Goal: Information Seeking & Learning: Learn about a topic

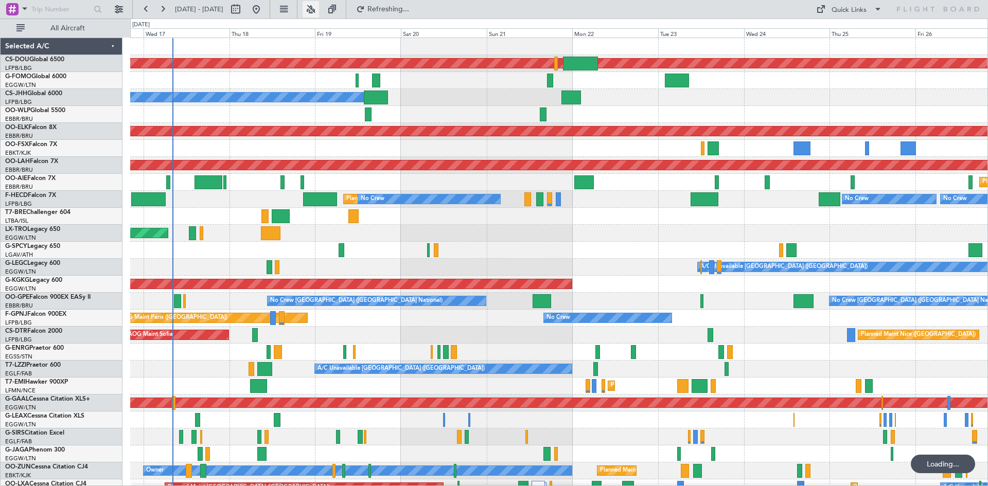
click at [319, 11] on button at bounding box center [311, 9] width 16 height 16
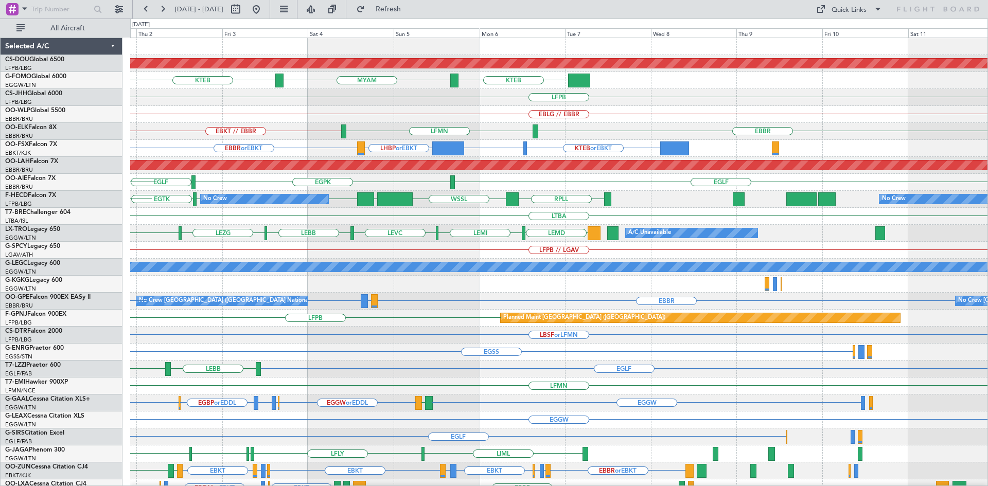
click at [305, 254] on div "LFPB // LGAV" at bounding box center [558, 250] width 857 height 17
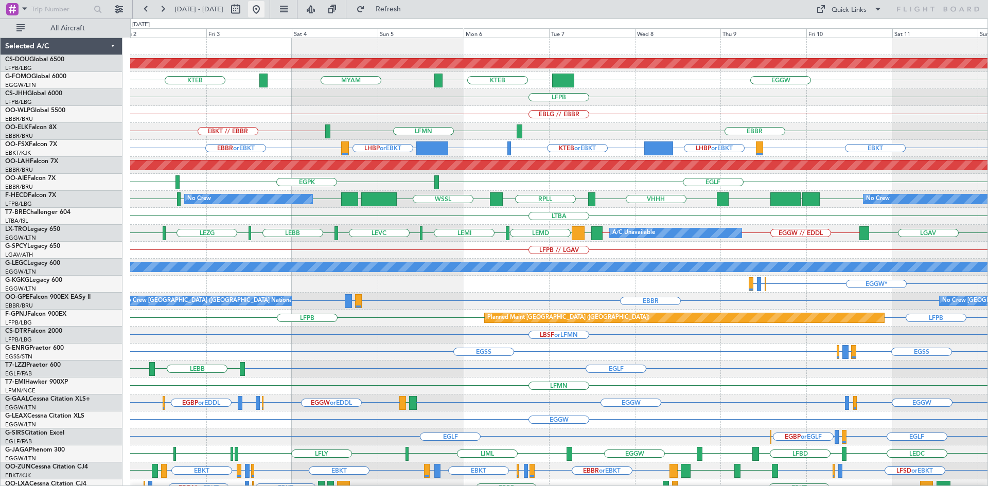
click at [265, 11] on button at bounding box center [256, 9] width 16 height 16
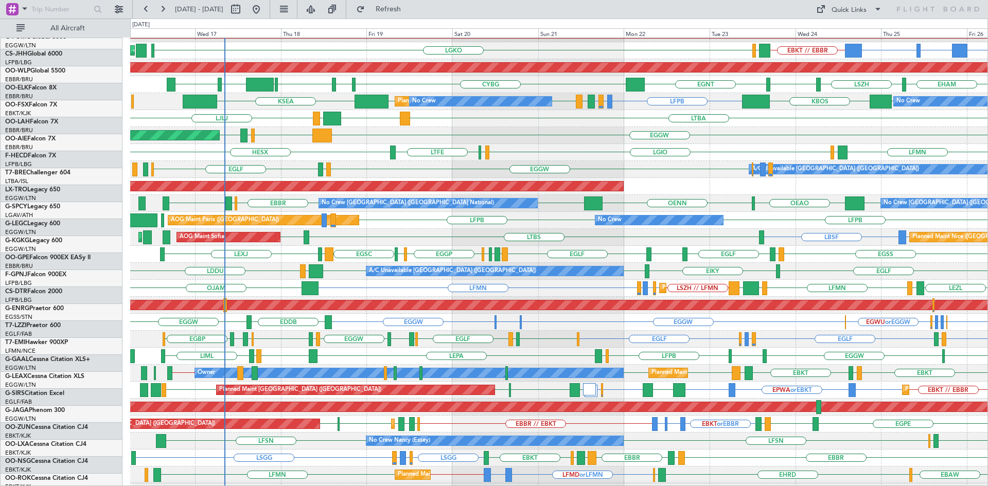
scroll to position [112, 0]
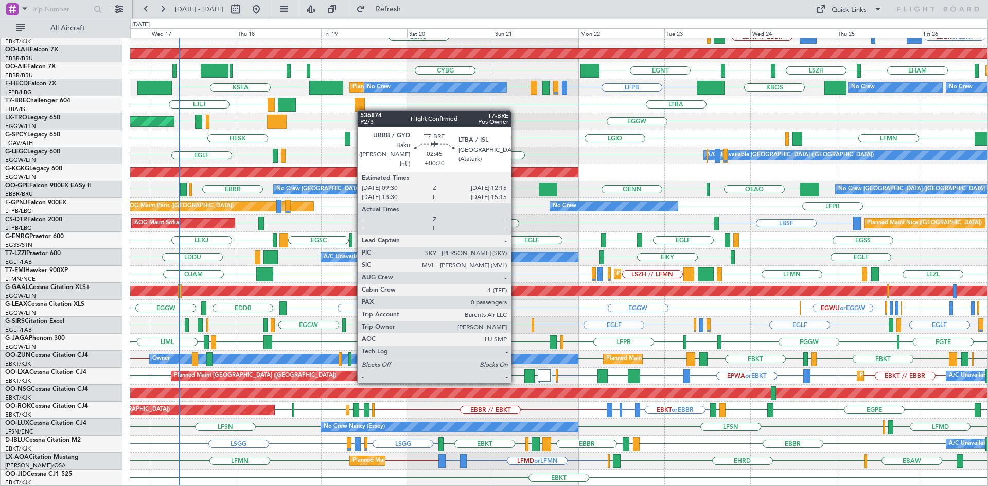
click at [362, 106] on div "Planned Maint Kortrijk-Wevelgem EBKT // EBBR BGBW or EBKT BGGH or EBKT LGKO LGA…" at bounding box center [558, 206] width 857 height 560
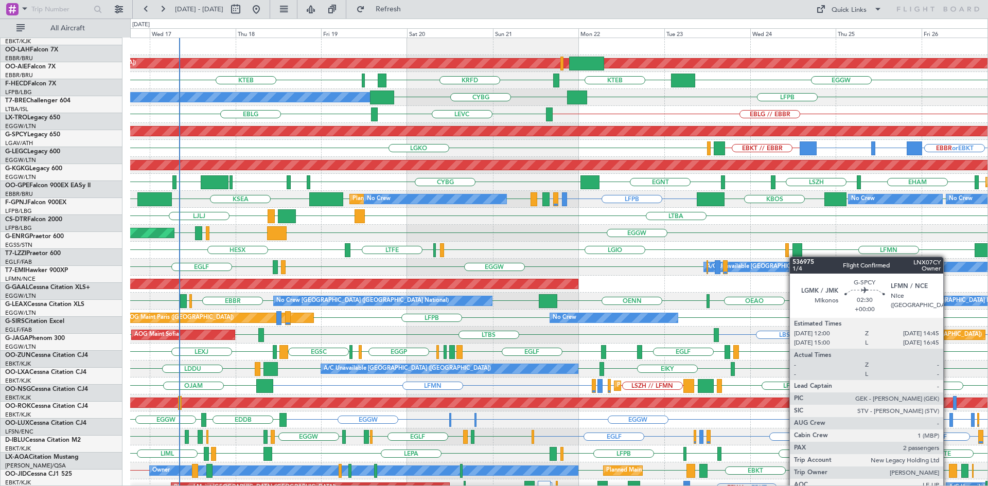
scroll to position [0, 0]
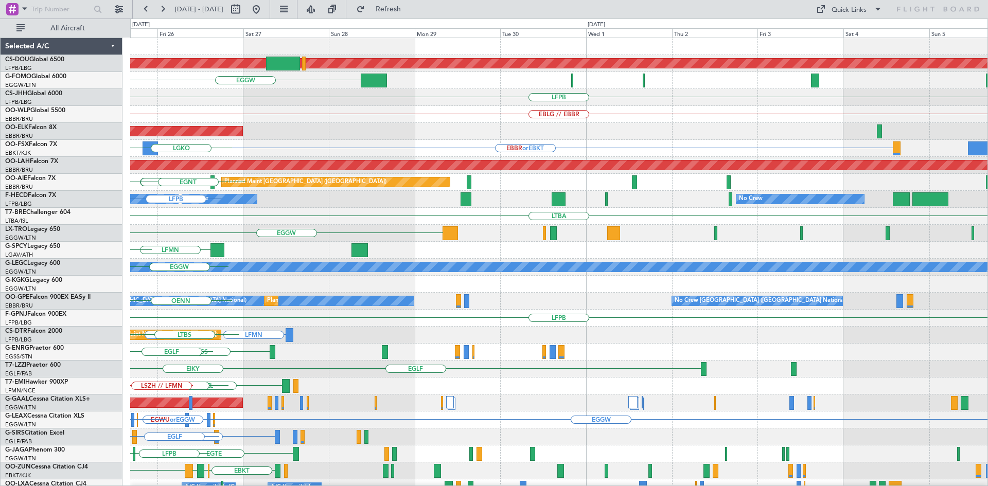
click at [111, 241] on div "Planned Maint London (Biggin Hill) EGGW LFPB EBLG // EBBR Planned Maint Kortrij…" at bounding box center [494, 253] width 988 height 468
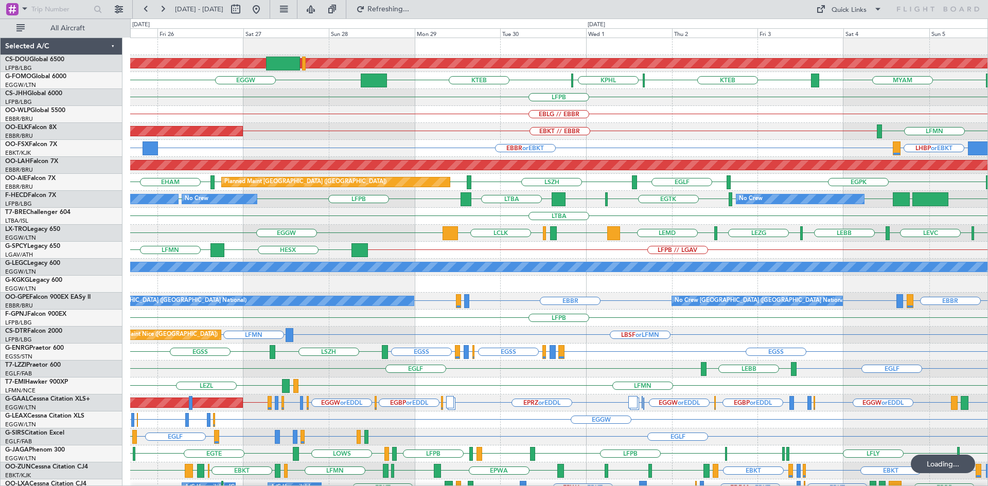
click at [21, 242] on div "Planned Maint London (Biggin Hill) EGGW KTEB MYAM KTEB KPHL LFPB EBLG // EBBR E…" at bounding box center [494, 253] width 988 height 468
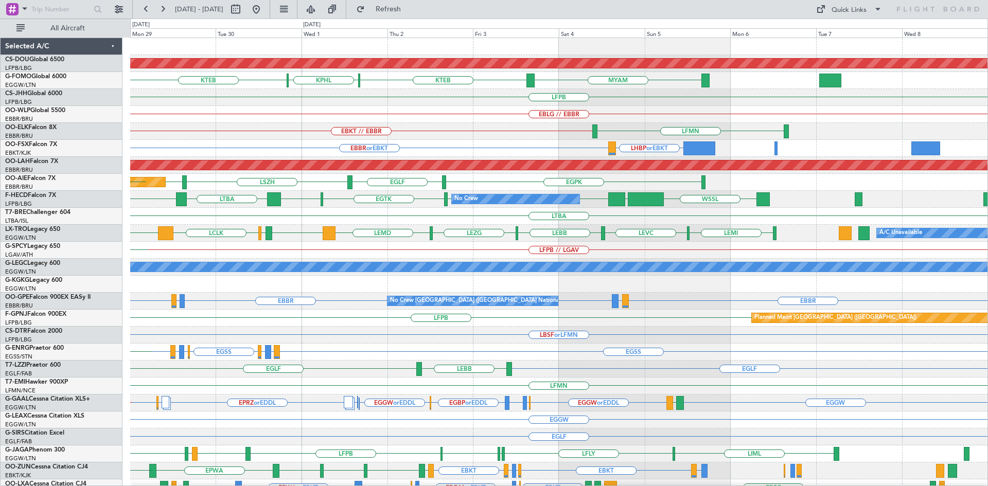
click at [93, 215] on div "Planned Maint London (Biggin Hill) KTEB MYAM KTEB KPHL EGGW LFPB EBLG // EBBR E…" at bounding box center [494, 253] width 988 height 468
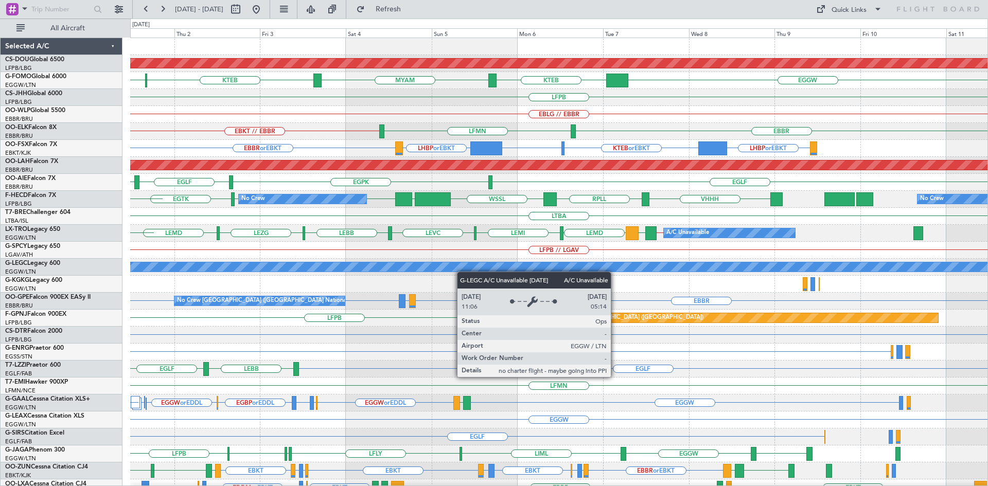
click at [523, 267] on div "A/C Unavailable [GEOGRAPHIC_DATA] ([GEOGRAPHIC_DATA])" at bounding box center [643, 266] width 2403 height 9
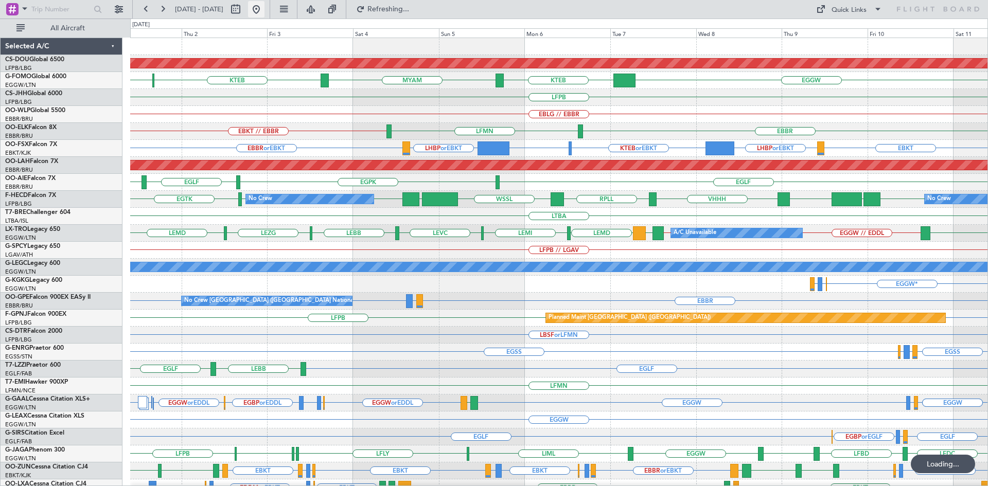
click at [265, 13] on button at bounding box center [256, 9] width 16 height 16
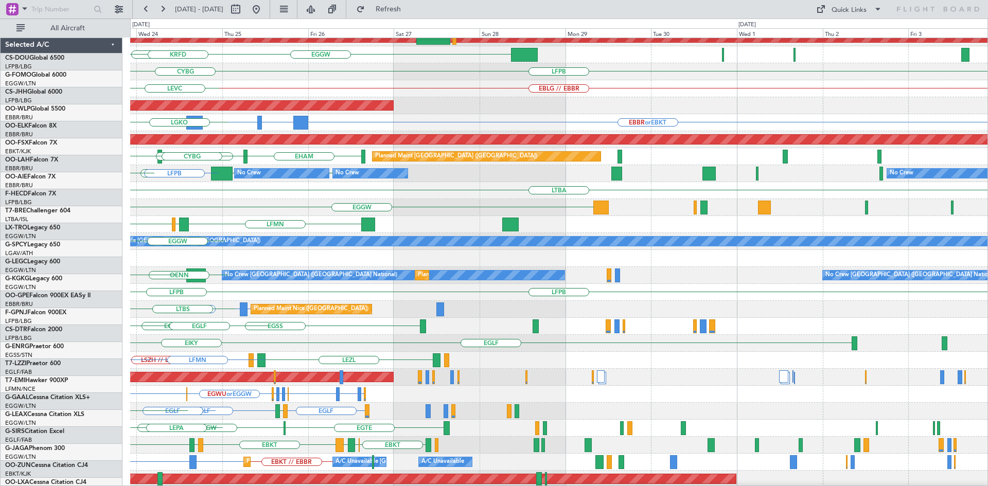
scroll to position [27, 0]
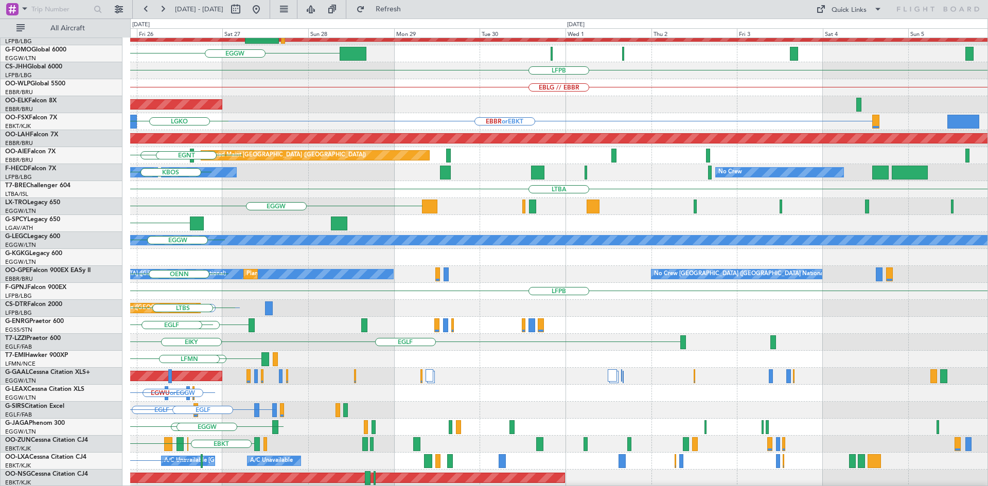
click at [29, 241] on div "Planned Maint London (Biggin Hill) EGGW LFPB EBLG // EBBR Planned Maint Kortrij…" at bounding box center [494, 253] width 988 height 468
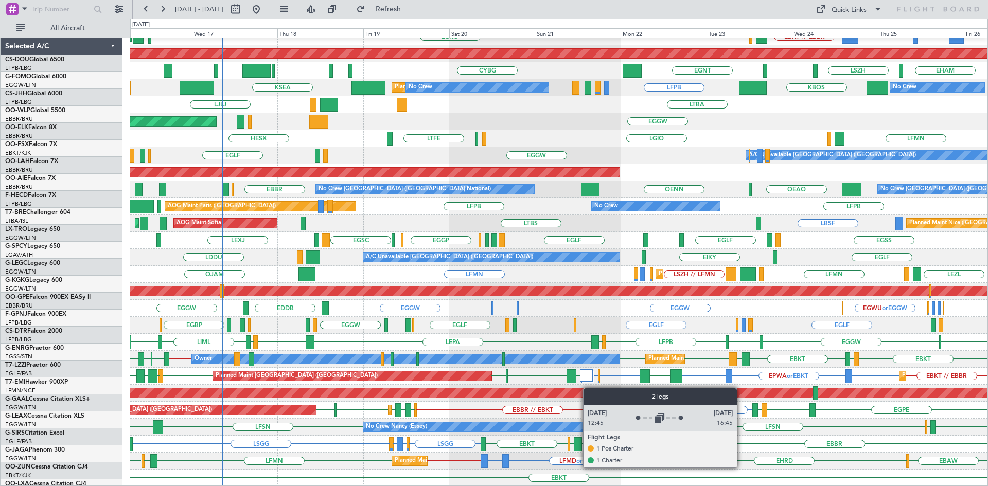
scroll to position [112, 0]
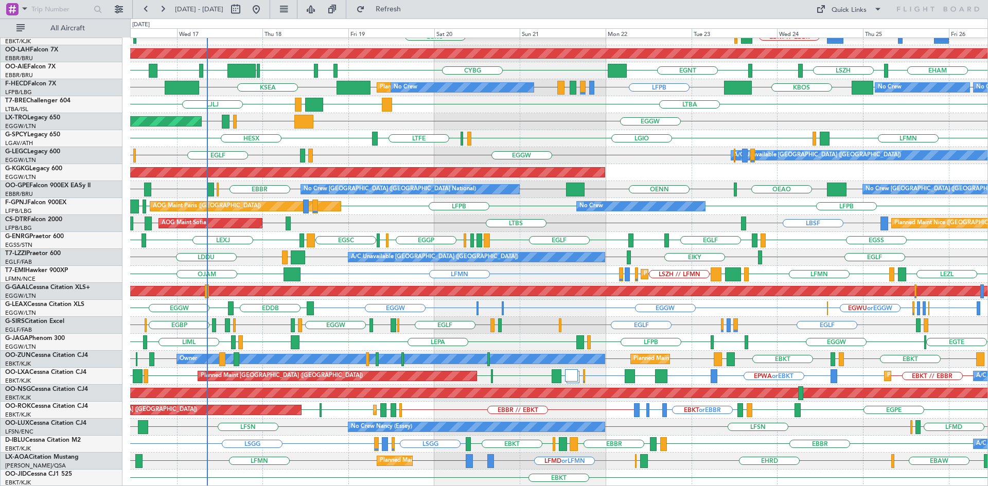
click at [727, 429] on div "LFSN LRCV LFSN LFMD ELLX No Crew Nancy (Essey)" at bounding box center [558, 427] width 857 height 17
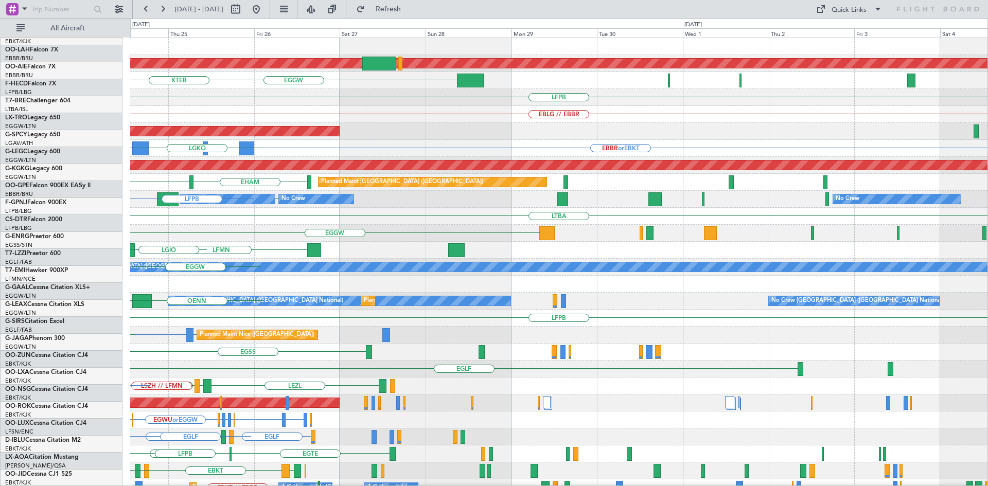
scroll to position [0, 0]
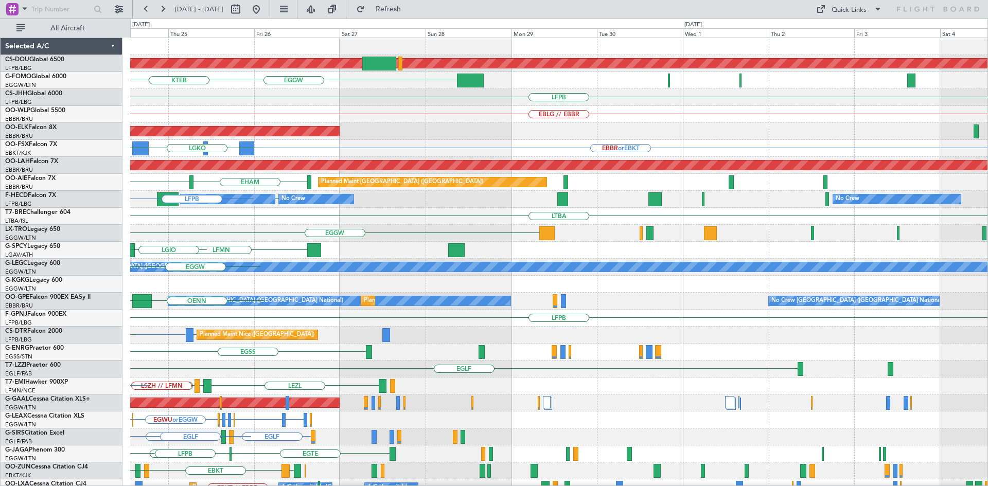
click at [61, 486] on html "16 Sep 2025 - 26 Sep 2025 Refresh Quick Links All Aircraft Planned Maint London…" at bounding box center [494, 243] width 988 height 486
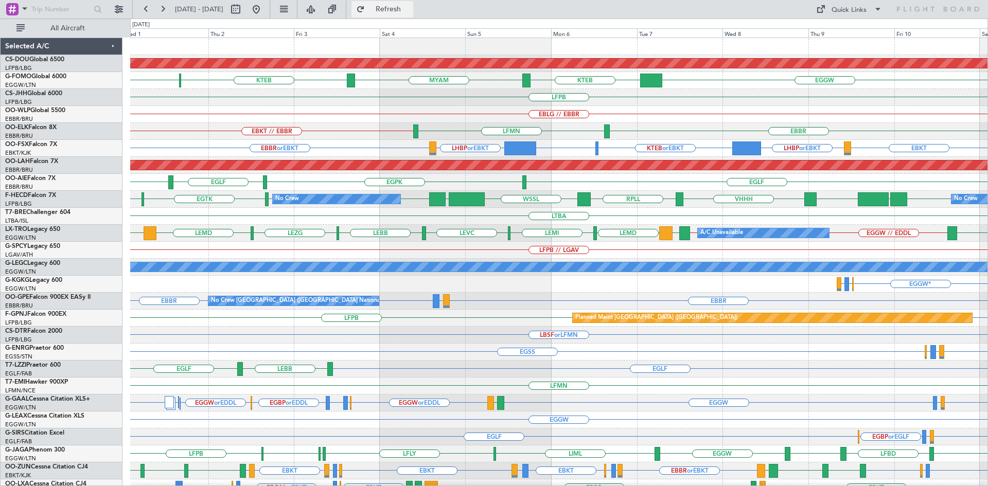
click at [408, 12] on span "Refresh" at bounding box center [388, 9] width 43 height 7
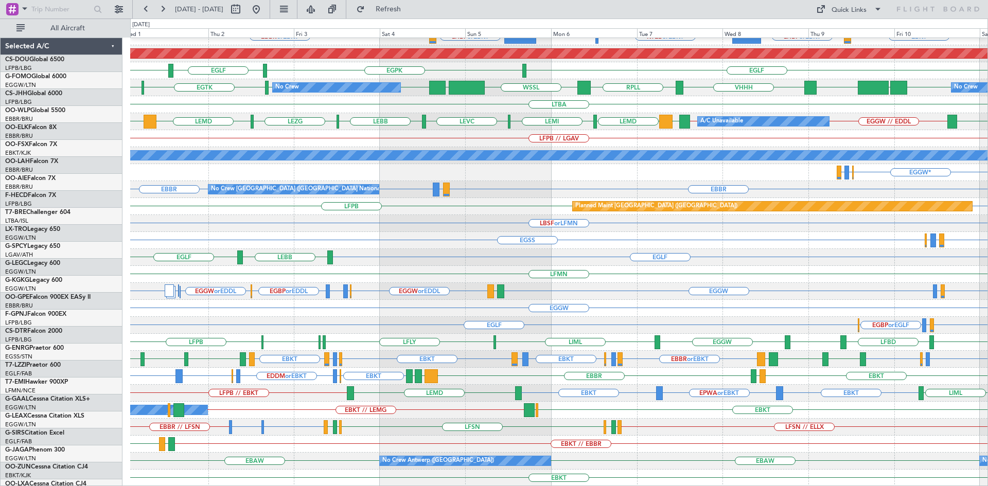
scroll to position [112, 0]
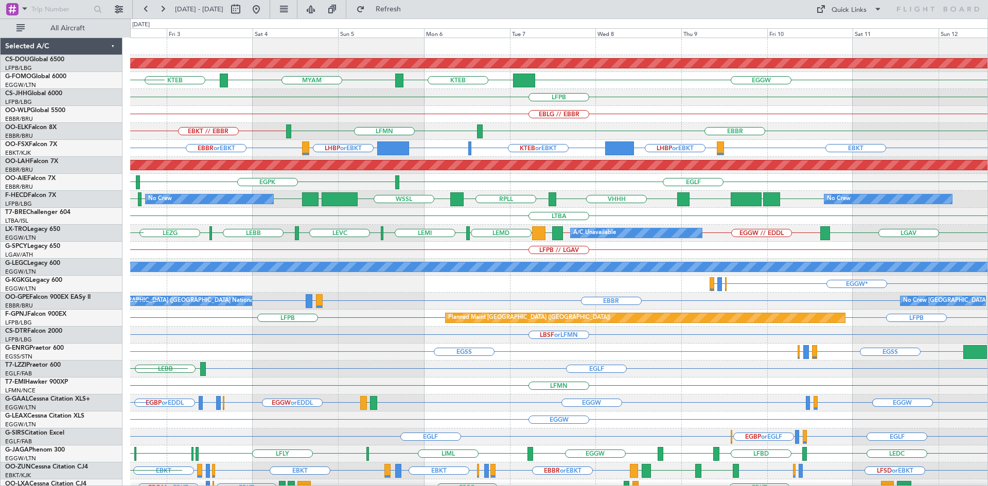
click at [511, 278] on div "Planned Maint London (Biggin Hill) MYAM KTEB EGGW KTEB KPHL LFPB EBLG // EBBR E…" at bounding box center [558, 318] width 857 height 560
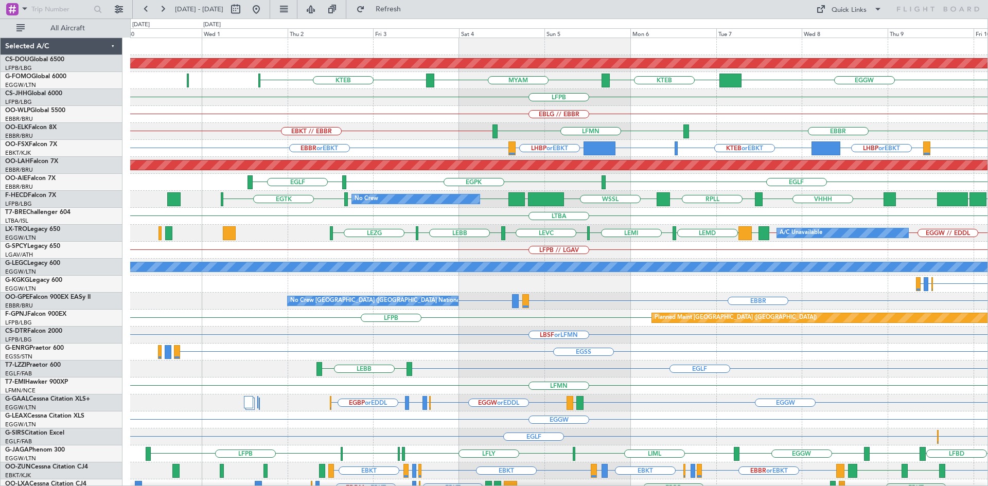
click at [577, 434] on div "Planned Maint London (Biggin Hill) MYAM KTEB KTEB EGGW LFPB EBLG // EBBR EBKT /…" at bounding box center [558, 318] width 857 height 560
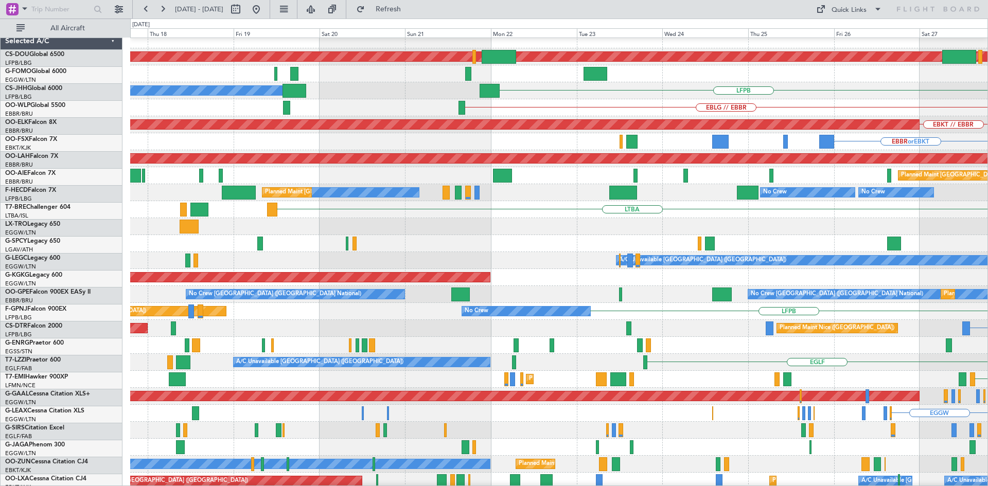
scroll to position [8, 0]
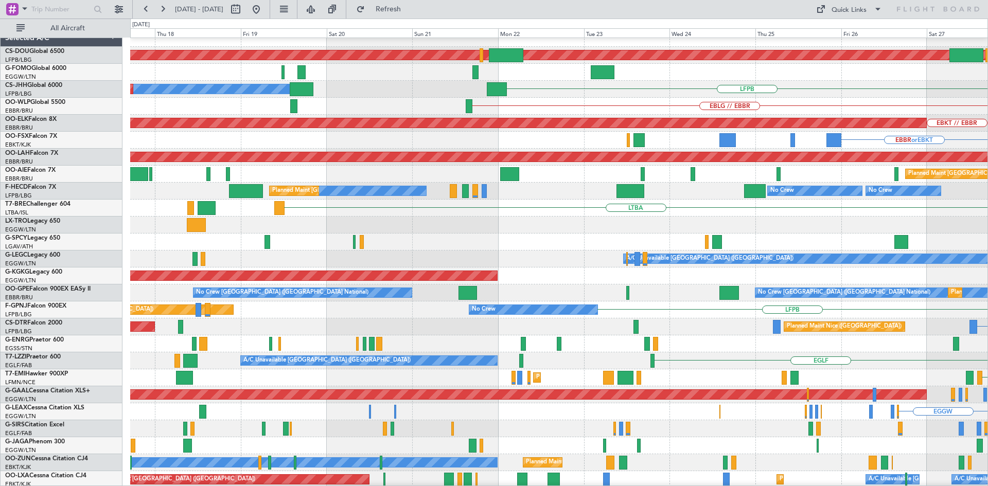
click at [988, 120] on html "30 Sep 2025 - 10 Oct 2025 Refresh Quick Links All Aircraft Planned Maint London…" at bounding box center [494, 243] width 988 height 486
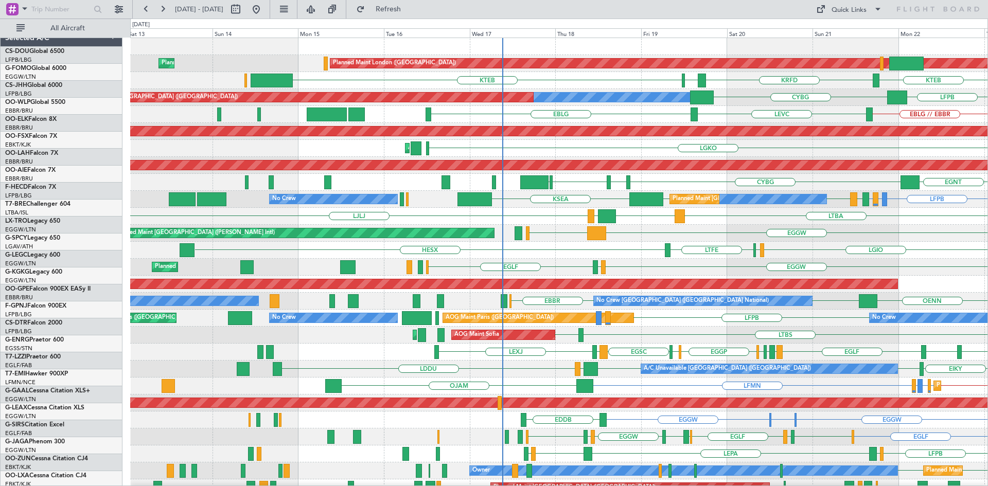
scroll to position [0, 0]
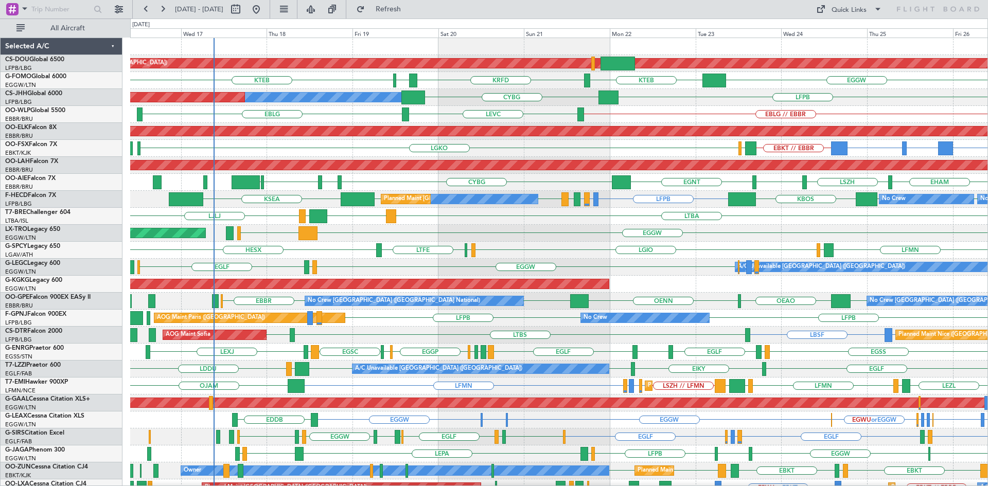
click at [454, 232] on div "Planned Maint London (Biggin Hill) KTEB KTEB KRFD KBOS EGGW Owner Planned Maint…" at bounding box center [558, 318] width 857 height 560
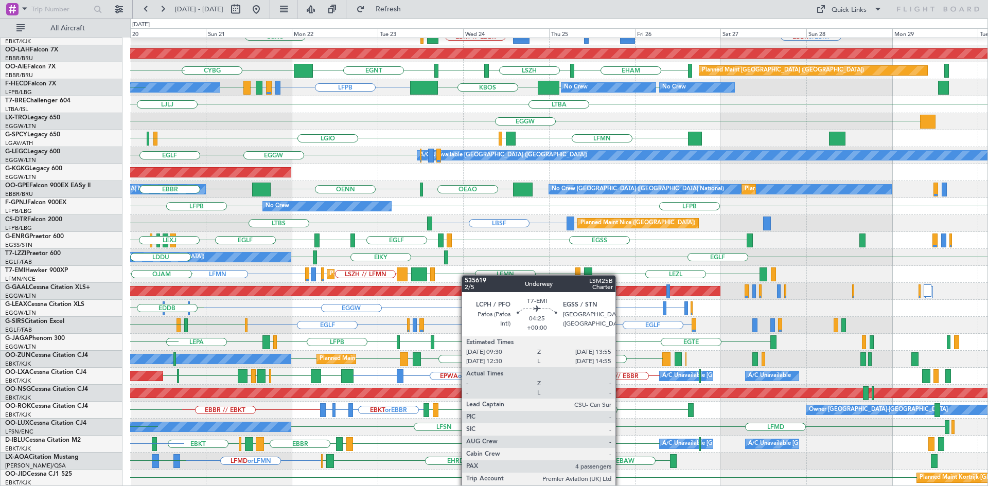
scroll to position [112, 0]
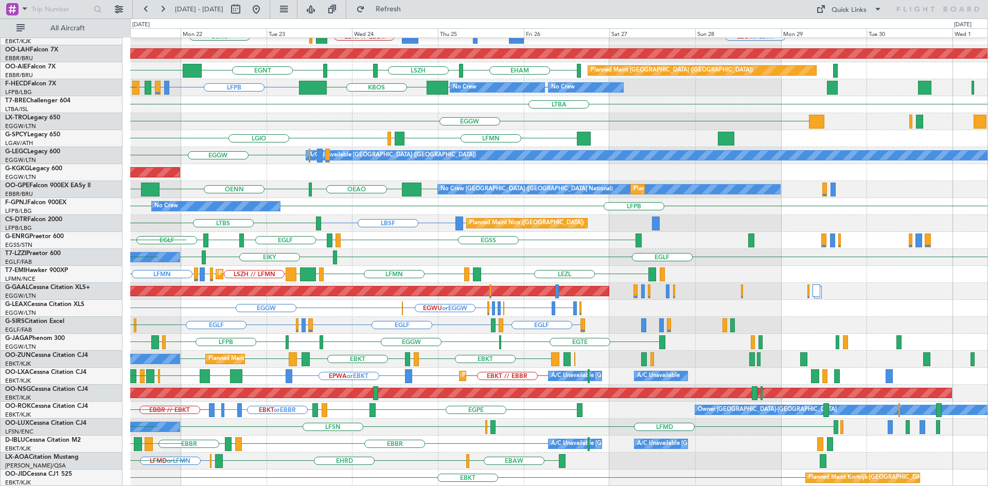
click at [356, 271] on div "LFMN LFMN LSZH or LFMN LIBD or LFMN LEZL EGKB LFMN EGSS LCPH LSZH // LFMN Plann…" at bounding box center [558, 274] width 857 height 17
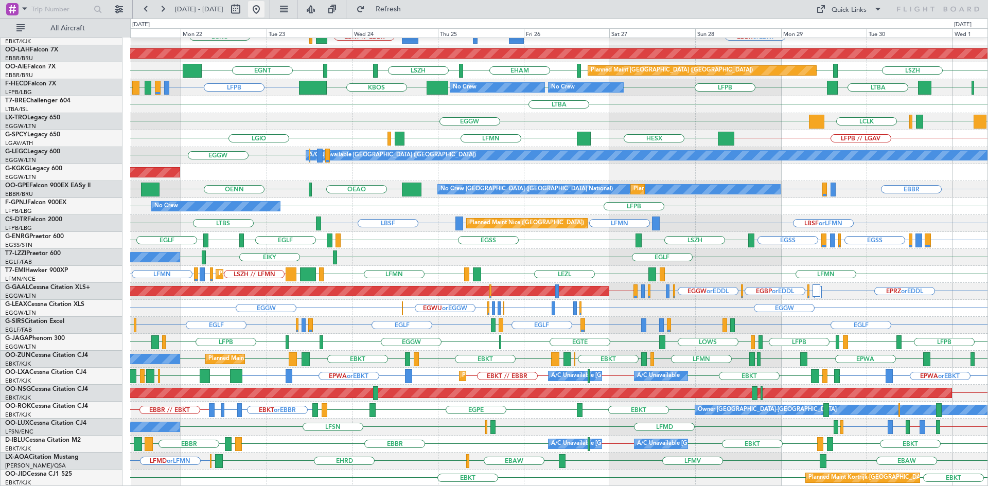
click at [265, 9] on button at bounding box center [256, 9] width 16 height 16
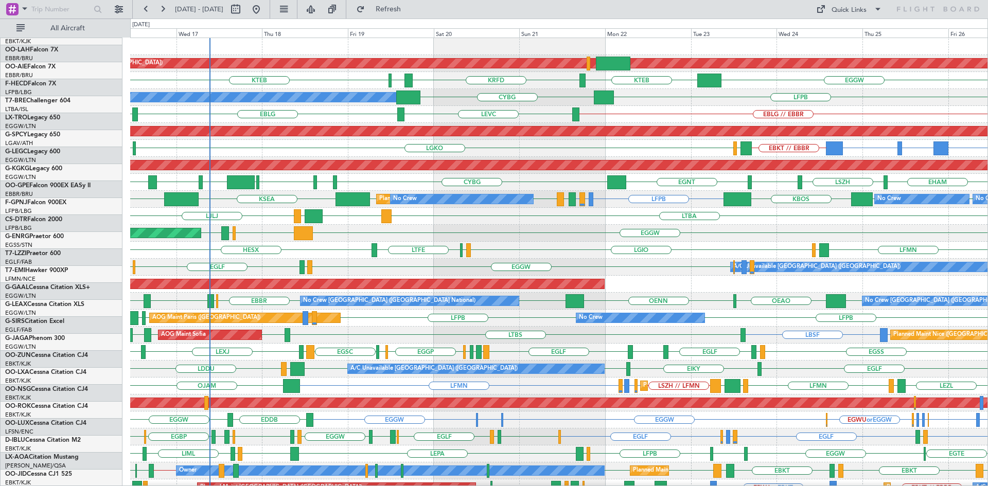
scroll to position [0, 0]
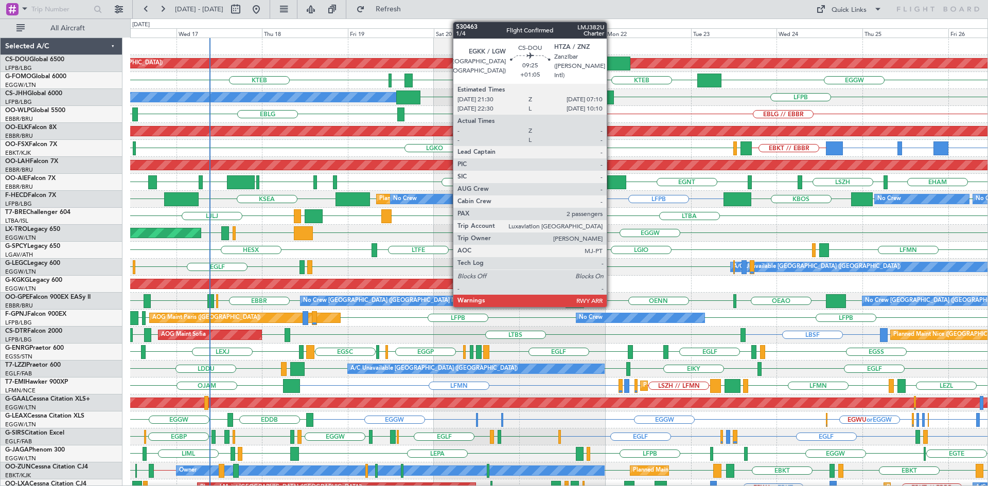
click at [611, 58] on div at bounding box center [613, 64] width 35 height 14
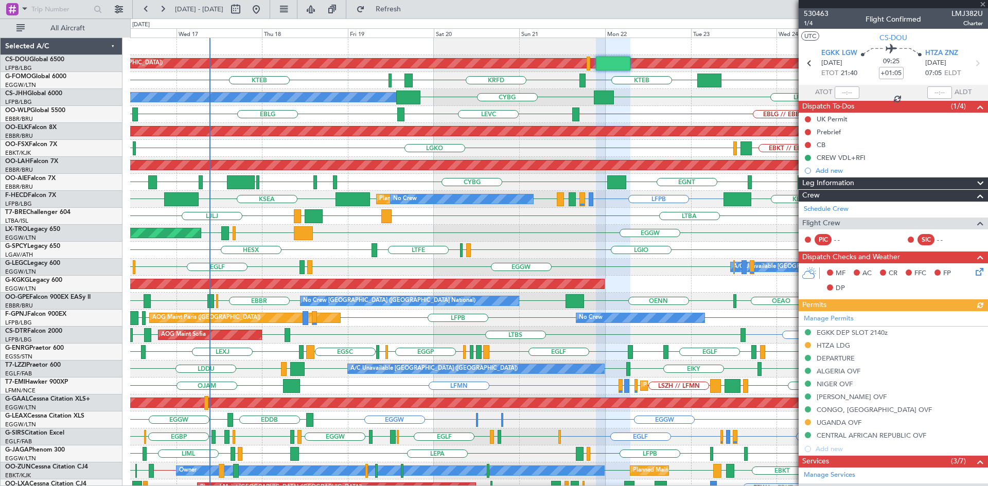
click at [983, 3] on div at bounding box center [893, 4] width 189 height 8
click at [982, 5] on span at bounding box center [983, 4] width 10 height 9
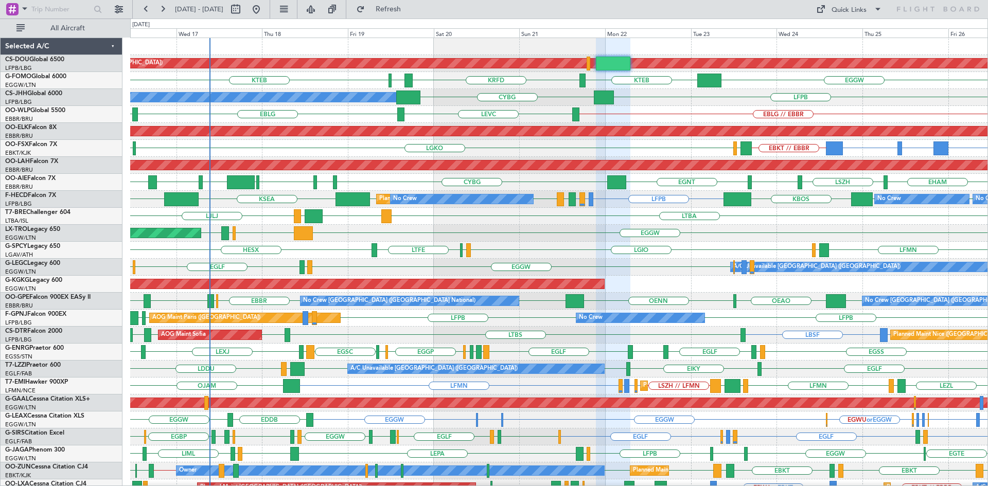
type input "0"
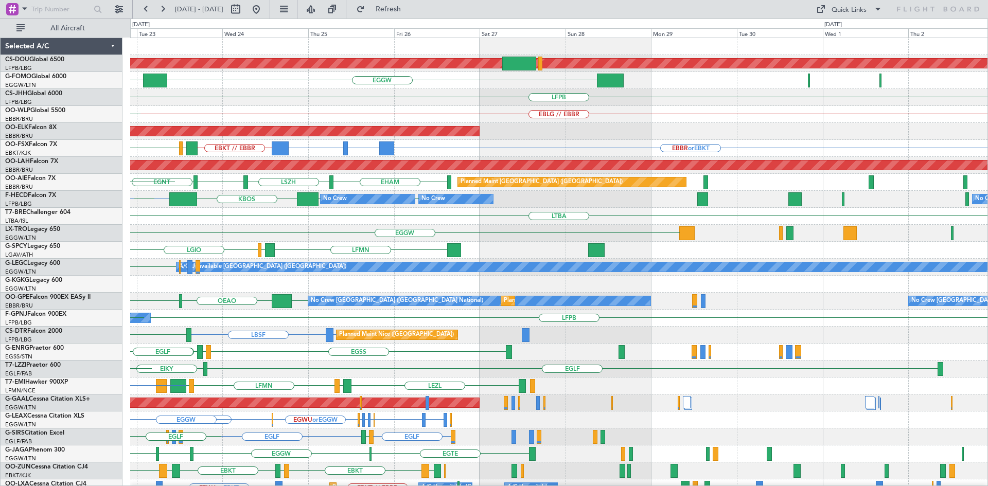
click at [335, 152] on div "Planned Maint London (Biggin Hill) EGGW KTEB KRFD LFPB CYBG EBLG // EBBR LEVC P…" at bounding box center [558, 318] width 857 height 560
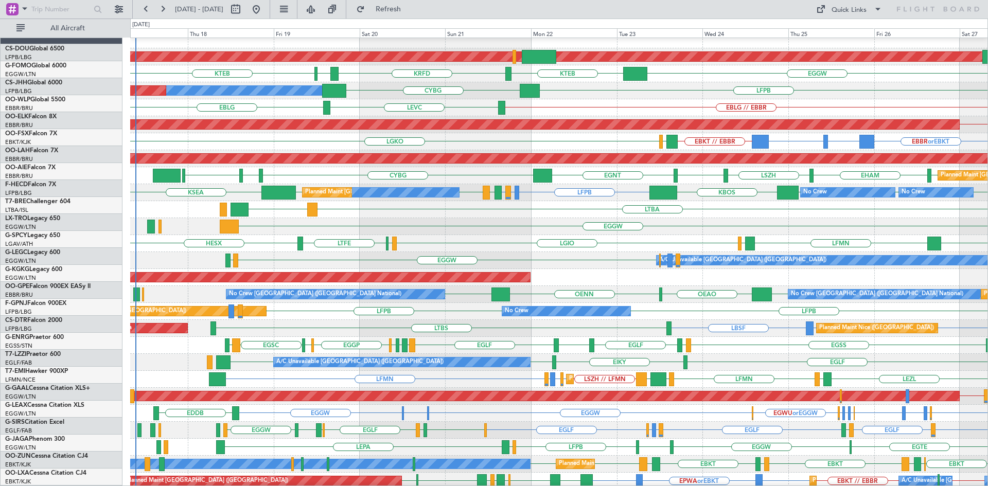
scroll to position [7, 0]
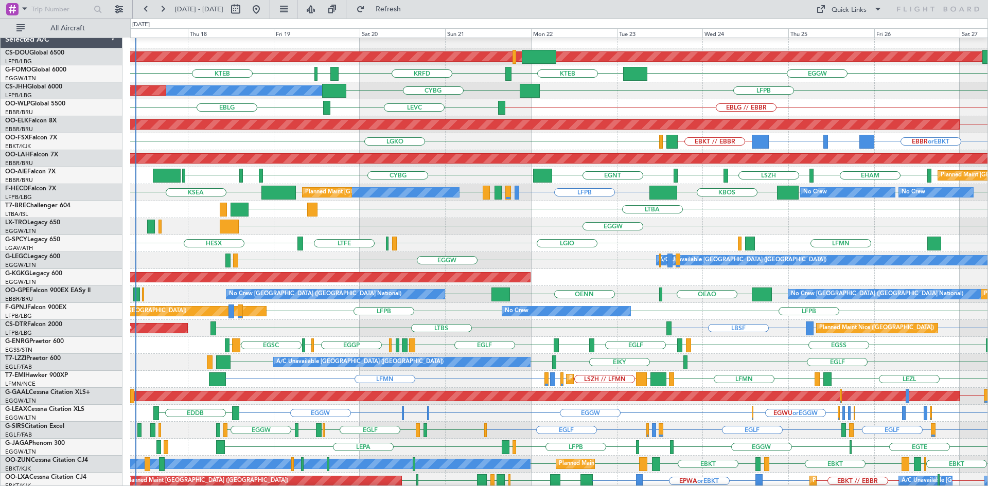
click at [600, 101] on div "EBLG EBLG // EBBR LEVC" at bounding box center [558, 107] width 857 height 17
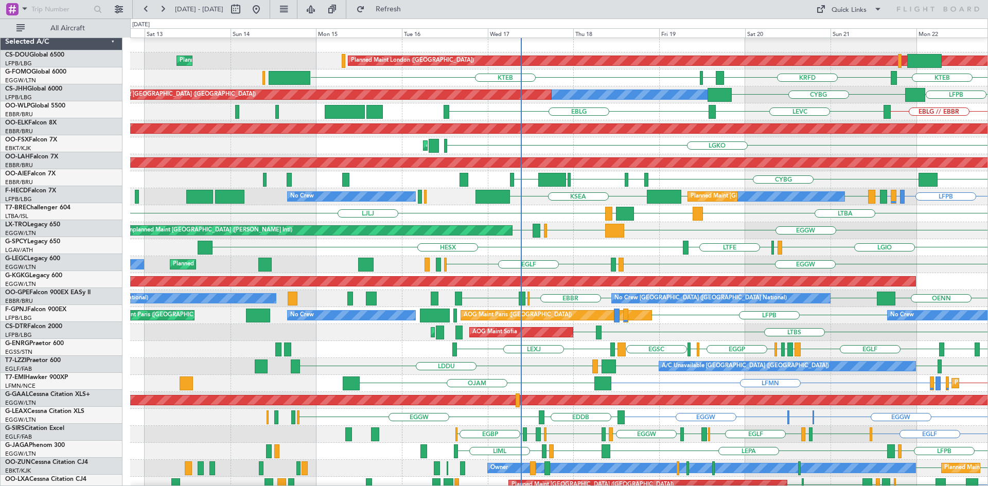
scroll to position [3, 0]
click at [988, 81] on html "17 Sep 2025 - 27 Sep 2025 Refresh Quick Links All Aircraft Planned Maint London…" at bounding box center [494, 243] width 988 height 486
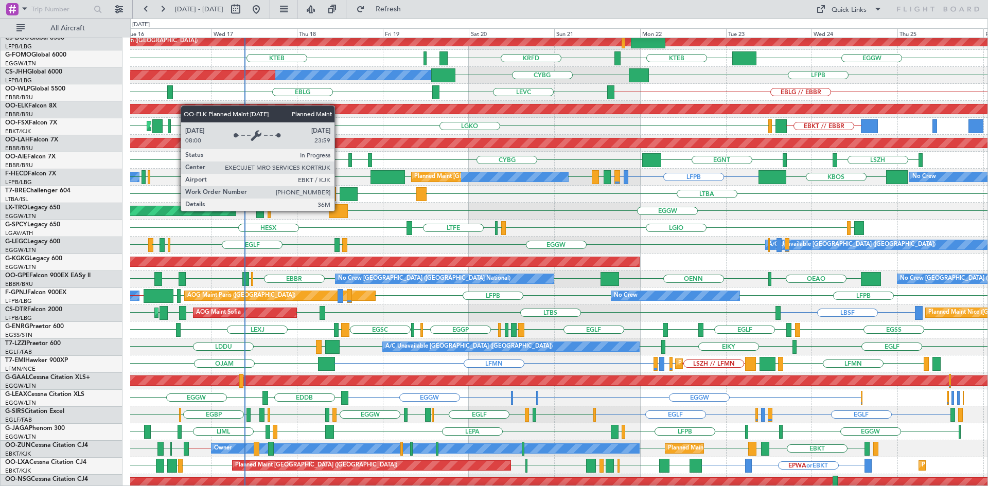
scroll to position [22, 0]
click at [186, 106] on div "Planned Maint Kortrijk-[GEOGRAPHIC_DATA]" at bounding box center [268, 108] width 1600 height 9
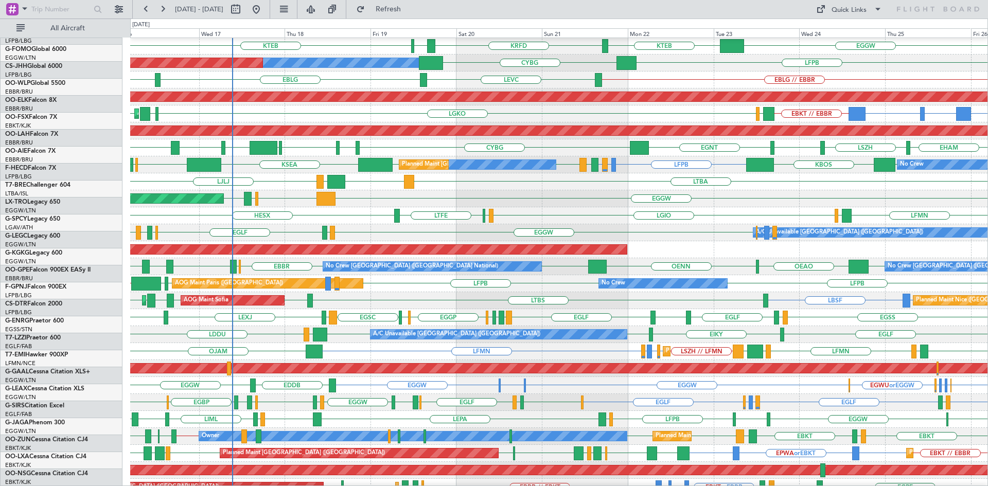
scroll to position [35, 0]
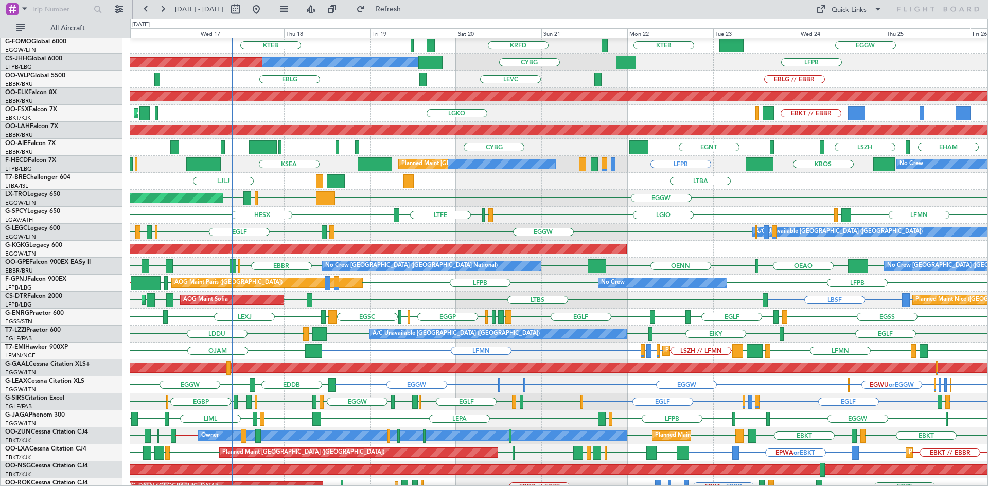
click at [499, 290] on div "No Crew AOG Maint Paris (Le Bourget) LFPB LFPB LSGG LFPB // UCFM LFPB No Crew" at bounding box center [558, 283] width 857 height 17
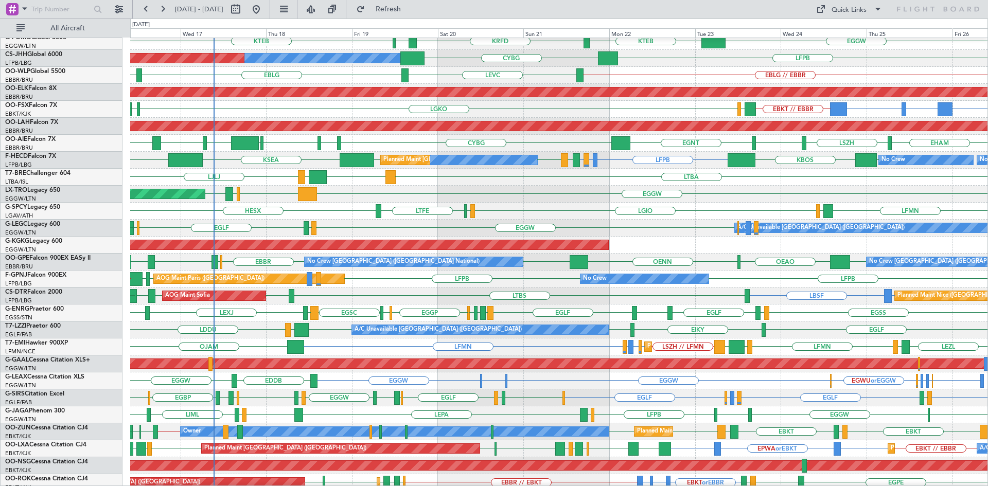
click at [500, 301] on div "AOG Maint Sofia Planned Maint Nice (Côte d'Azur Airport) LBSF LFMN or LBSF LTBS…" at bounding box center [558, 296] width 857 height 17
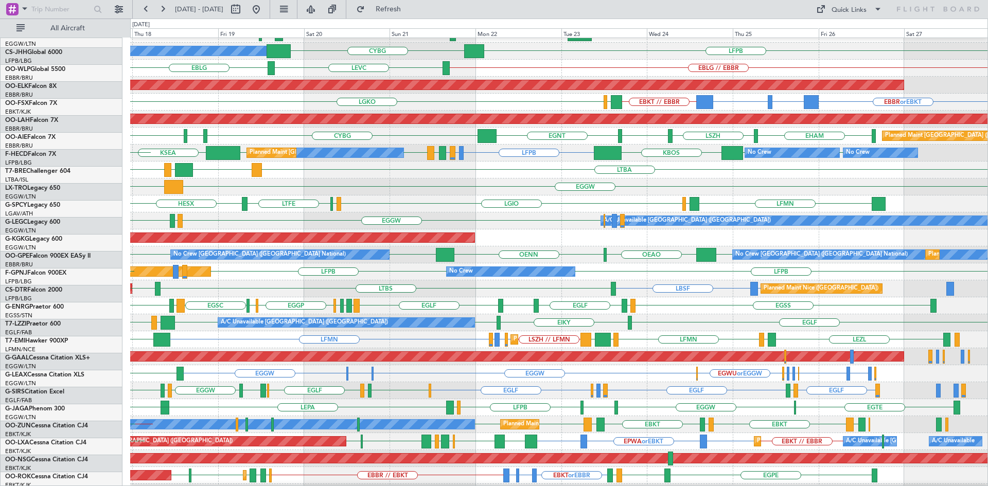
scroll to position [46, 0]
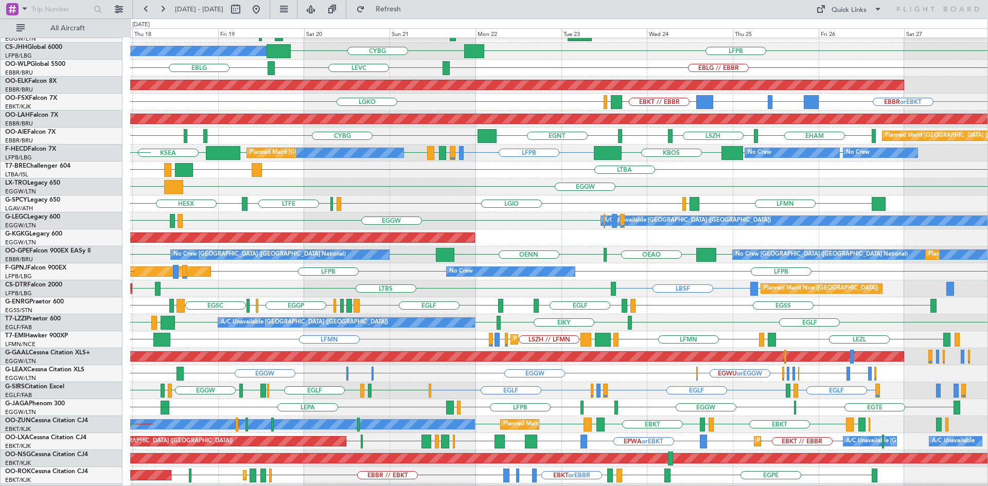
click at [744, 405] on div "LEPA EGGW EGGW EBBR LFPB EGGW EGTE LFPB LIML LIRA" at bounding box center [558, 407] width 857 height 17
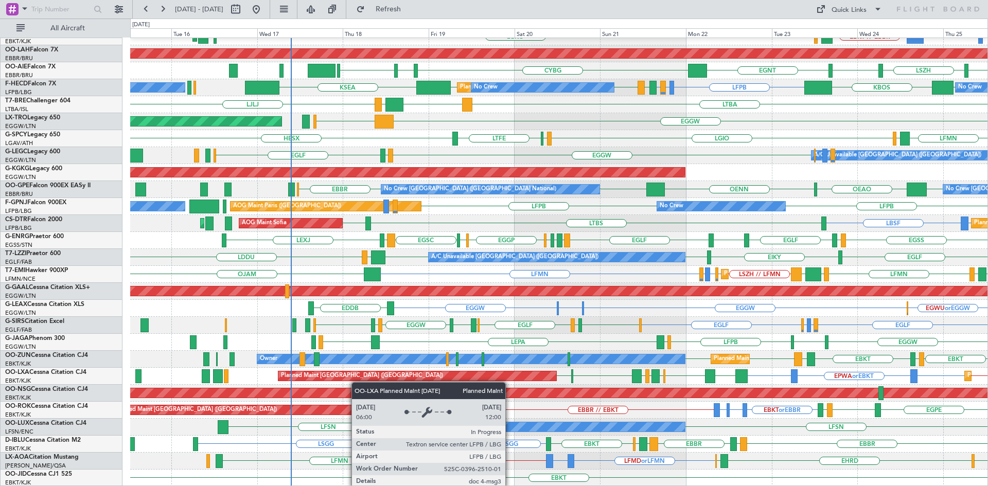
scroll to position [112, 0]
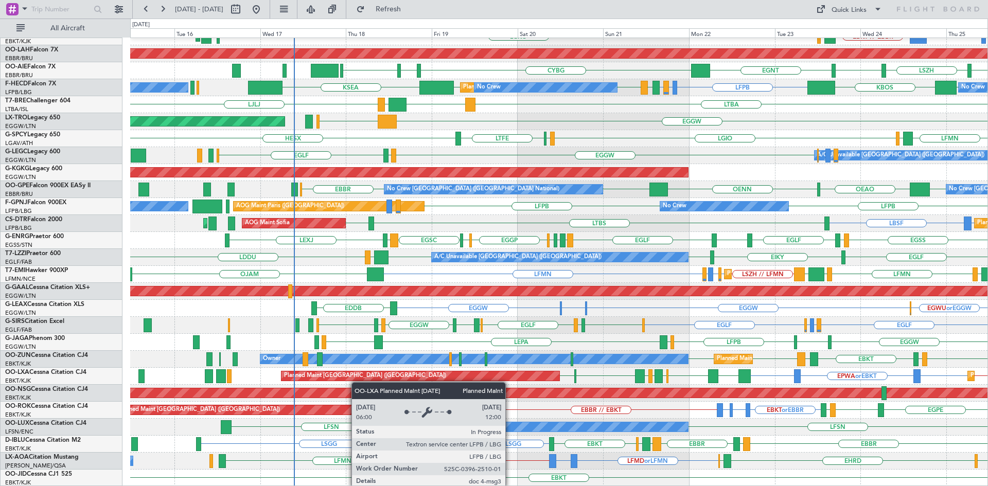
click at [366, 376] on div "EPWA or EBKT EBKT EBKT LRIA EBKT EGGW LPCS LEMG EBKT LFPB EBKT // EBBR Planned …" at bounding box center [558, 376] width 857 height 17
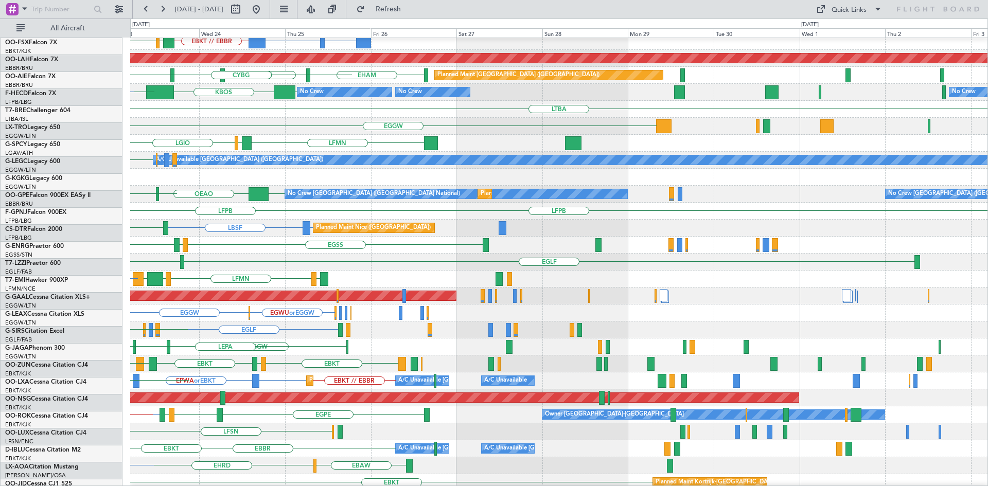
click at [0, 187] on div "Planned Maint Kortrijk-Wevelgem EBKT // EBBR BGBW or EBKT BGGH or EBKT LGAV LGK…" at bounding box center [494, 253] width 988 height 468
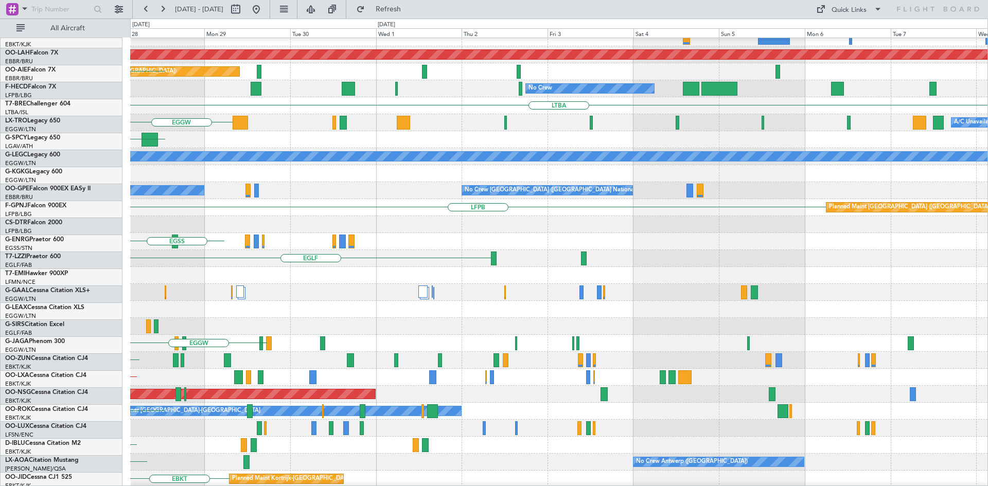
scroll to position [111, 0]
click at [163, 216] on div "Planned Maint Nice ([GEOGRAPHIC_DATA])" at bounding box center [558, 224] width 857 height 17
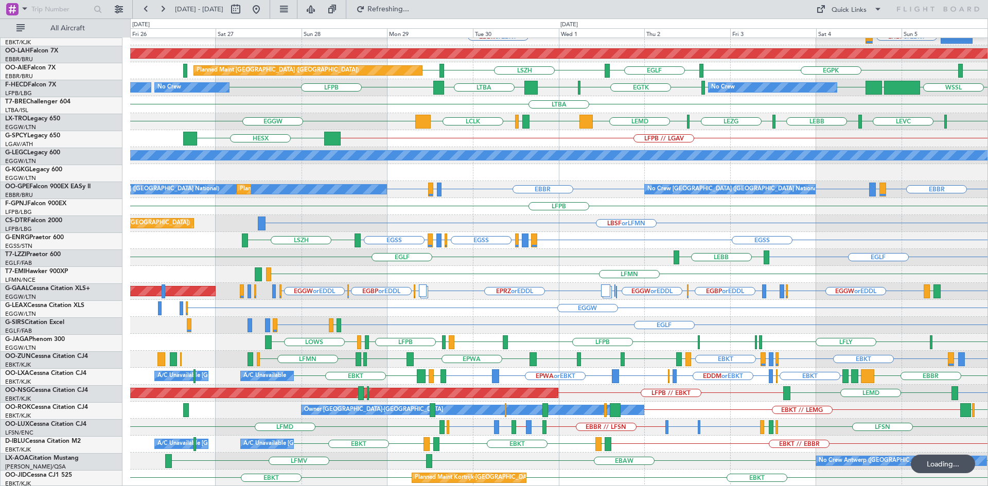
scroll to position [112, 0]
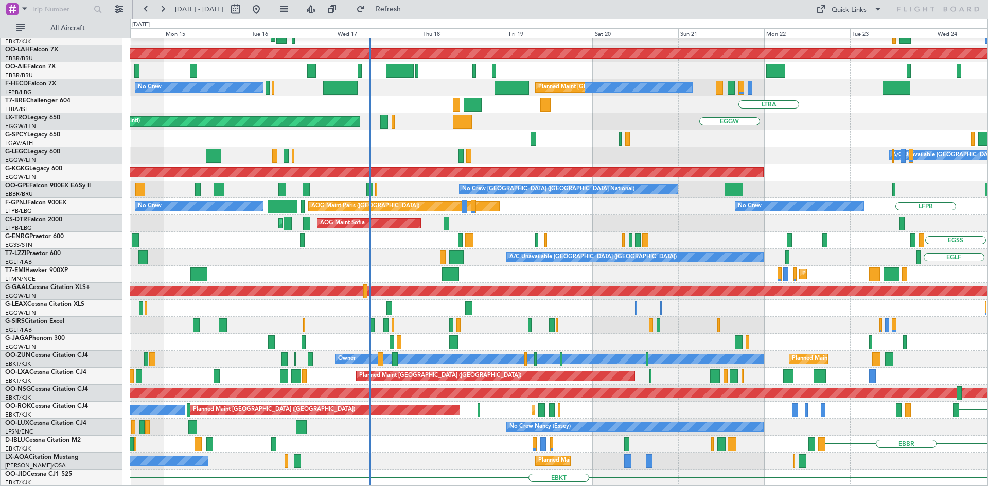
click at [988, 213] on html "25 Sep 2025 - 05 Oct 2025 Refresh Quick Links All Aircraft Planned Maint Kortri…" at bounding box center [494, 243] width 988 height 486
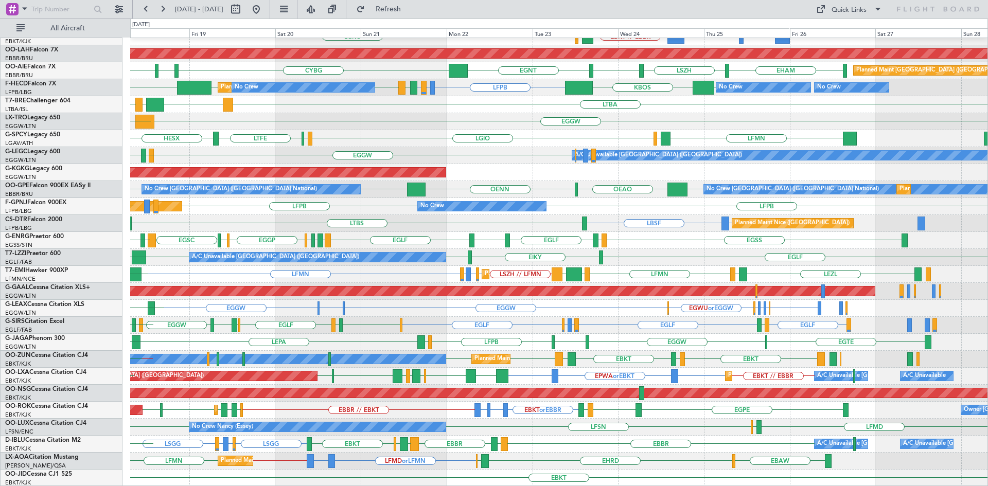
click at [543, 426] on div "Planned Maint Kortrijk-Wevelgem EBKT // EBBR BGBW or EBKT BGGH or EBKT LGAV LGK…" at bounding box center [558, 206] width 857 height 560
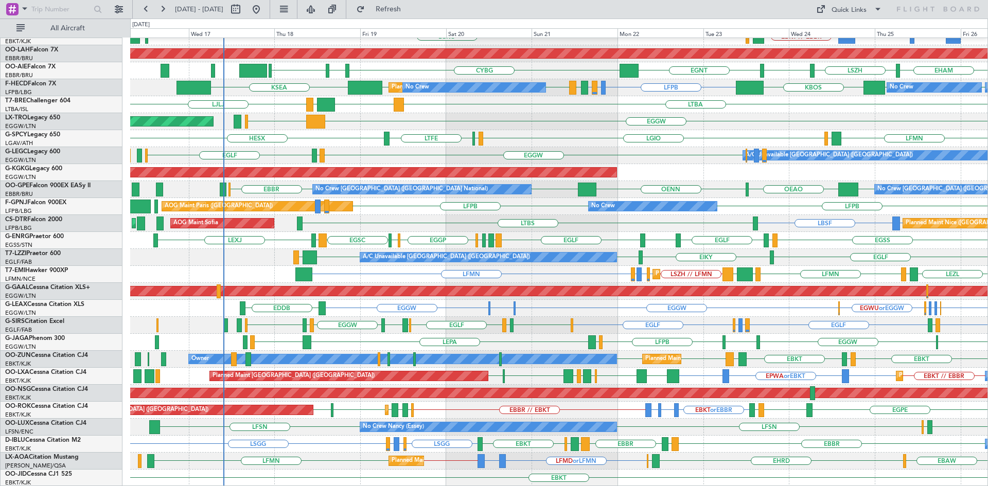
scroll to position [112, 0]
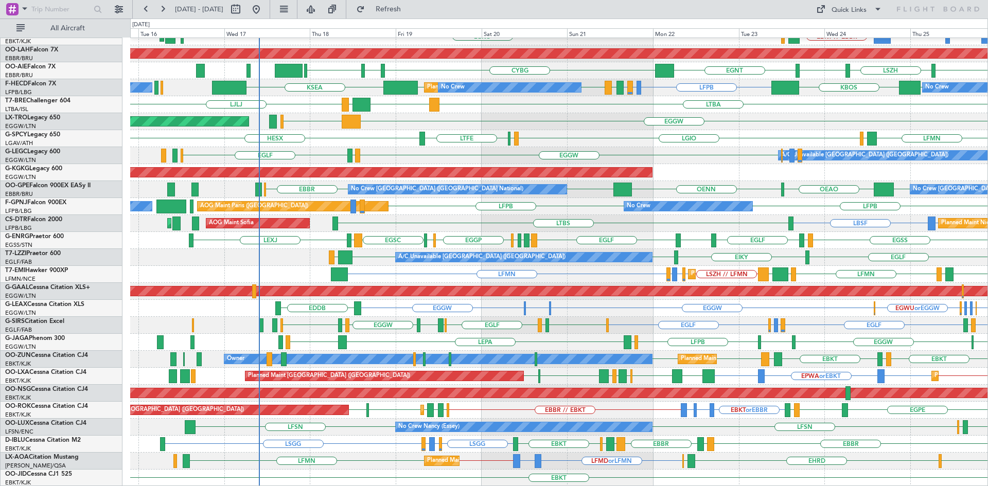
click at [765, 441] on div "Planned Maint Kortrijk-[GEOGRAPHIC_DATA] EBKT // EBBR EBKT // EBBR BGBW or EBKT…" at bounding box center [558, 206] width 857 height 560
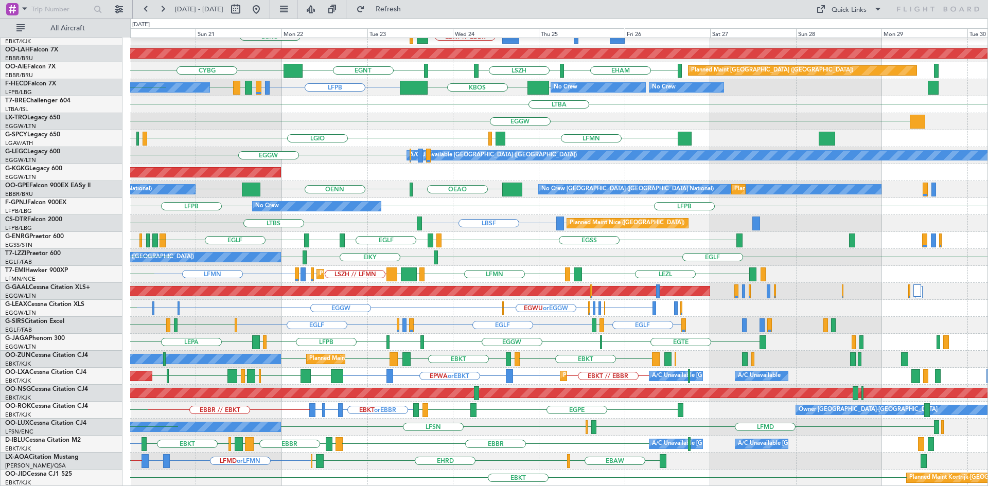
click at [383, 440] on div "LSGG [GEOGRAPHIC_DATA] LIRQ [GEOGRAPHIC_DATA] ENAL EGKB EBKT A/C Unavailable [G…" at bounding box center [558, 444] width 857 height 17
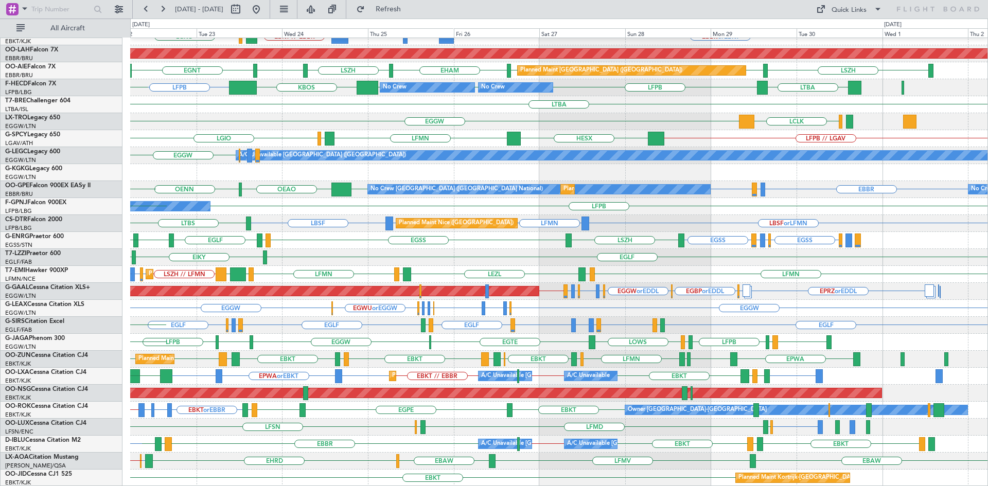
click at [443, 433] on div "Planned Maint Kortrijk-[GEOGRAPHIC_DATA] EBKT // EBBR EBKT // EBBR EBBR or EBKT…" at bounding box center [558, 206] width 857 height 560
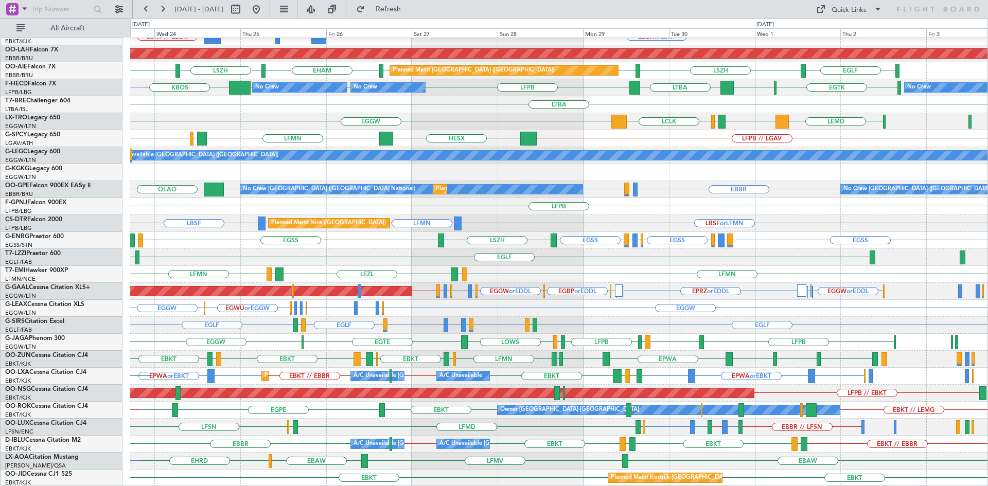
click at [486, 420] on div "Planned Maint Kortrijk-Wevelgem EBKT // EBBR EBKT // EBBR EBBR or EBKT BGBW or …" at bounding box center [558, 206] width 857 height 560
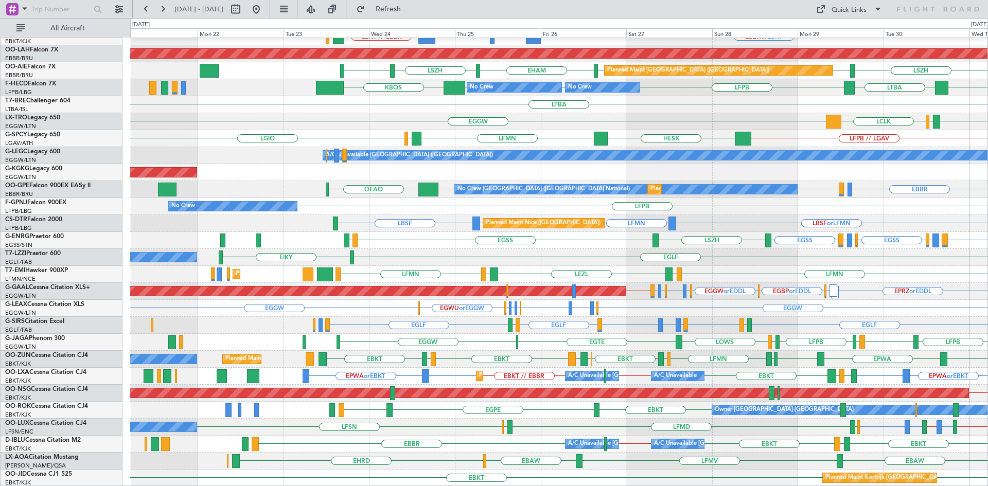
click at [693, 365] on div "Planned Maint Kortrijk-Wevelgem EBKT // EBBR EBKT // EBBR EBBR or EBKT BGBW or …" at bounding box center [558, 206] width 857 height 560
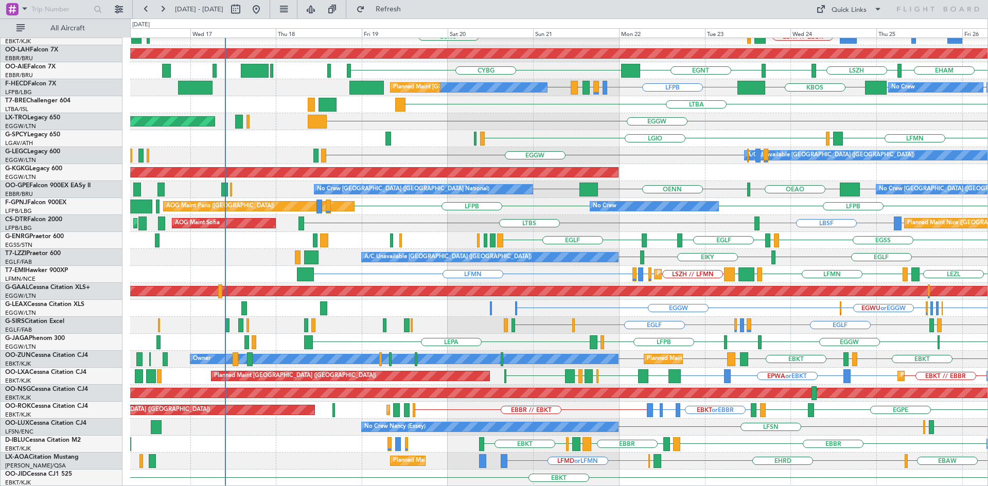
click at [788, 305] on div "Planned Maint Kortrijk-Wevelgem EBKT // EBBR EBKT // EBBR BGGH or EBKT LGAV LGK…" at bounding box center [558, 206] width 857 height 560
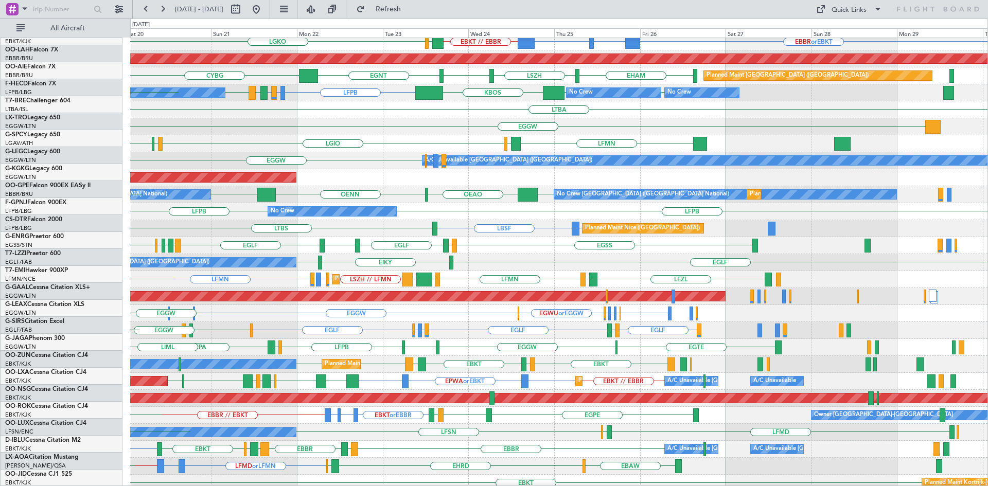
scroll to position [106, 0]
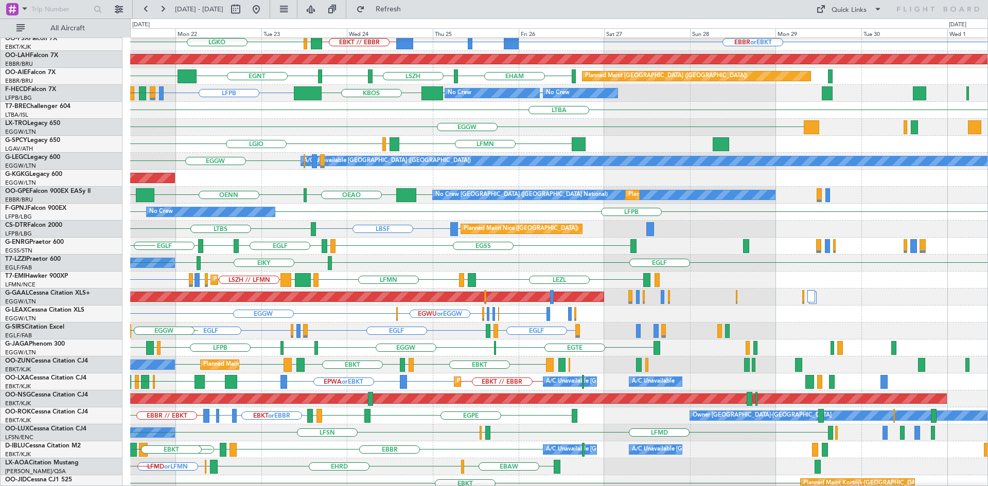
click at [291, 411] on div "EBKT or EBBR LFMV or EBBR LFKJ or EBBR EBBR // EBKT EGPE EBKT LFTH Owner Kortri…" at bounding box center [558, 416] width 857 height 17
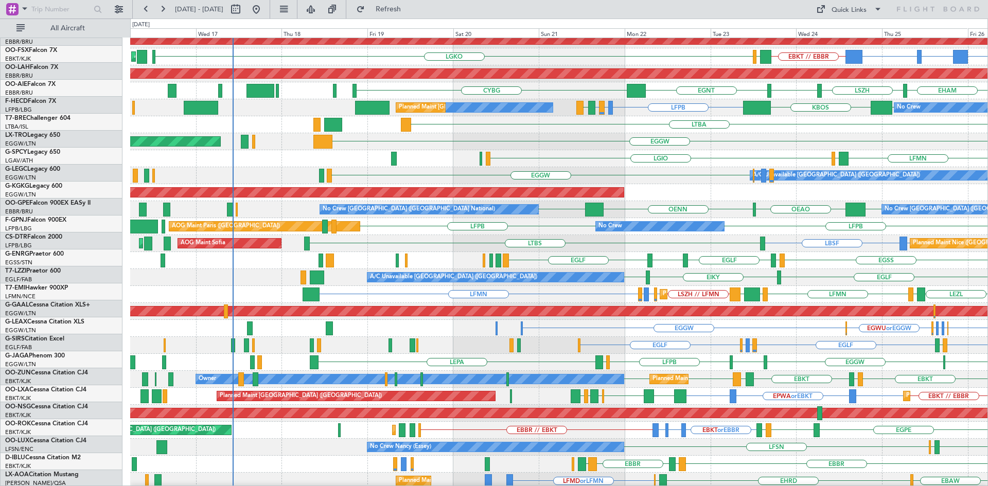
scroll to position [92, 0]
click at [877, 290] on div "LFMN LSZH or LFMN LIBD or LFMN LFMN LFMN EGSS LCPH LSZH // LFMN LEZL EGKB Plann…" at bounding box center [558, 294] width 857 height 17
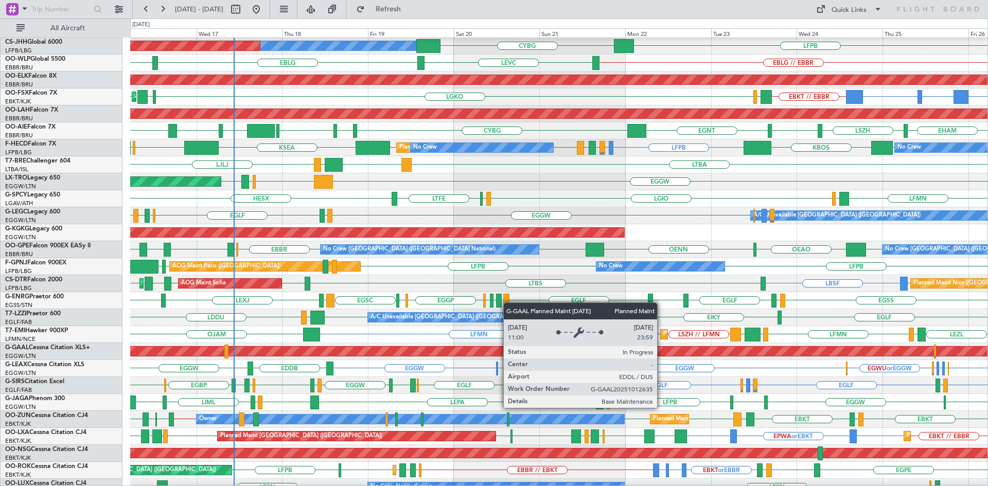
scroll to position [112, 0]
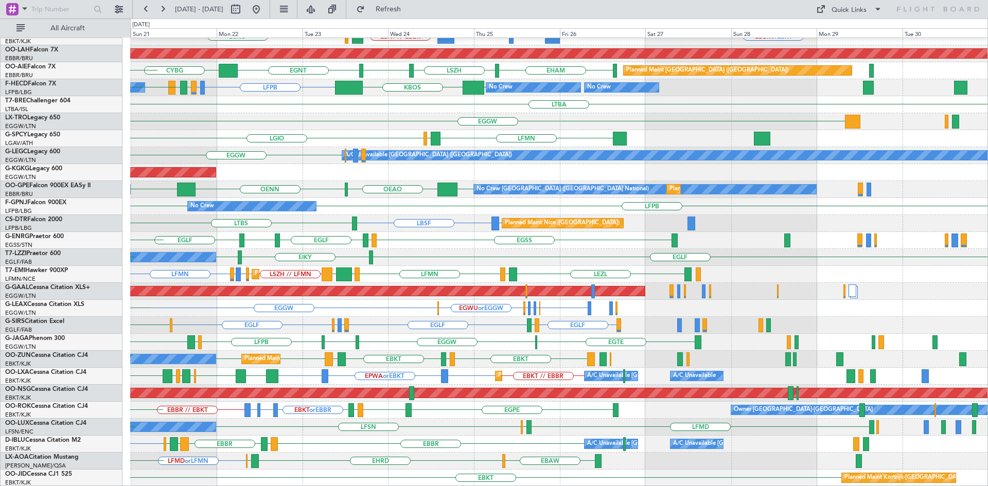
click at [289, 259] on div "Planned Maint Kortrijk-Wevelgem EBKT // EBBR EBBR or EBKT BGBW or EBKT BGGH or …" at bounding box center [558, 206] width 857 height 560
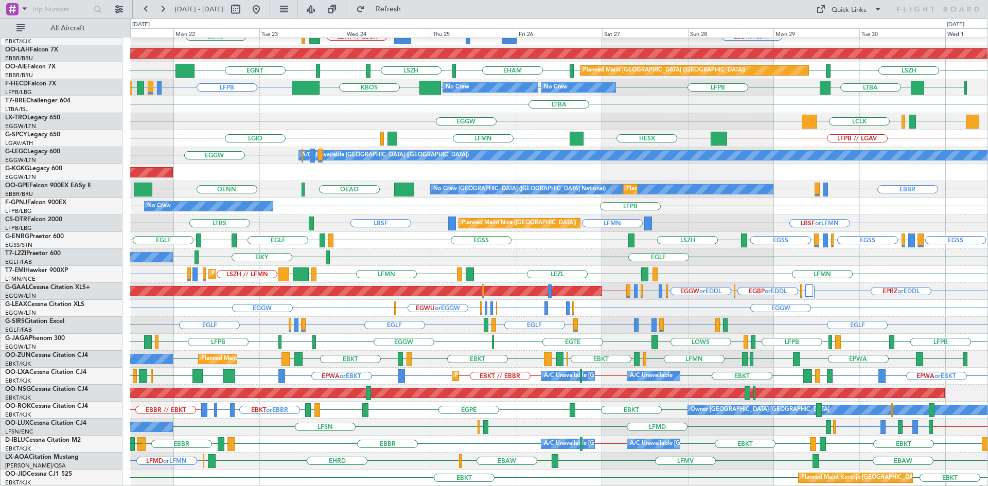
click at [595, 352] on div "Planned Maint Kortrijk-Wevelgem Owner EBKT LEPA EBKT EBKT EPWA EBKT LFPG LFMN L…" at bounding box center [558, 359] width 857 height 17
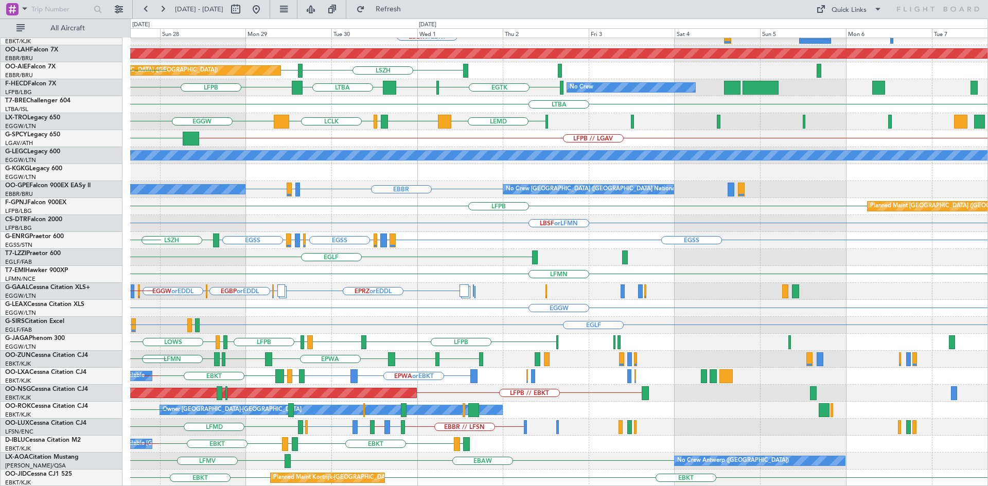
click at [119, 326] on div "EBKT // EBBR Planned Maint Kortrijk-Wevelgem EBBR or EBKT BGBW or EBKT BGGH or …" at bounding box center [494, 253] width 988 height 468
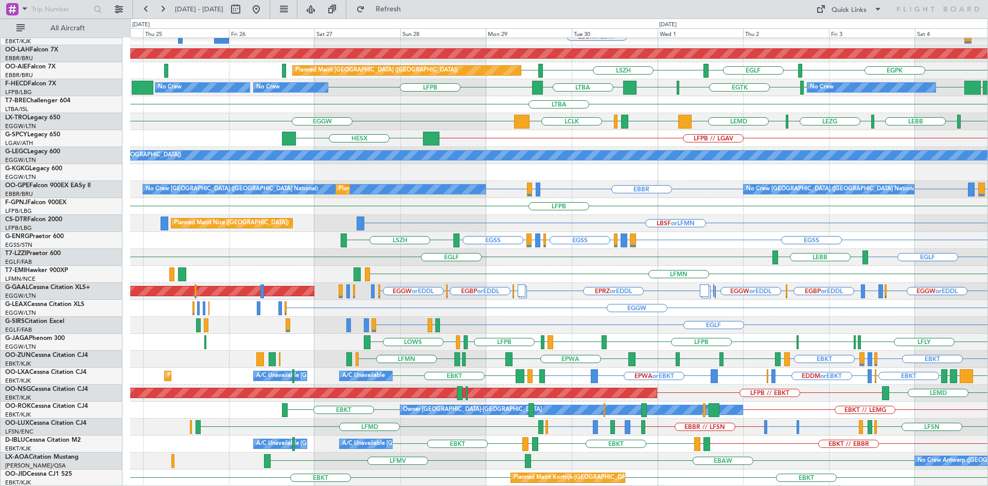
click at [672, 210] on div "LFPB Planned Maint Paris (Le Bourget) No Crew" at bounding box center [558, 206] width 857 height 17
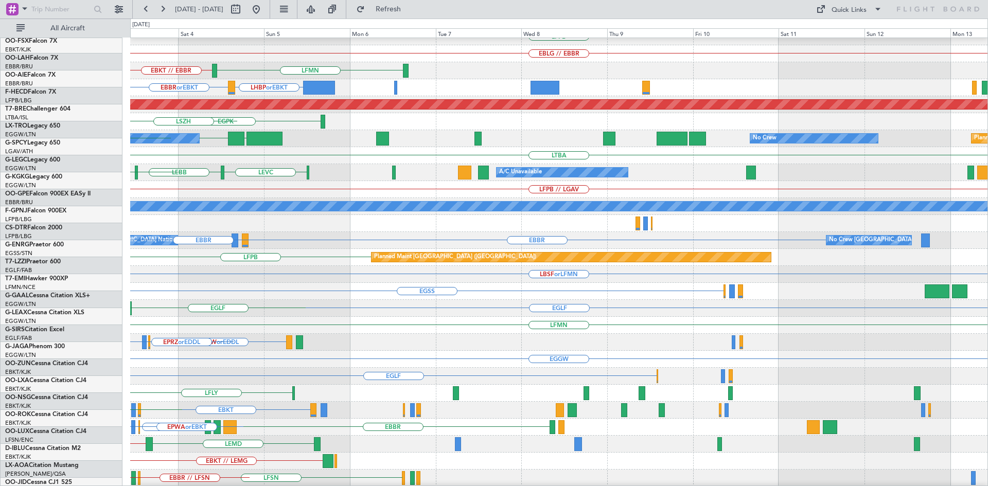
scroll to position [61, 0]
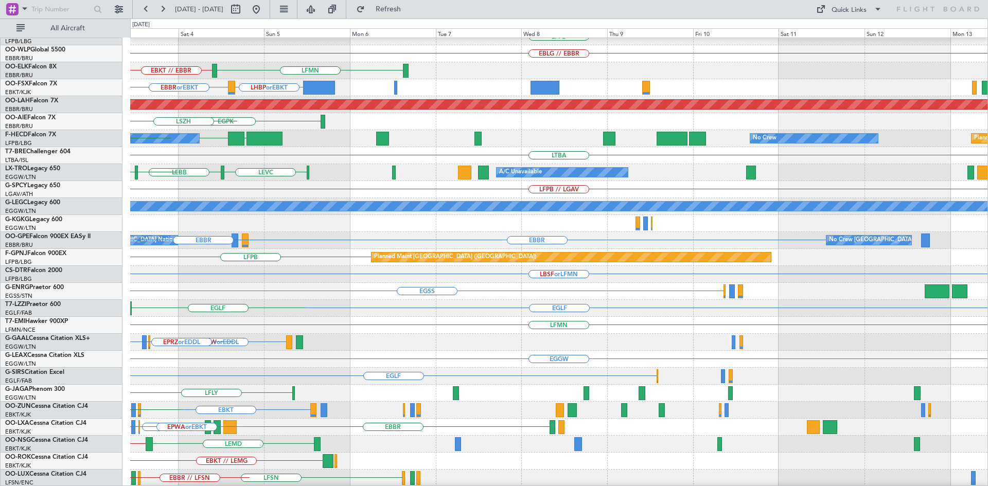
click at [40, 251] on div "MYAM KTEB KPHL LFPB EBLG // EBBR EBKT // EBBR LFMN EBBR or EBKT LHBP or EBKT Pl…" at bounding box center [494, 253] width 988 height 468
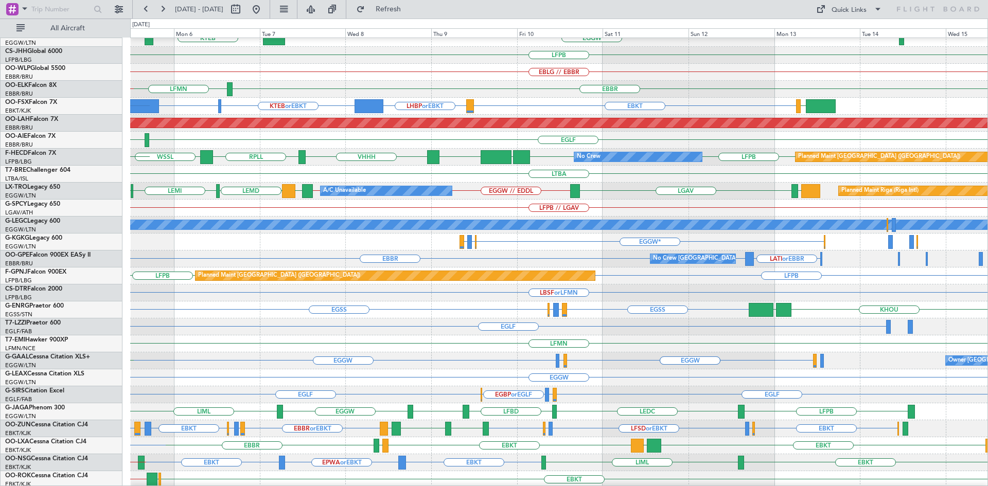
scroll to position [53, 0]
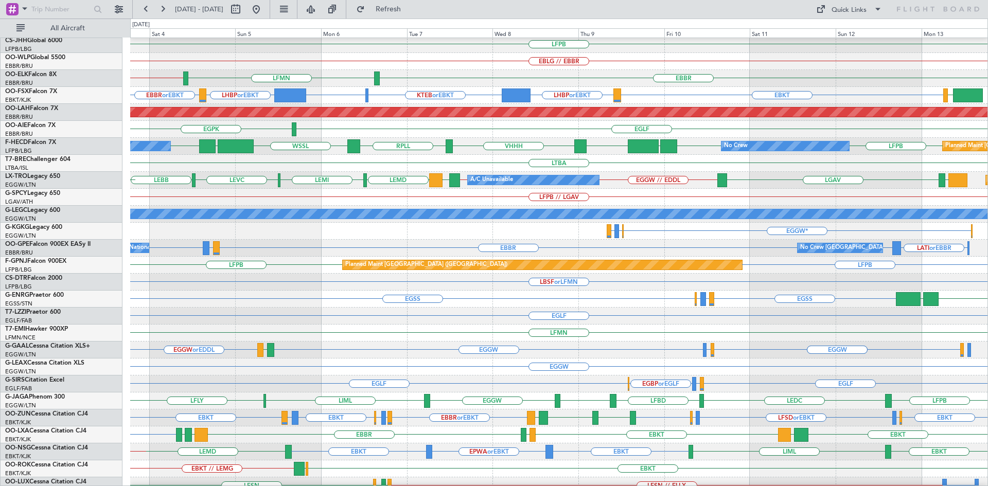
click at [365, 127] on div "EGPK EGLF" at bounding box center [558, 129] width 857 height 17
click at [265, 7] on button at bounding box center [256, 9] width 16 height 16
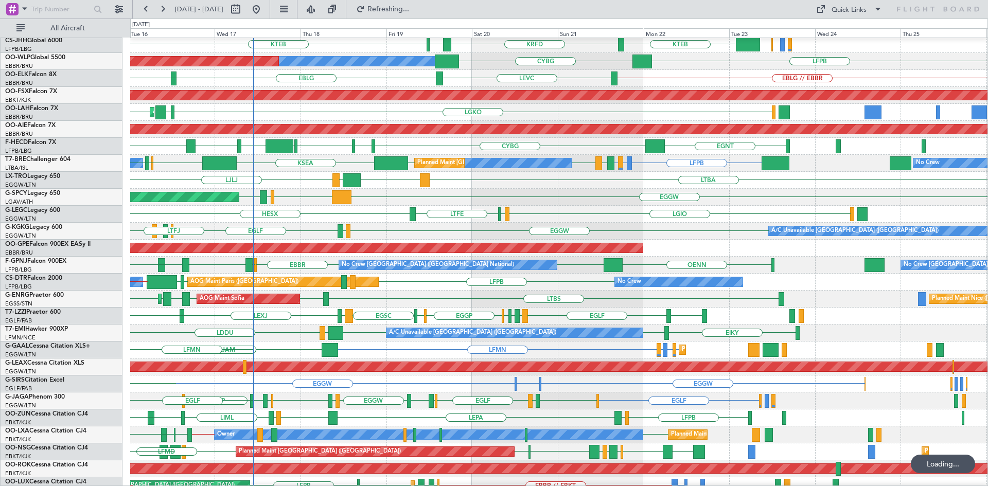
scroll to position [34, 0]
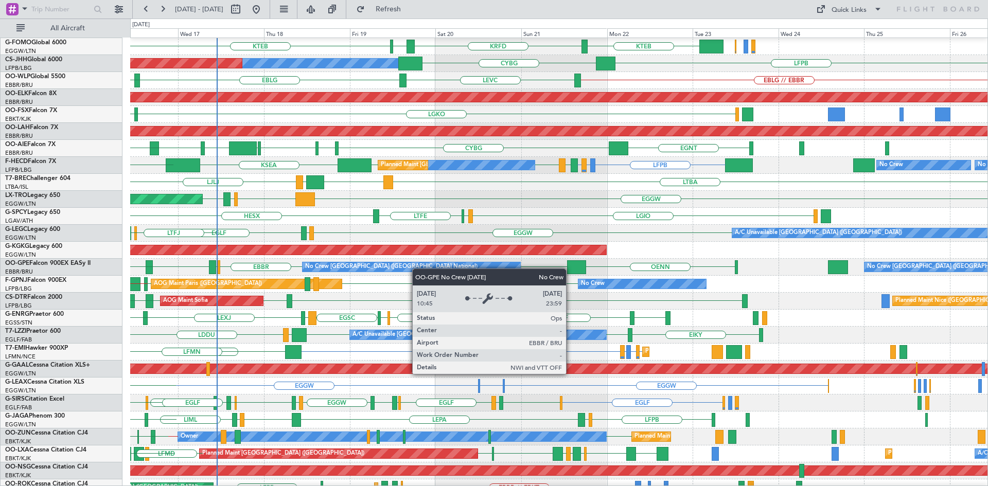
click at [406, 265] on div "No Crew [GEOGRAPHIC_DATA] ([GEOGRAPHIC_DATA] National)" at bounding box center [412, 266] width 218 height 9
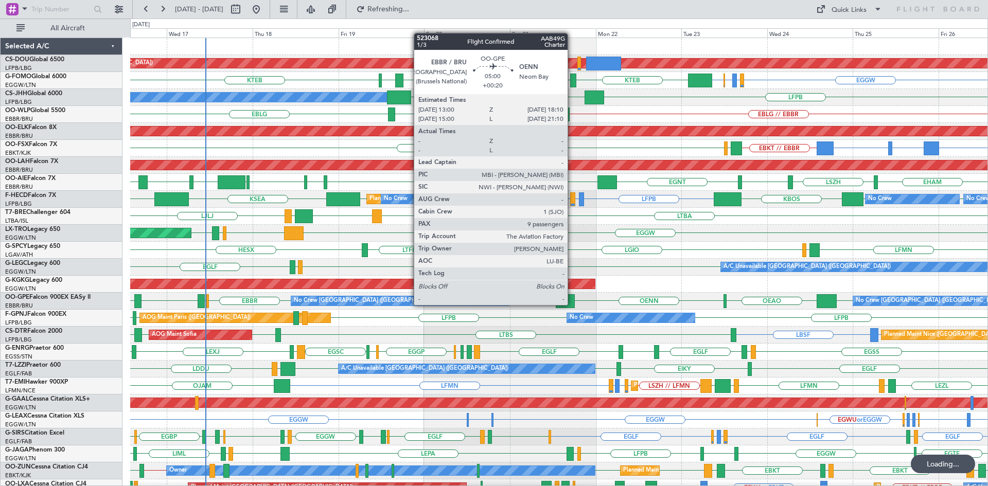
scroll to position [112, 0]
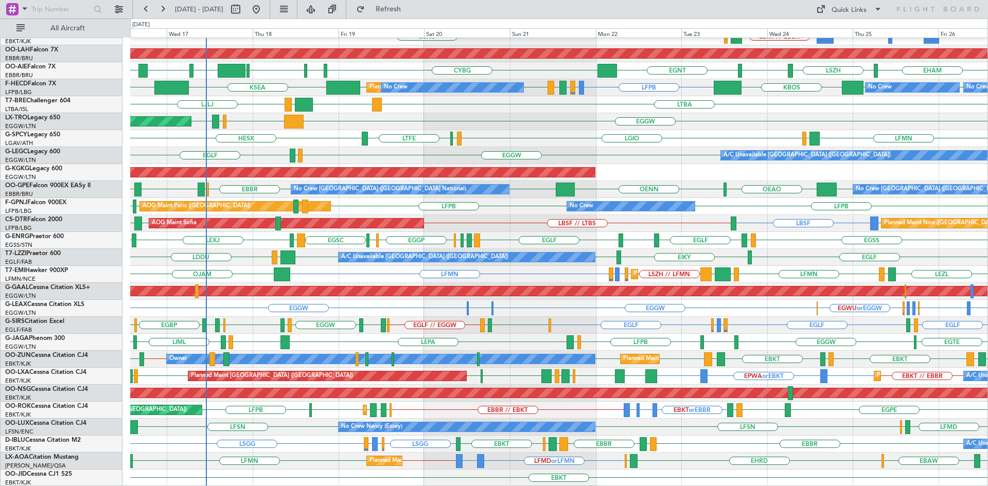
click at [749, 353] on div "Planned Maint Kortrijk-Wevelgem EBBR or EBKT BGBW or EBKT BGGH or EBKT EBKT // …" at bounding box center [558, 206] width 857 height 560
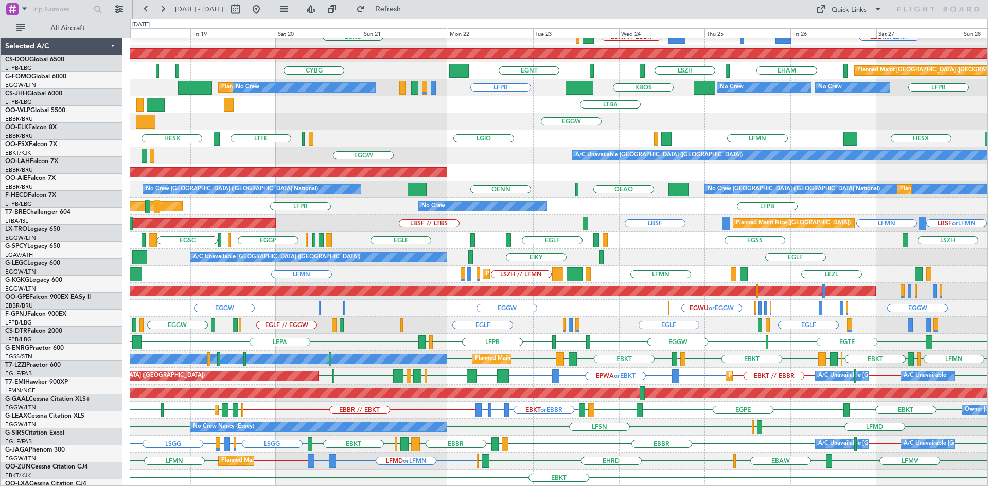
scroll to position [112, 0]
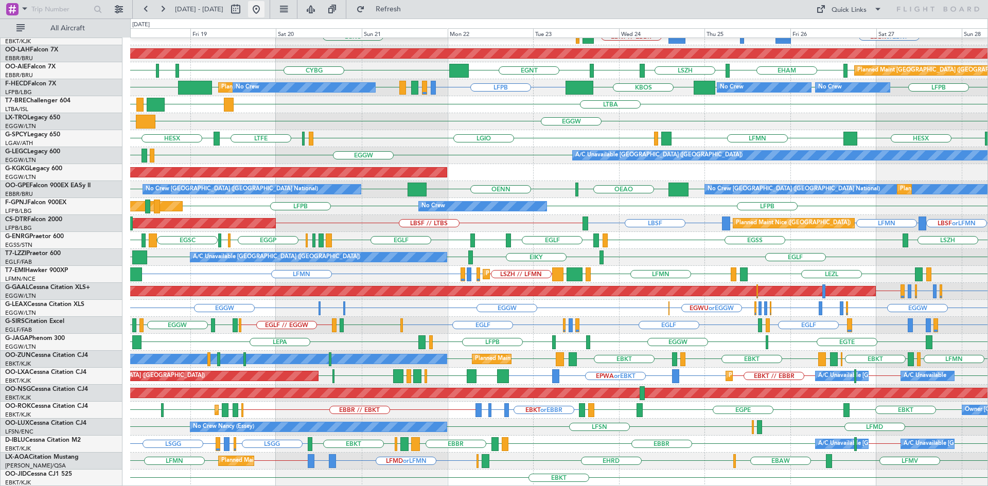
click at [265, 10] on button at bounding box center [256, 9] width 16 height 16
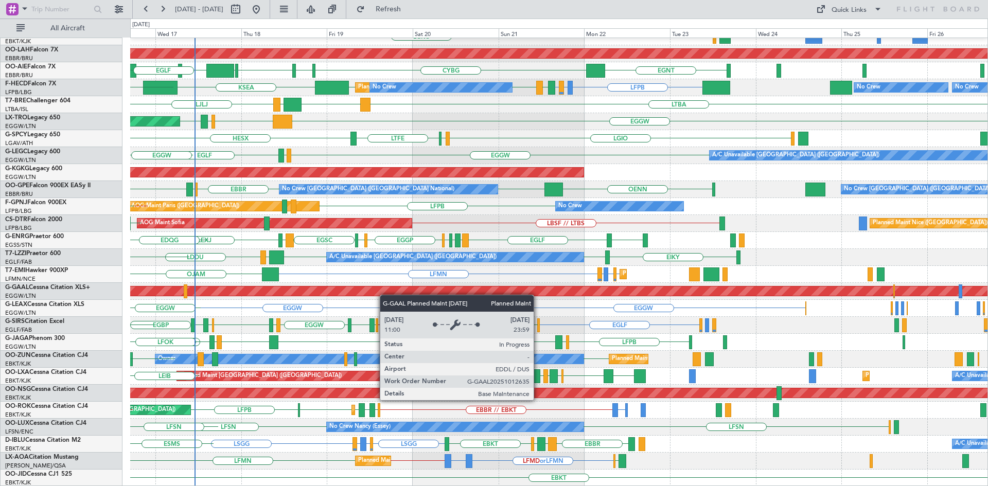
click at [352, 292] on div "Planned Maint Kortrijk-Wevelgem LGKO LGAV LGAV AOG Maint Kortrijk-Wevelgem EBKT…" at bounding box center [558, 206] width 857 height 560
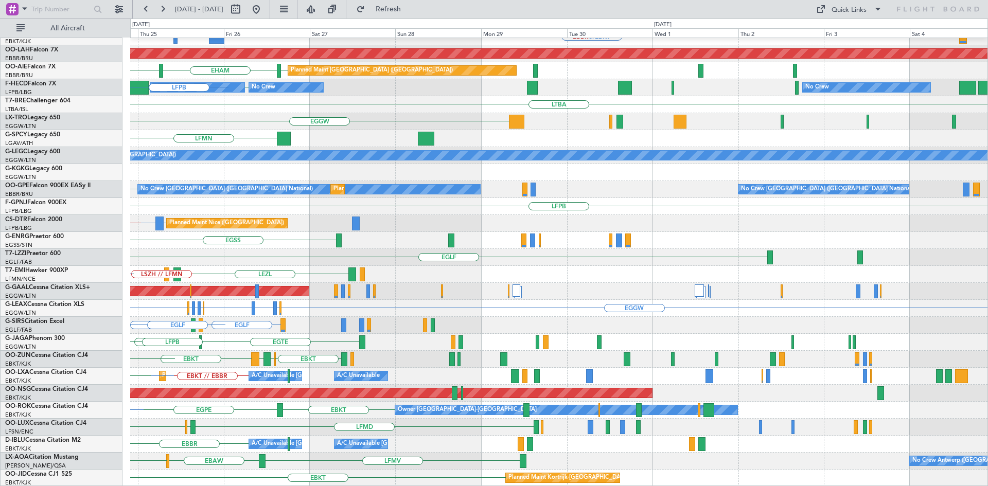
click at [42, 231] on div "Planned Maint Kortrijk-Wevelgem EBBR or EBKT BGBW or EBKT BGGH or EBKT EBKT // …" at bounding box center [494, 253] width 988 height 468
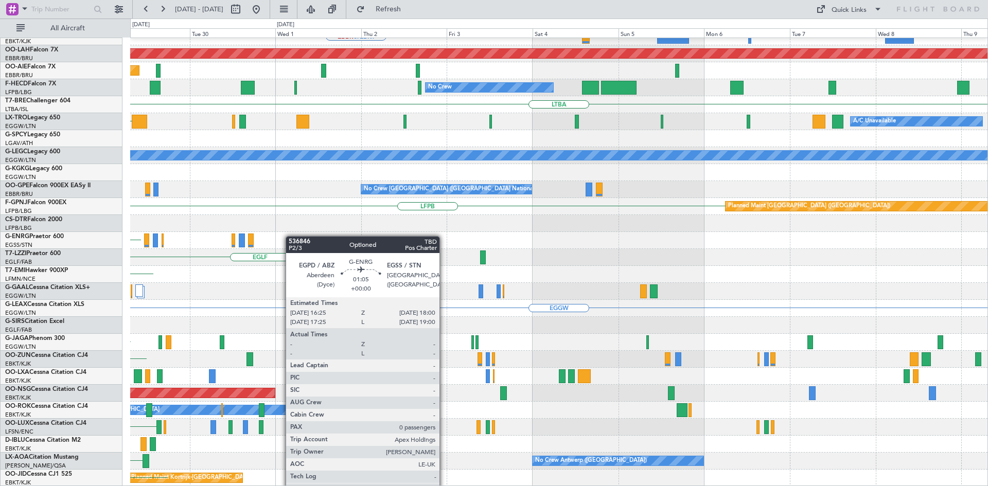
click at [269, 236] on div "Planned Maint Kortrijk-Wevelgem EBBR or EBKT Planned Maint Alton-st Louis (St L…" at bounding box center [558, 206] width 857 height 560
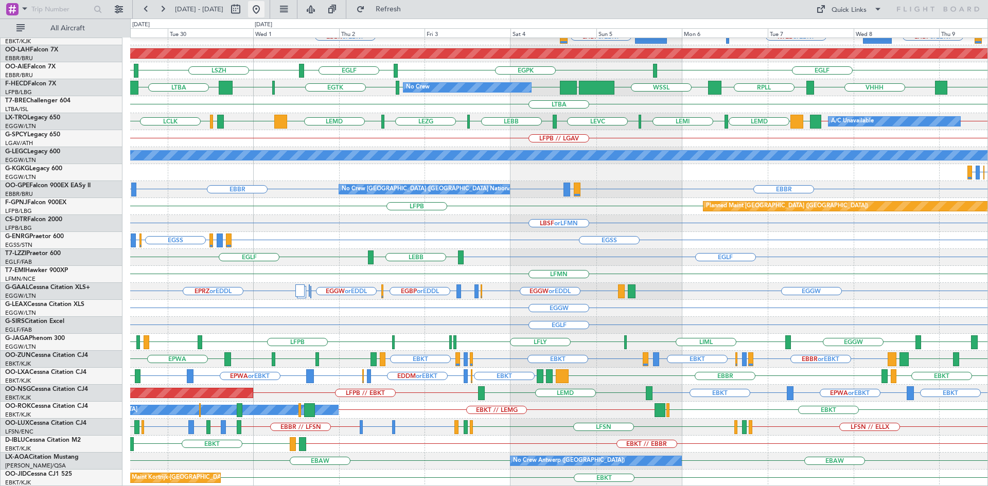
click at [265, 6] on button at bounding box center [256, 9] width 16 height 16
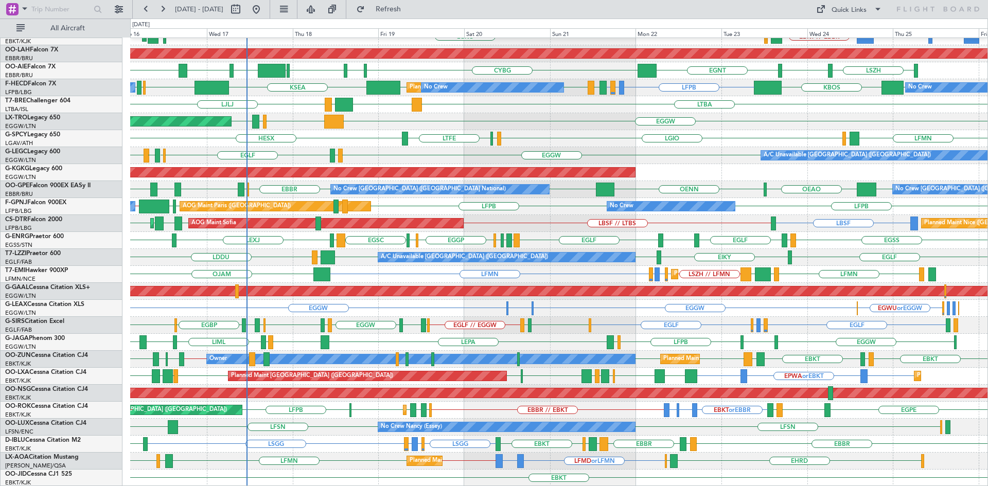
click at [586, 347] on div "Planned Maint Kortrijk-Wevelgem BGGH or EBKT EBKT // EBBR LGKO LGAV LGAV EBKT L…" at bounding box center [558, 206] width 857 height 560
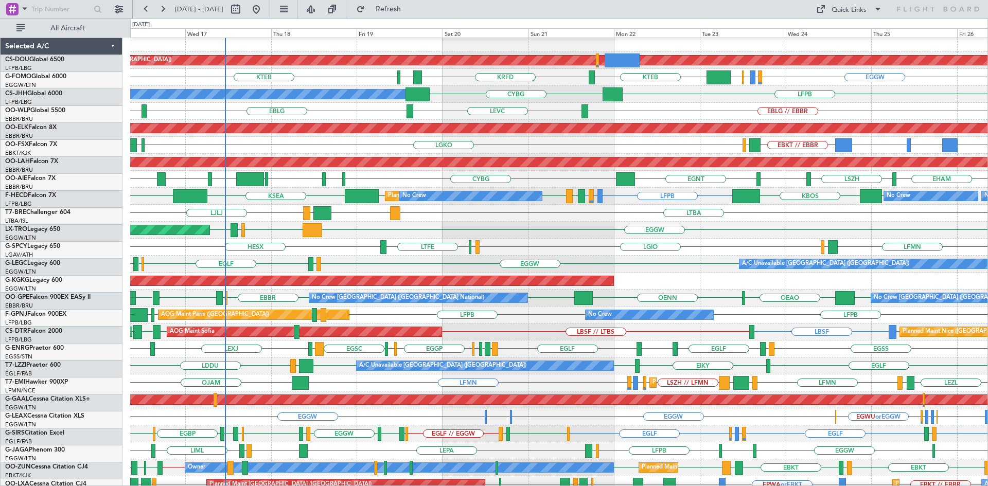
scroll to position [3, 0]
click at [728, 275] on div "AOG Maint [GEOGRAPHIC_DATA] (Ataturk)" at bounding box center [558, 281] width 857 height 17
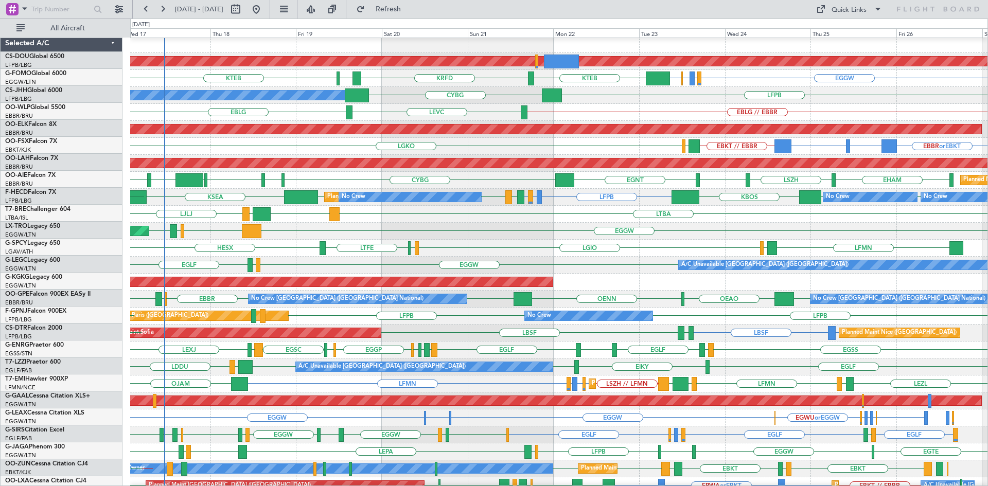
scroll to position [2, 0]
click at [787, 239] on div "EGGW LCLK LLBG LGAV Unplanned Maint Athens (Eleftherios Venizelos Intl)" at bounding box center [558, 231] width 857 height 17
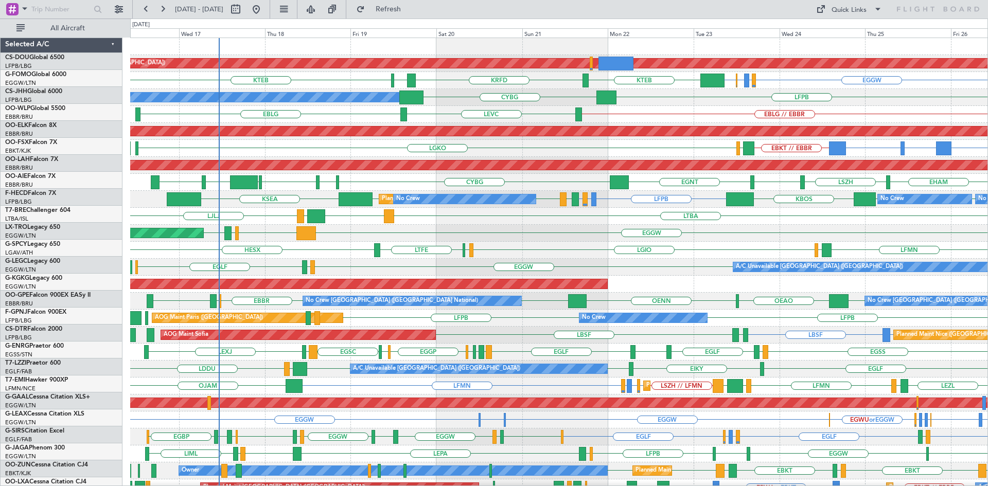
scroll to position [0, 0]
click at [396, 216] on div "Planned Maint London (Biggin Hill) EGGW EGPD or EGGW EGWU or EGGW EGGW KTEB KTE…" at bounding box center [558, 318] width 857 height 560
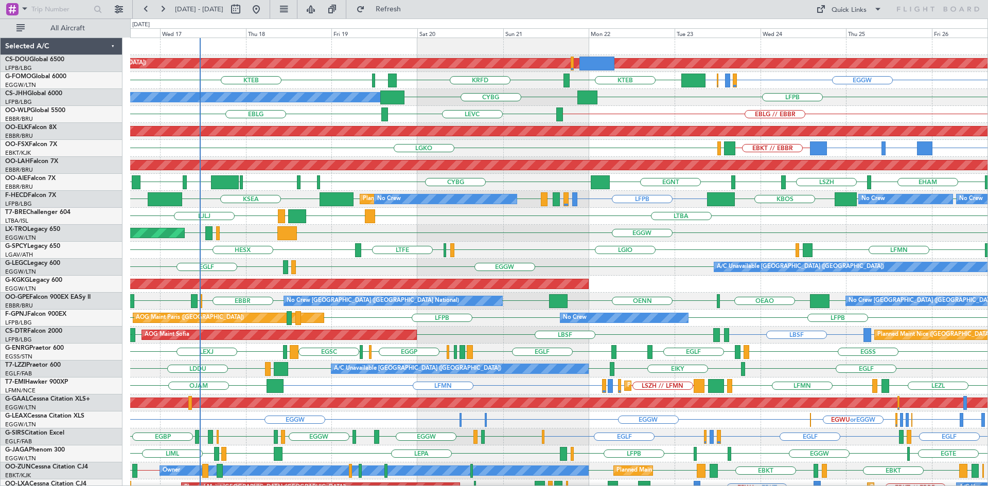
click at [802, 292] on div "AOG Maint [GEOGRAPHIC_DATA] (Ataturk)" at bounding box center [558, 284] width 857 height 17
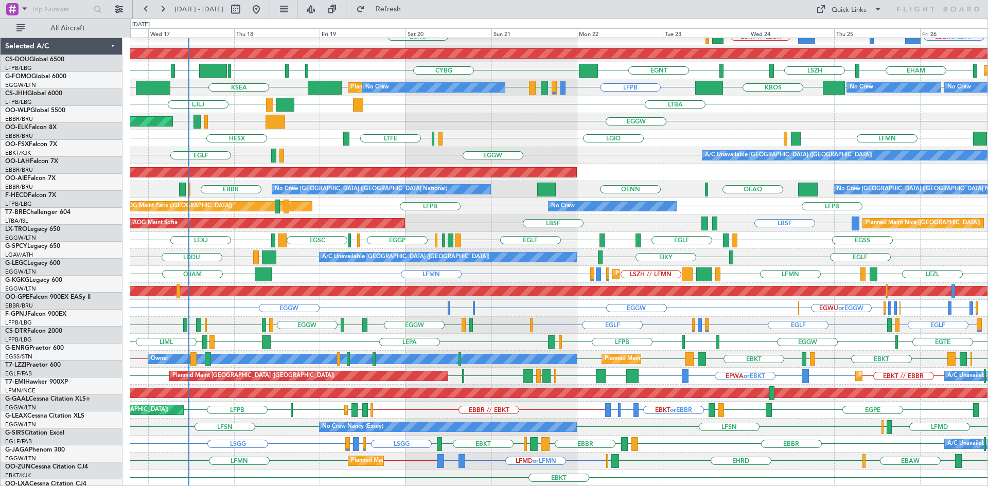
scroll to position [112, 0]
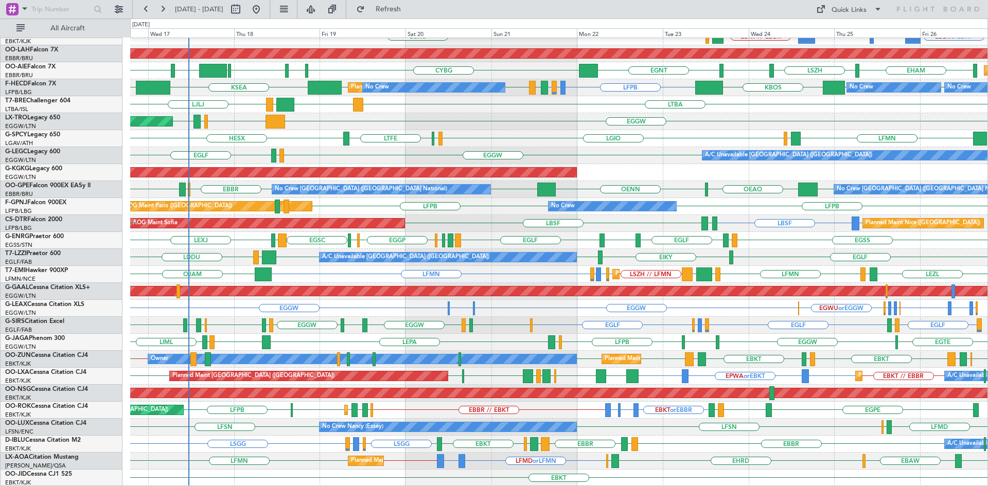
click at [507, 241] on div "Planned Maint Kortrijk-Wevelgem EBBR or EBKT EBKT // EBBR BGBW or EBKT BGGH or …" at bounding box center [558, 206] width 857 height 560
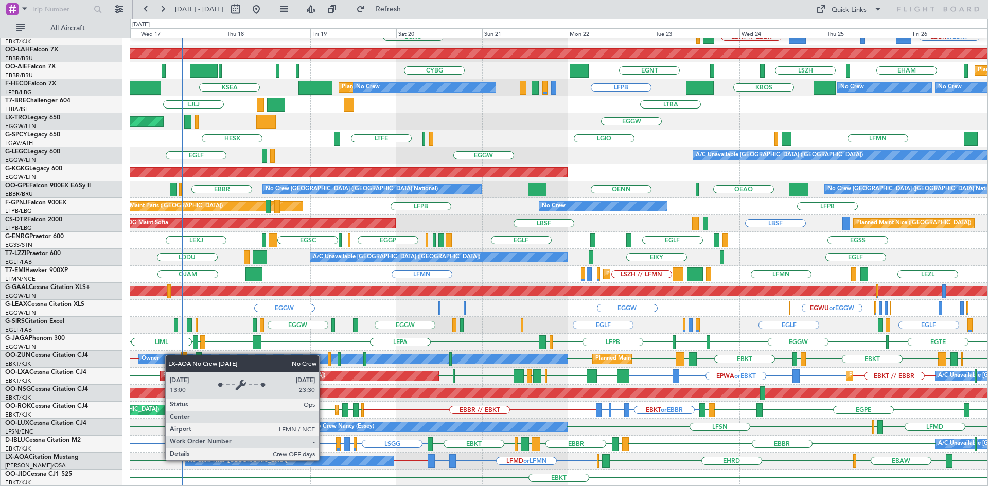
click at [324, 460] on div "No Crew Nice ([GEOGRAPHIC_DATA])" at bounding box center [289, 461] width 208 height 9
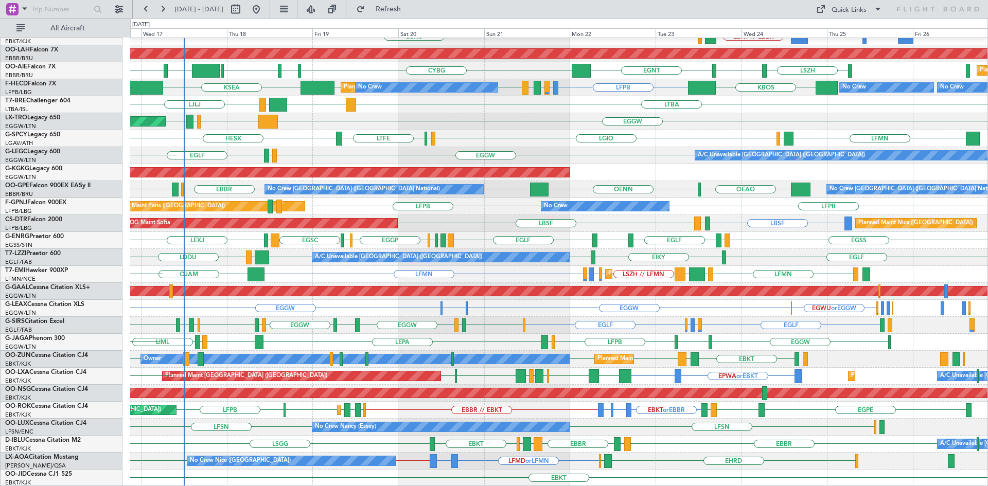
click at [494, 381] on div "Planned Maint Kortrijk-Wevelgem EBKT // EBBR LGKO LGAV LGAV LGAV AOG Maint Kort…" at bounding box center [558, 206] width 857 height 560
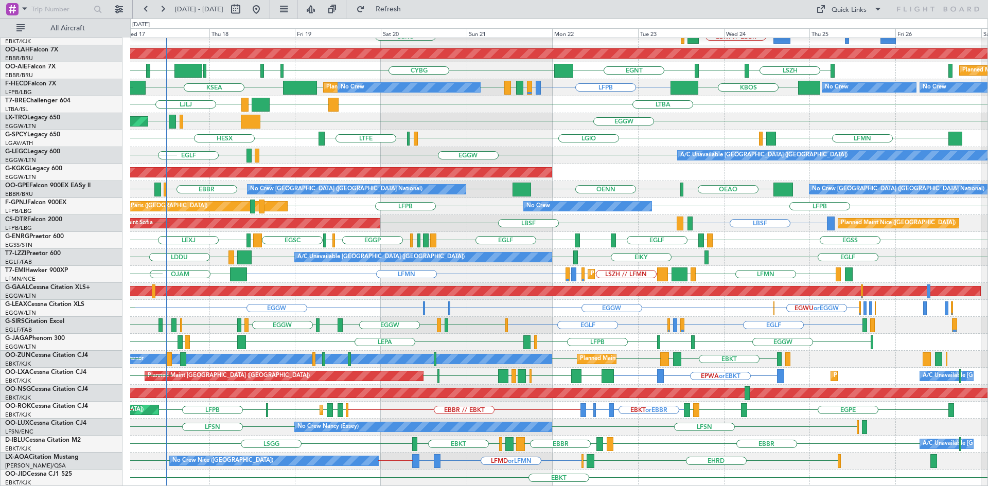
click at [750, 371] on div "Planned Maint Kortrijk-Wevelgem EBKT // EBBR LGKO LGAV LGAV LGAV AOG Maint Kort…" at bounding box center [558, 206] width 857 height 560
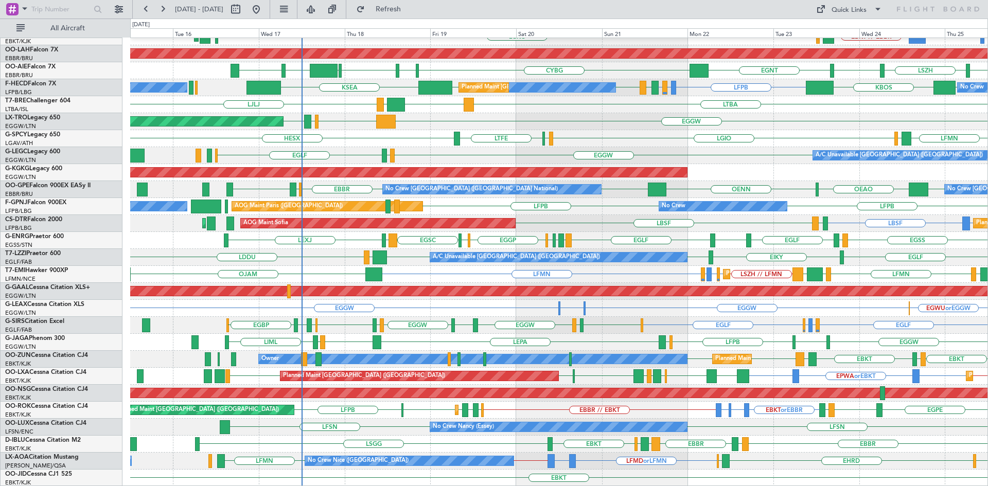
click at [805, 301] on div "Planned Maint Kortrijk-Wevelgem EBKT // EBBR EBKT // EBBR BGBW or EBKT BGGH or …" at bounding box center [558, 206] width 857 height 560
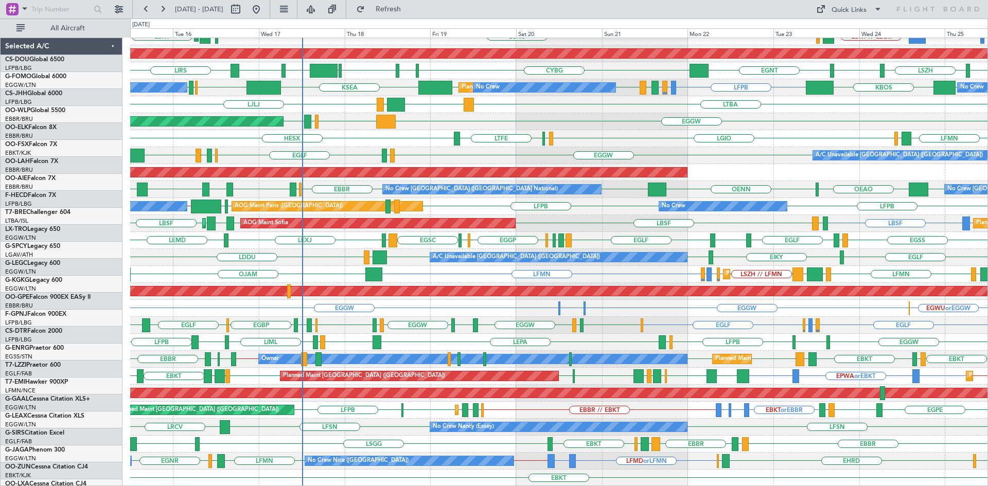
scroll to position [112, 0]
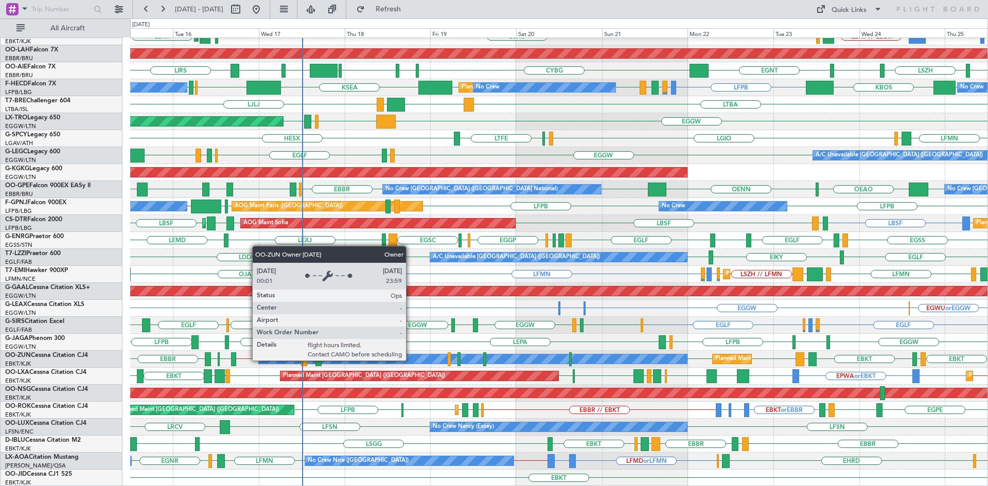
click at [411, 360] on div "Owner" at bounding box center [473, 359] width 428 height 9
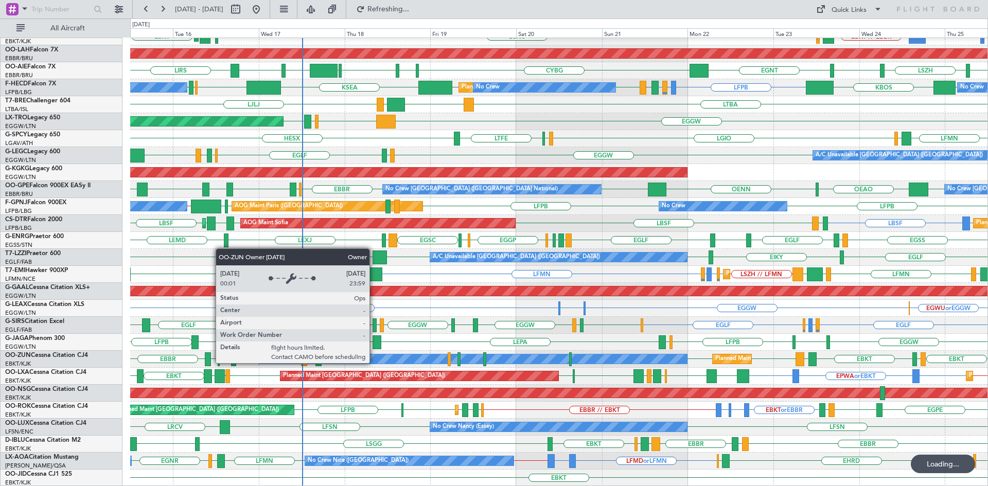
click at [396, 464] on div "No Crew Nice ([GEOGRAPHIC_DATA])" at bounding box center [358, 460] width 101 height 15
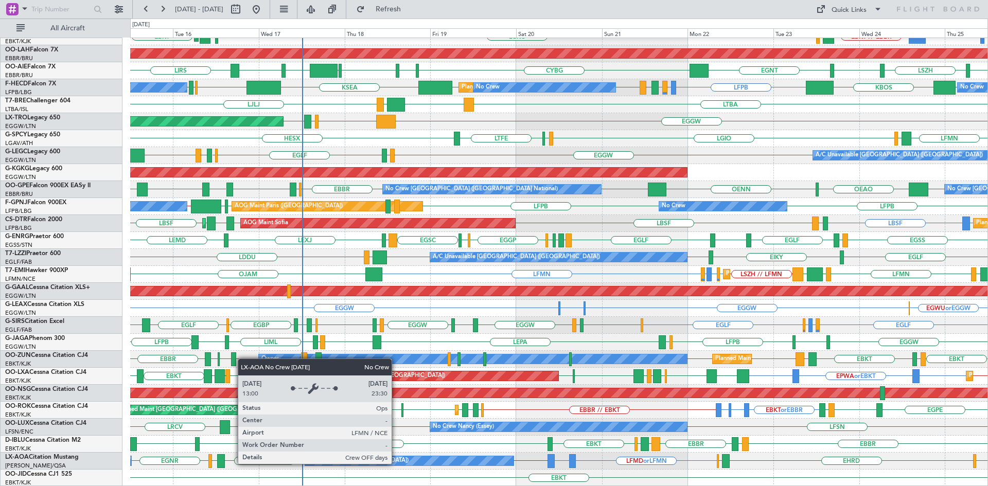
click at [396, 464] on div "No Crew Nice ([GEOGRAPHIC_DATA])" at bounding box center [358, 460] width 101 height 15
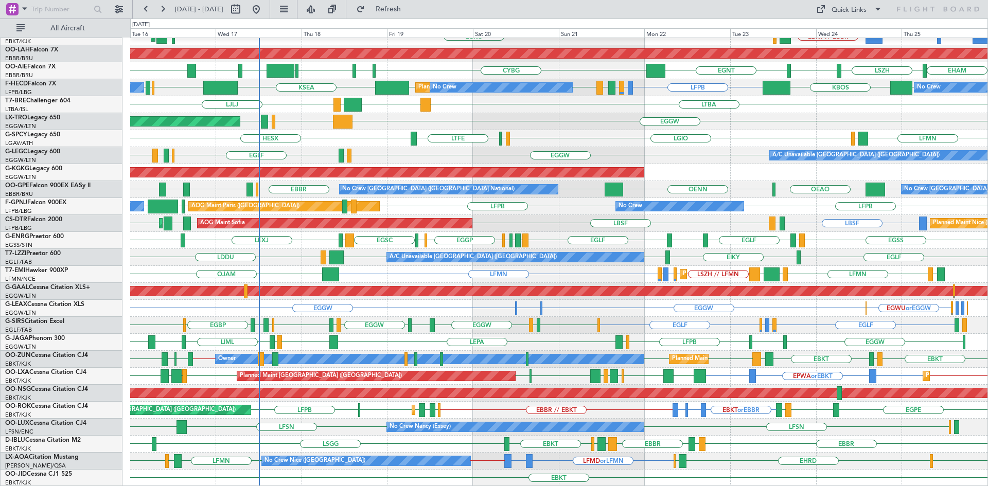
click at [624, 308] on div "Planned Maint Kortrijk-[GEOGRAPHIC_DATA] EBKT // EBBR BGBW or EBKT BGGH or EBKT…" at bounding box center [558, 206] width 857 height 560
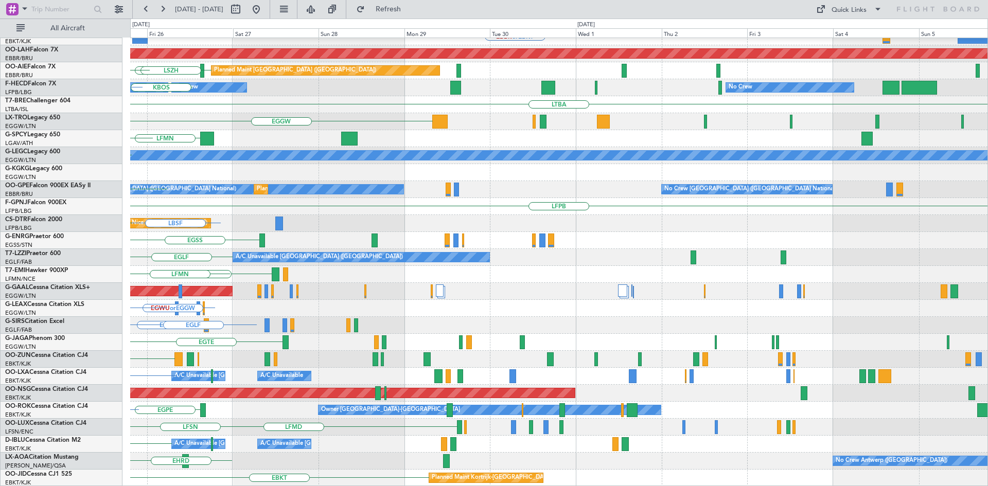
click at [0, 188] on div "Planned Maint Kortrijk-Wevelgem EBBR or EBKT BGBW or EBKT LGAV EBKT // EBBR BGG…" at bounding box center [494, 253] width 988 height 468
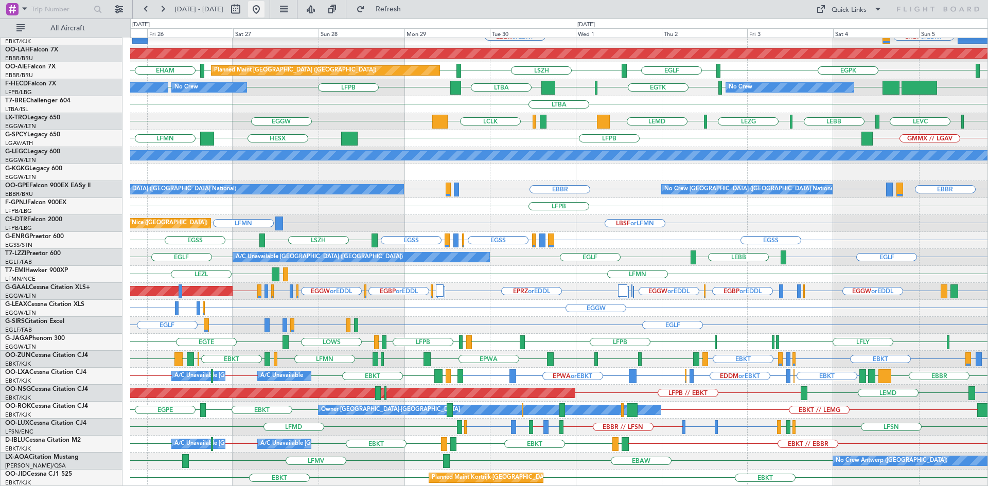
click at [265, 13] on button at bounding box center [256, 9] width 16 height 16
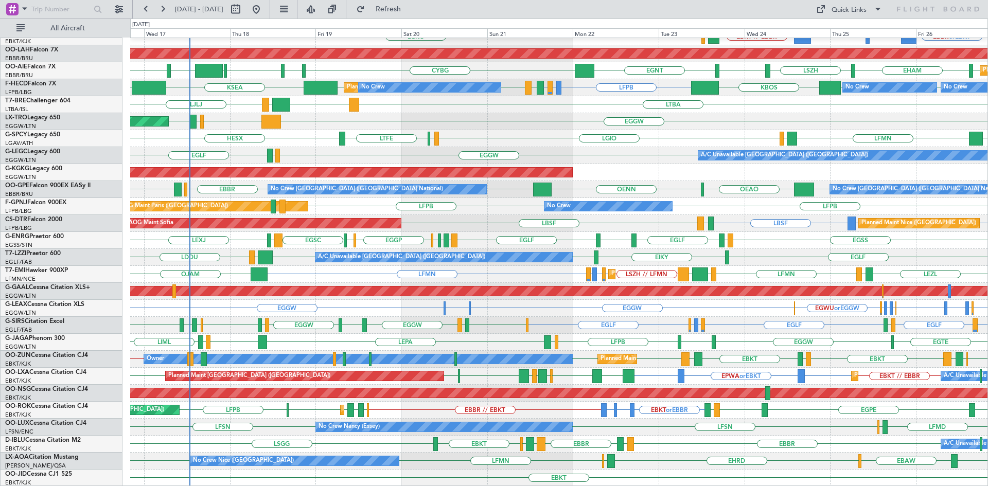
scroll to position [0, 0]
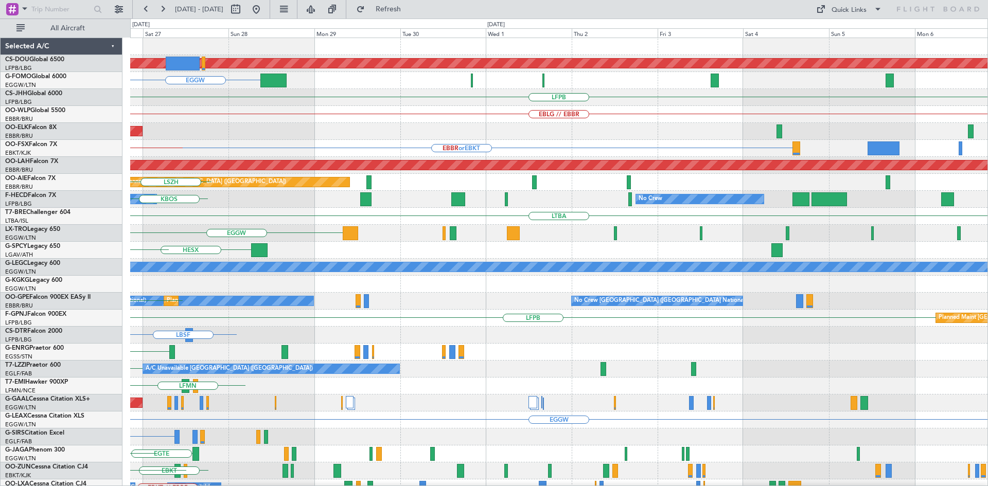
click at [0, 411] on div "Planned Maint London (Biggin Hill) EGGW LFPB EBLG // EBBR Planned Maint Kortrij…" at bounding box center [494, 253] width 988 height 468
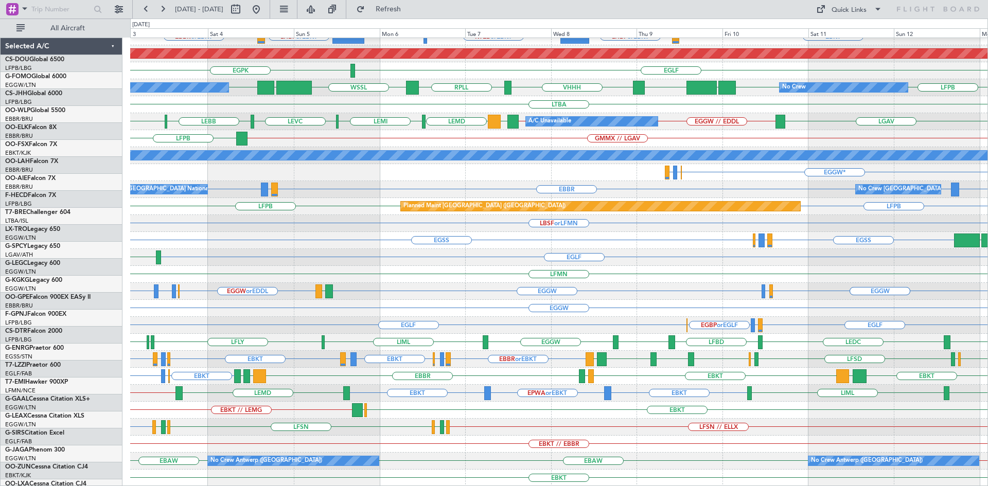
scroll to position [112, 0]
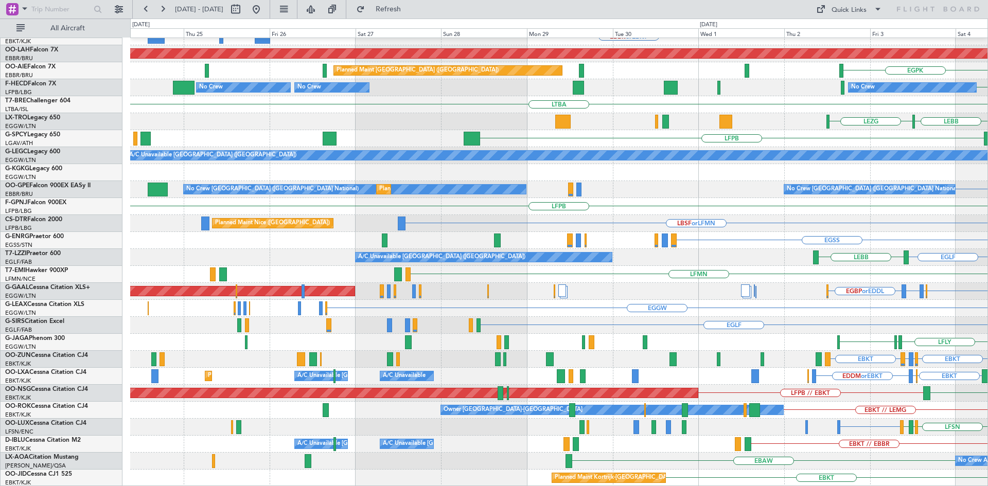
click at [988, 116] on html "03 Oct 2025 - 13 Oct 2025 Refresh Quick Links All Aircraft EBKT // EBBR Planned…" at bounding box center [494, 243] width 988 height 486
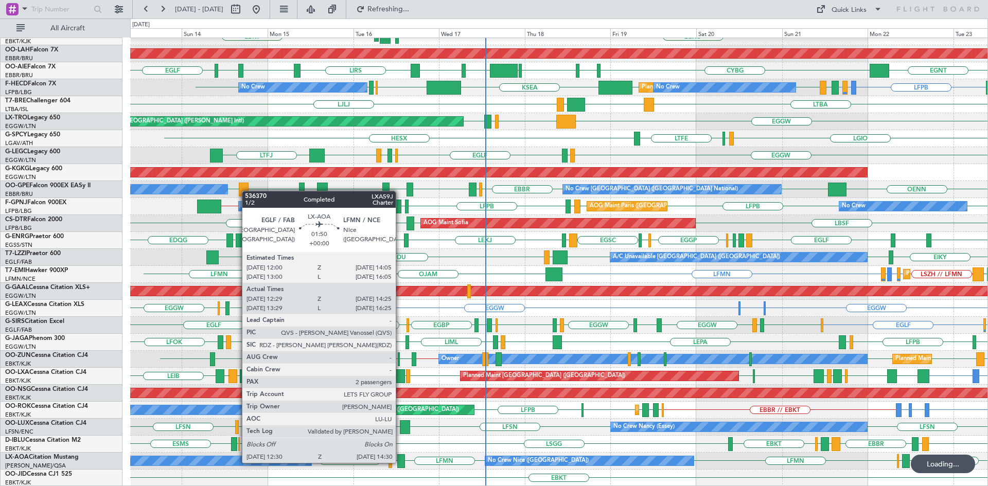
click at [400, 462] on div at bounding box center [400, 461] width 7 height 14
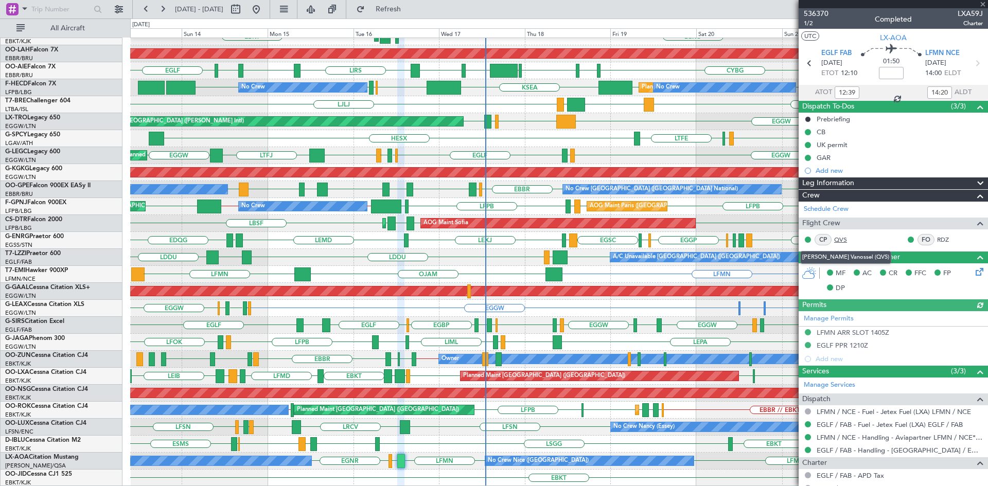
click at [843, 239] on link "QVS" at bounding box center [845, 239] width 23 height 9
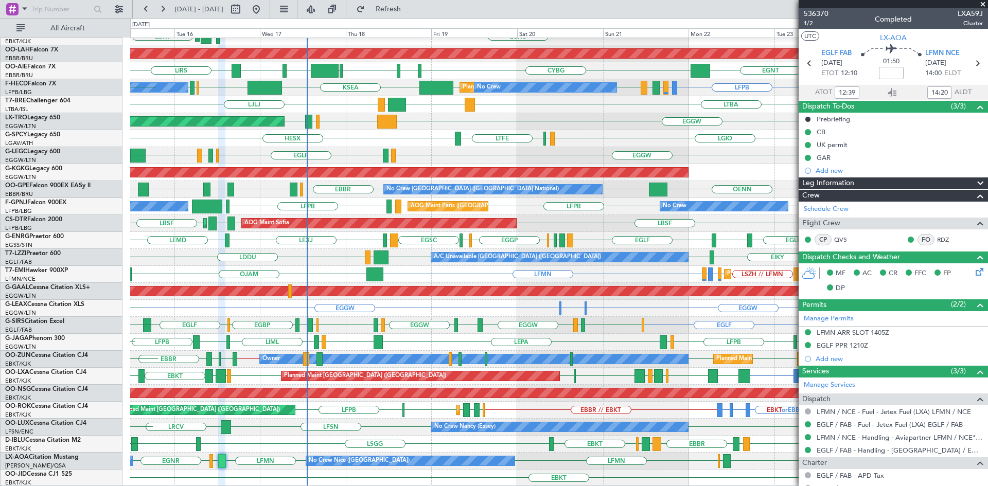
click at [340, 271] on div "Planned Maint Kortrijk-Wevelgem LGKO LGAV LGAV EBKT AOG Maint Kortrijk-Wevelgem…" at bounding box center [558, 206] width 857 height 560
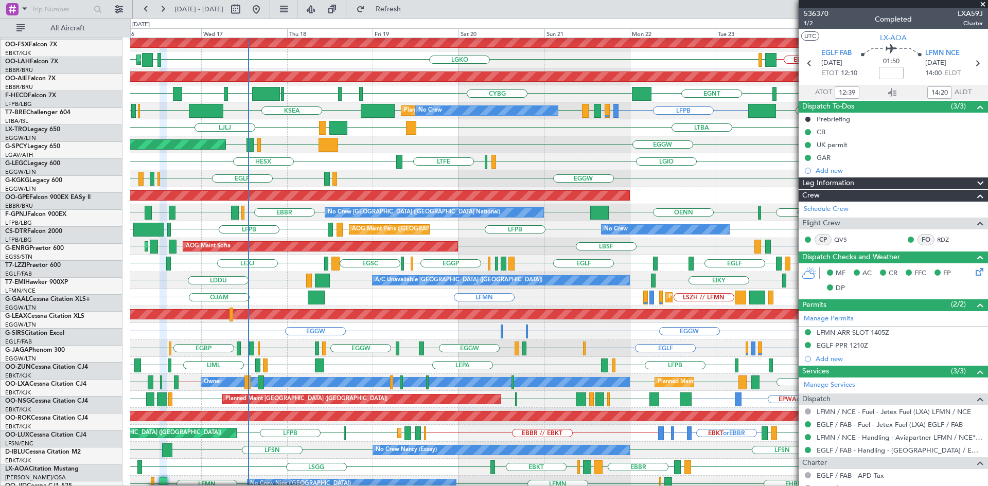
click at [154, 485] on div at bounding box center [153, 485] width 4 height 14
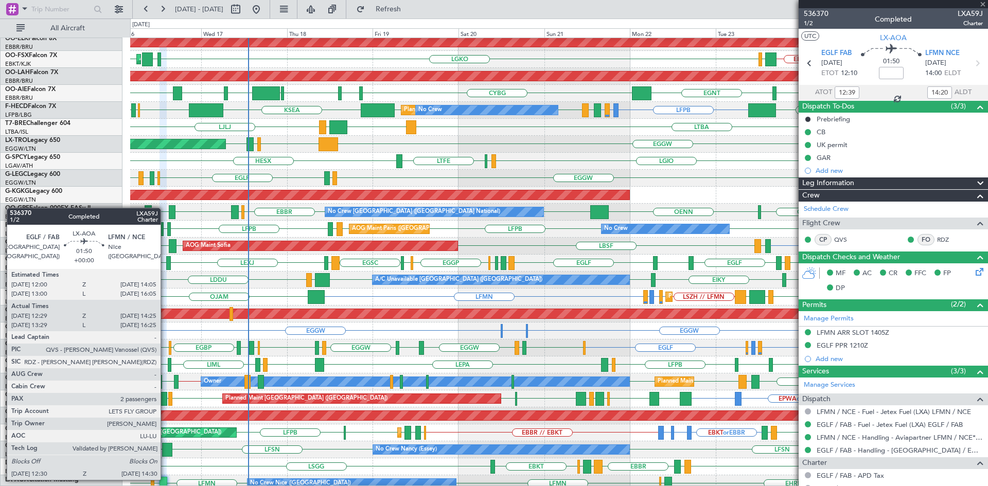
click at [165, 479] on div at bounding box center [163, 484] width 7 height 14
type input "+00:05"
type input "10:04"
type input "10:46"
type input "0"
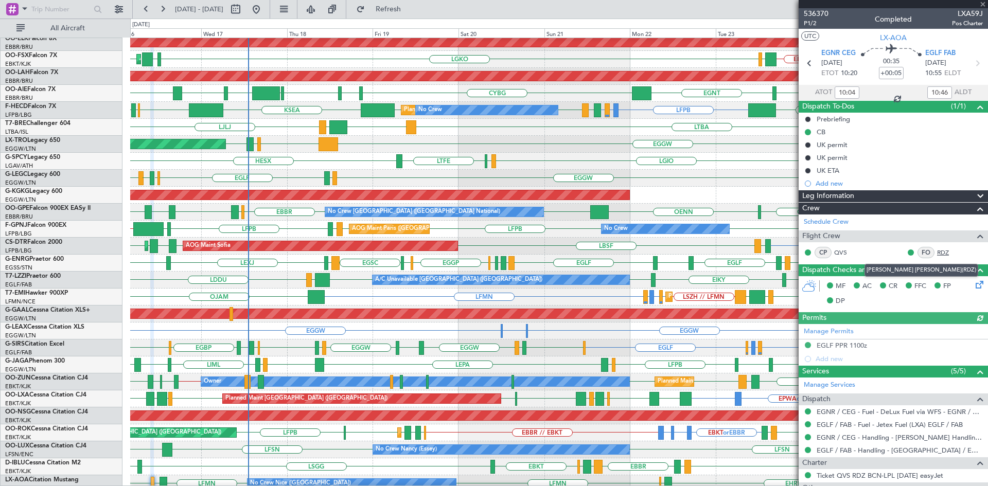
type input "12:39"
type input "14:20"
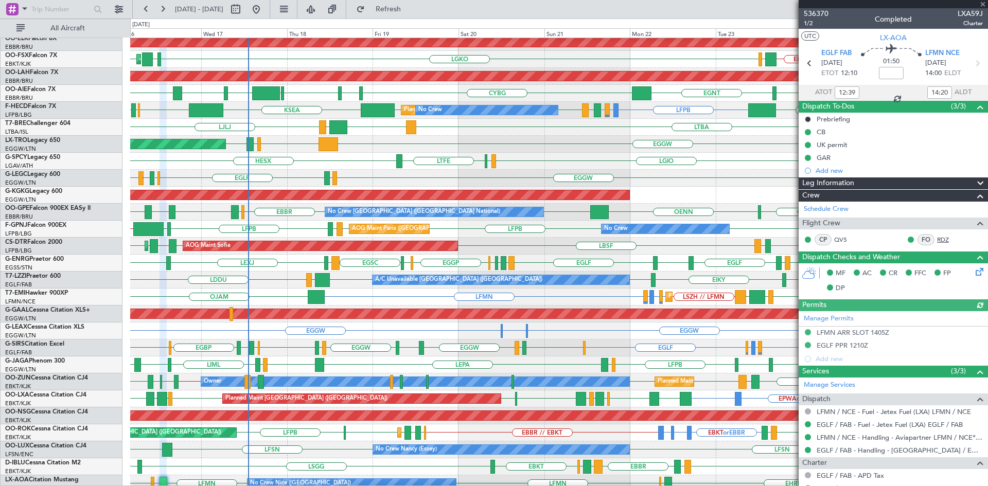
click at [938, 240] on link "RDZ" at bounding box center [948, 239] width 23 height 9
click at [984, 3] on div at bounding box center [893, 4] width 189 height 8
click at [984, 6] on div at bounding box center [893, 4] width 189 height 8
click at [981, 4] on span at bounding box center [983, 4] width 10 height 9
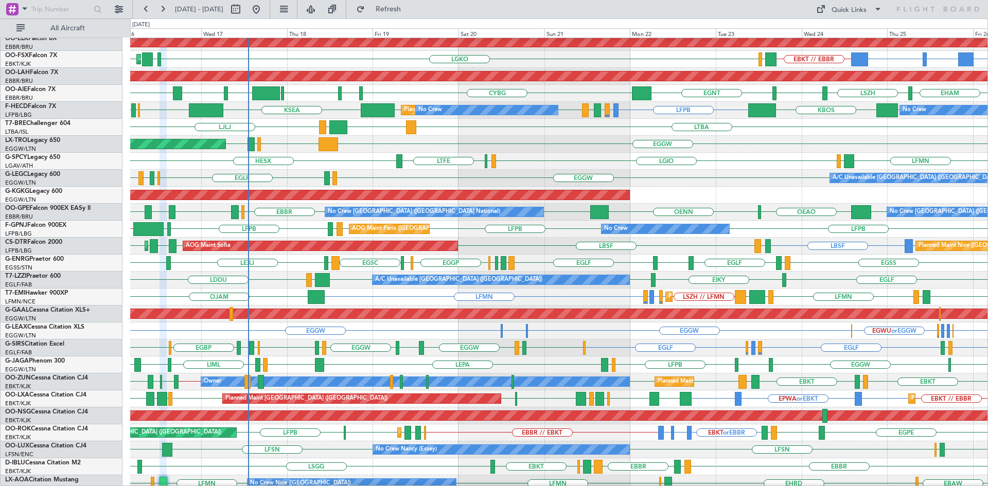
type input "0"
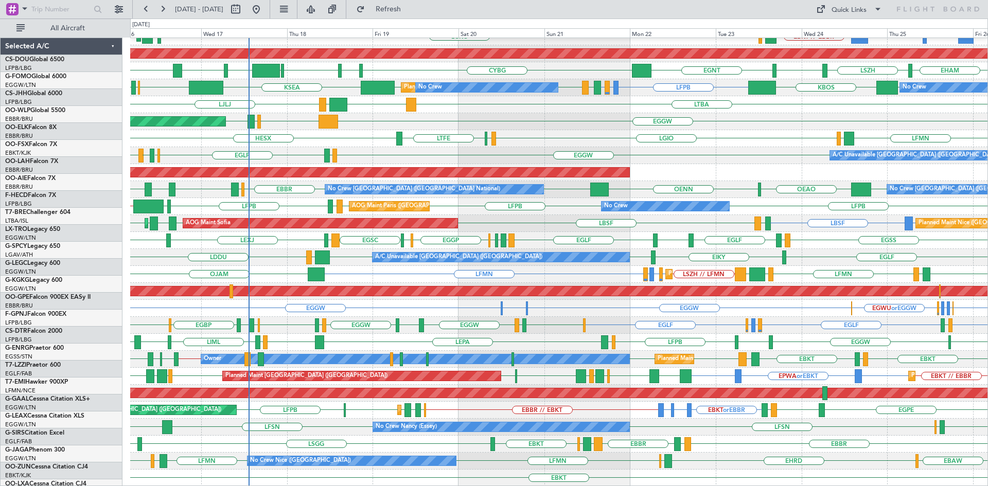
scroll to position [112, 0]
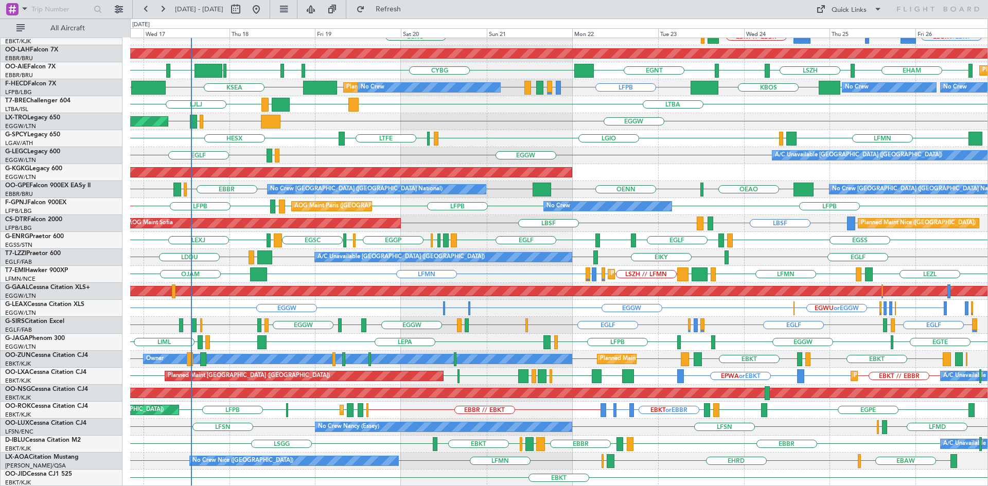
click at [615, 317] on div "EGLF EGLF EGPD or EGLF EGGP or EGLF EGLF EGPH EGPH EGGW EGPK EGSS EGWU EGPD EGB…" at bounding box center [558, 325] width 857 height 17
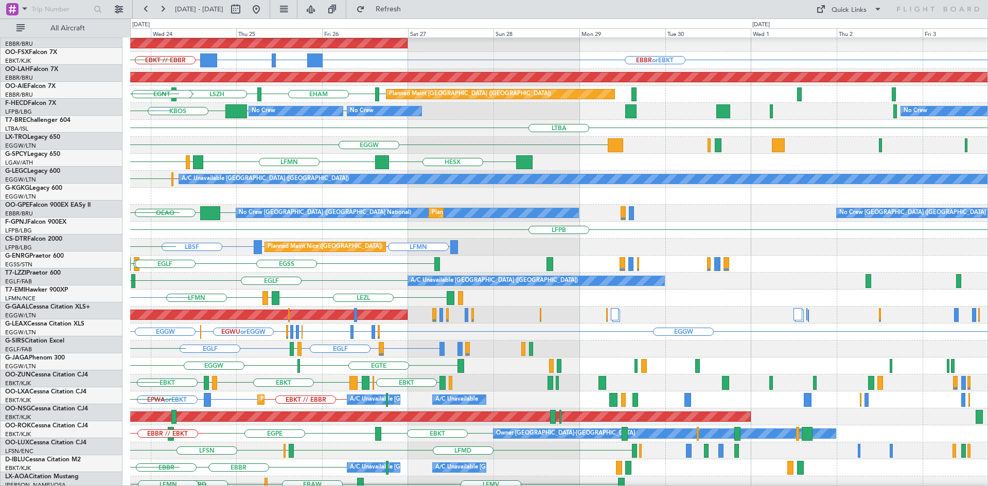
scroll to position [89, 0]
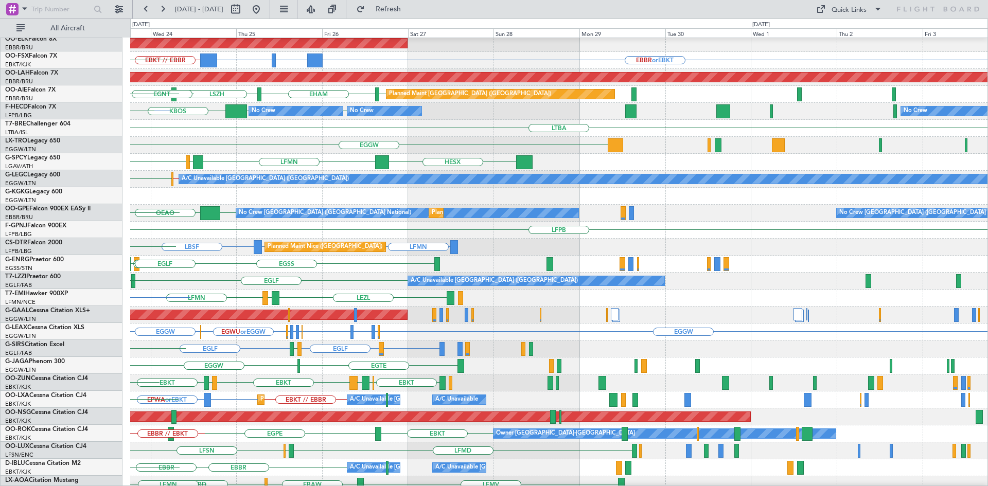
click at [109, 302] on div "EBLG // EBBR LEVC Planned Maint Kortrijk-Wevelgem EBBR or EBKT BGBW or EBKT BGG…" at bounding box center [494, 253] width 988 height 468
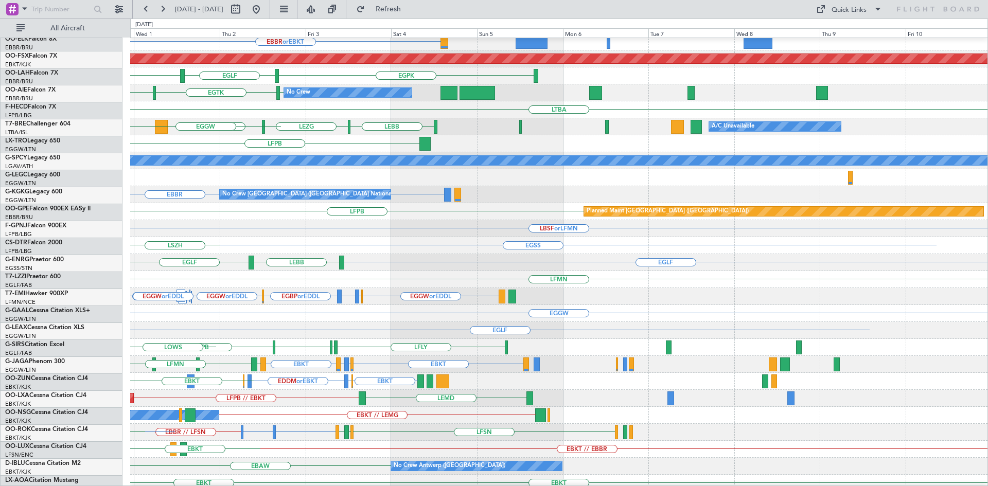
scroll to position [99, 0]
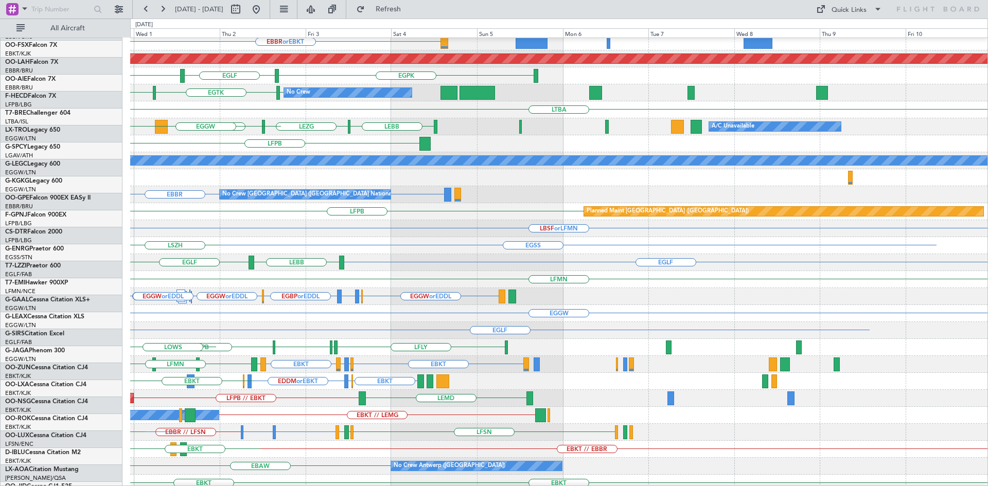
click at [0, 189] on div "EBKT // EBBR EBBR or EBKT Planned Maint Alton-st Louis (St Louis Regl) EGPK EGL…" at bounding box center [494, 253] width 988 height 468
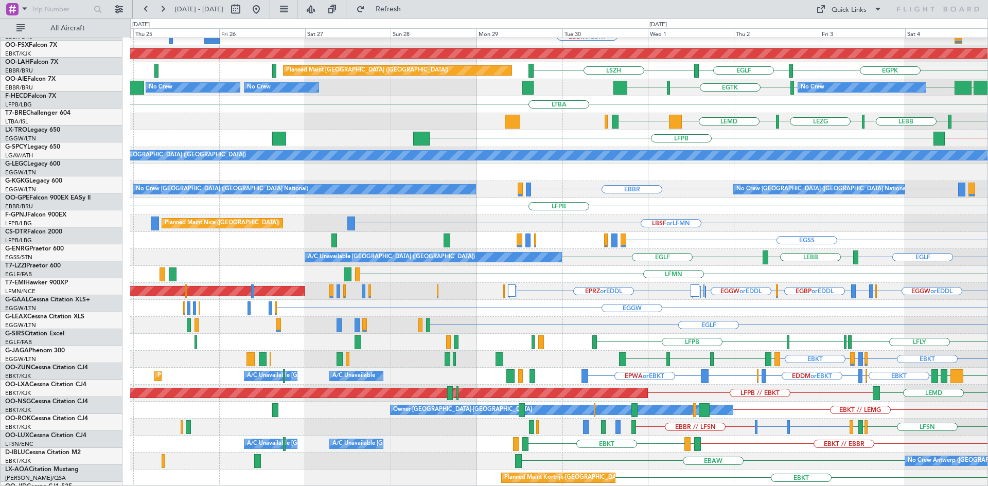
scroll to position [112, 0]
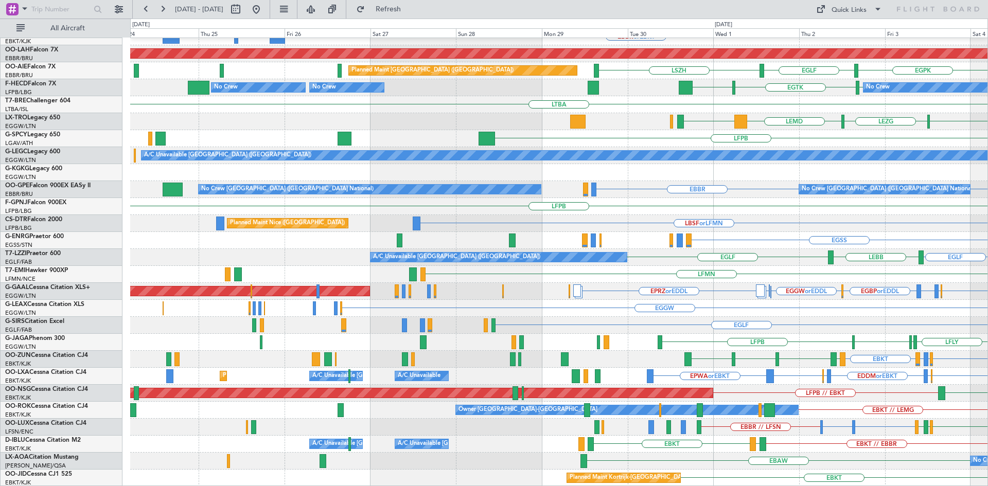
click at [988, 290] on html "30 Sep 2025 - 10 Oct 2025 Refresh Quick Links All Aircraft EBKT // EBBR Planned…" at bounding box center [494, 243] width 988 height 486
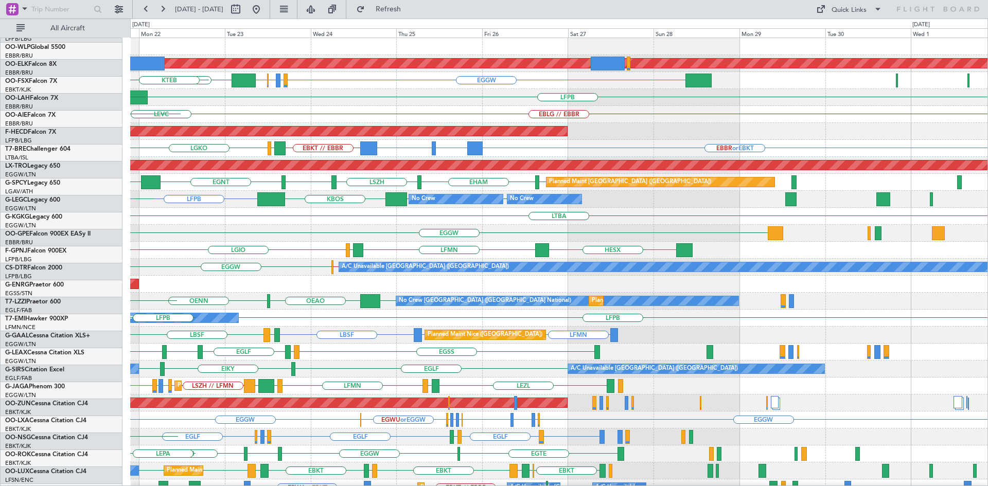
scroll to position [0, 0]
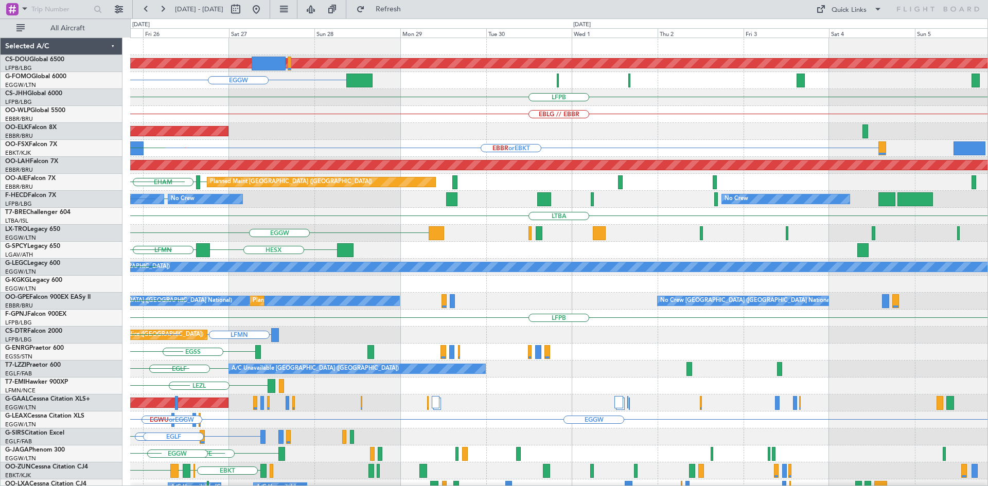
click at [0, 446] on div "Planned Maint London (Biggin Hill) EGGW EGPD or EGGW EGWU or EGGW EGGW LFPB EBL…" at bounding box center [494, 253] width 988 height 468
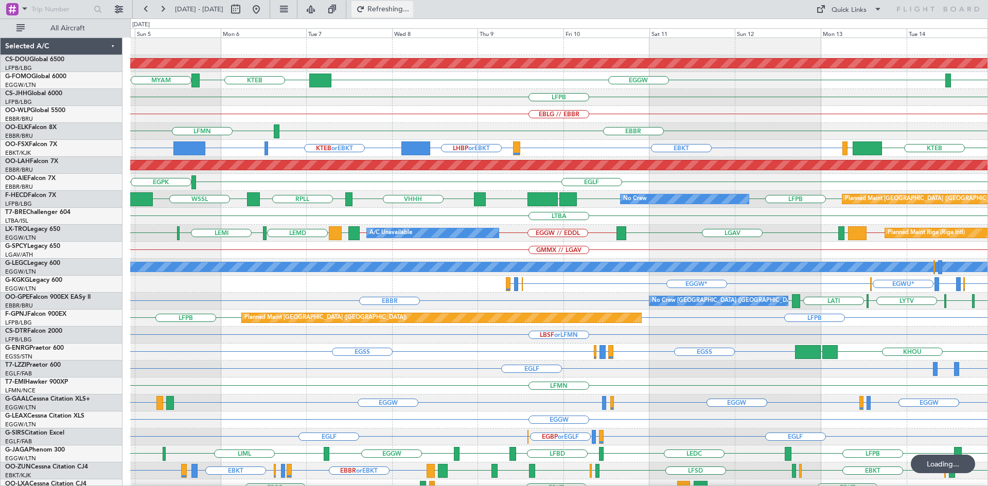
click at [409, 8] on span "Refreshing..." at bounding box center [388, 9] width 43 height 7
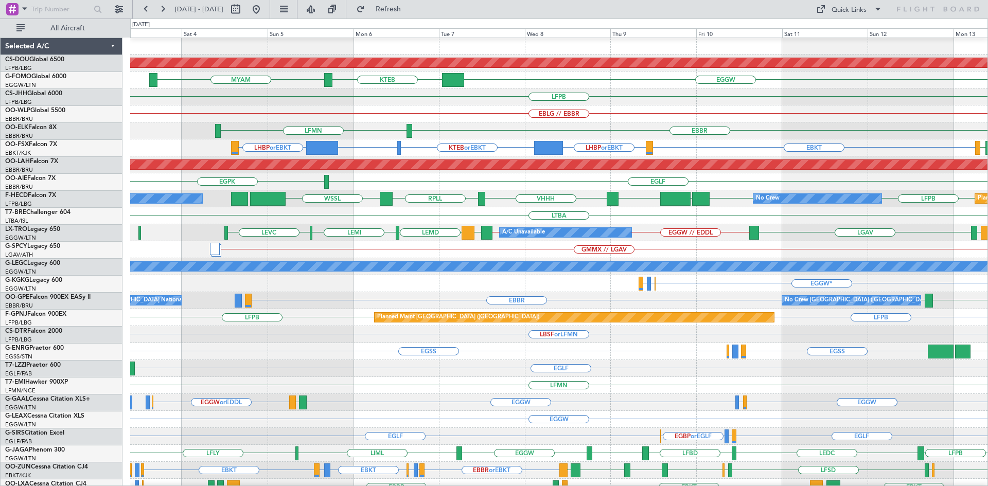
scroll to position [1, 0]
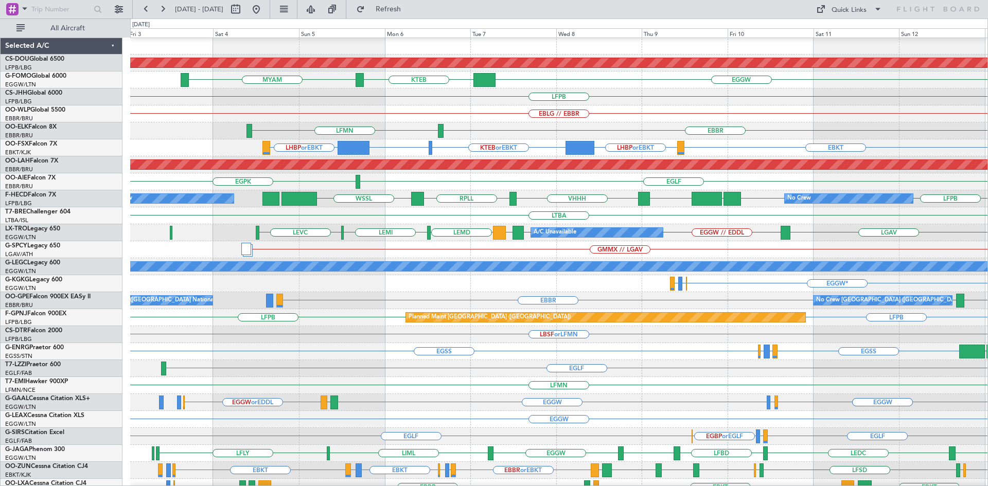
click at [601, 290] on div "EGGW* EGWU* EGPD* EGWU* EGAC* EGWU* EGGW*" at bounding box center [558, 283] width 857 height 17
click at [410, 8] on span "Refresh" at bounding box center [388, 9] width 43 height 7
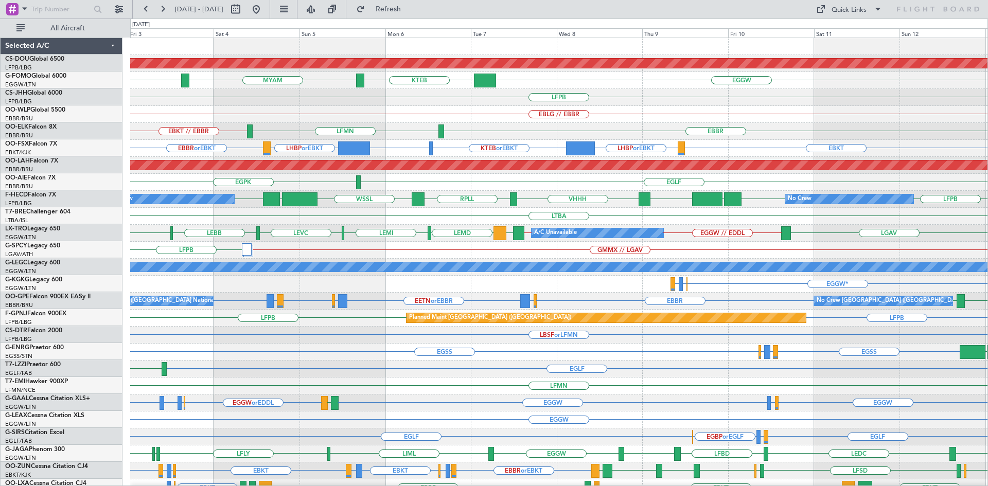
scroll to position [0, 0]
click at [593, 296] on div "Planned Maint London (Biggin Hill) EGGW KTEB MYAM KTEB LFPB EBLG // EBBR EBBR E…" at bounding box center [558, 318] width 857 height 560
click at [410, 6] on span "Refresh" at bounding box center [388, 9] width 43 height 7
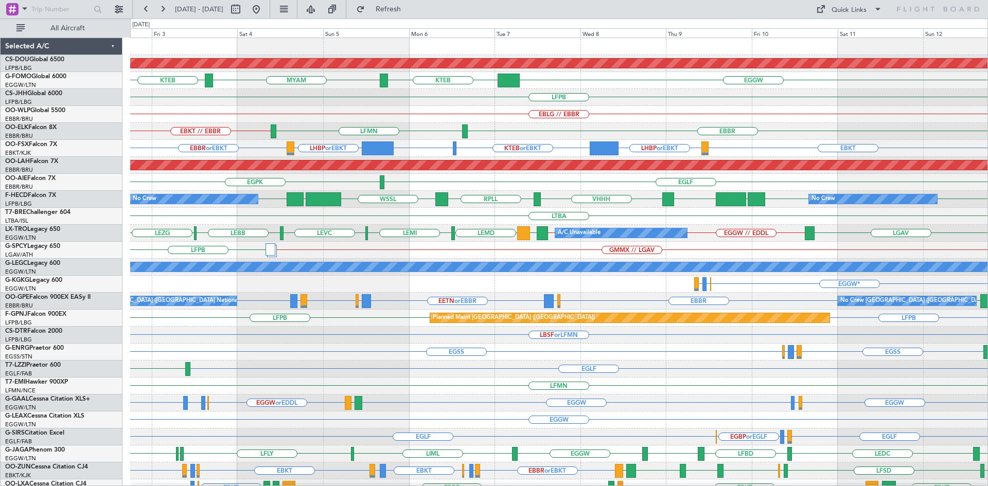
click at [815, 143] on div "Planned Maint London (Biggin Hill) EGGW KTEB MYAM KTEB LFPB EBLG // EBBR EBBR L…" at bounding box center [558, 318] width 857 height 560
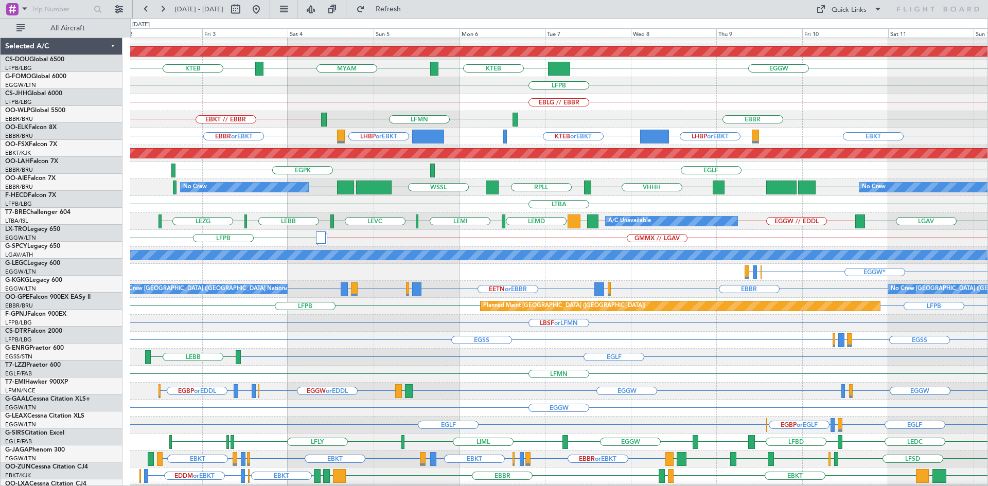
scroll to position [12, 0]
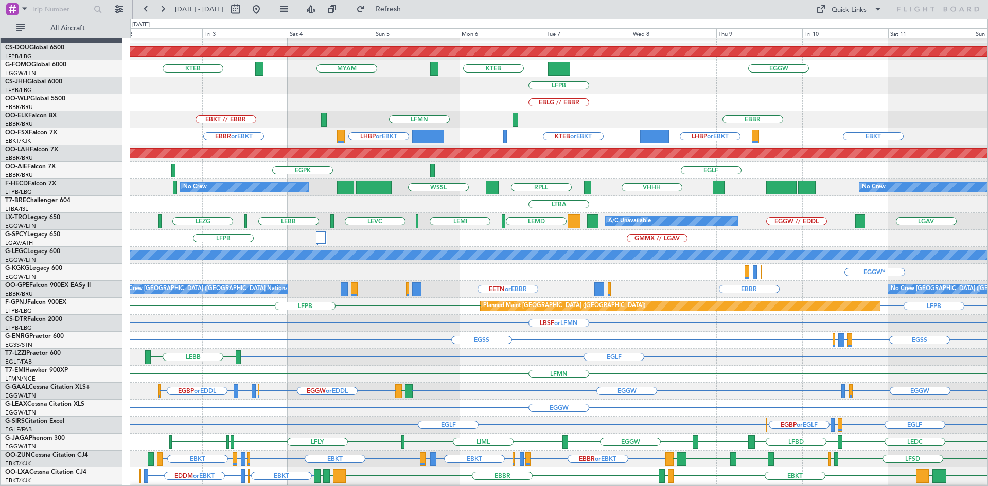
click at [475, 356] on div "EGLF LEBB A/C Unavailable London (Farnborough)" at bounding box center [558, 357] width 857 height 17
click at [410, 8] on span "Refresh" at bounding box center [388, 9] width 43 height 7
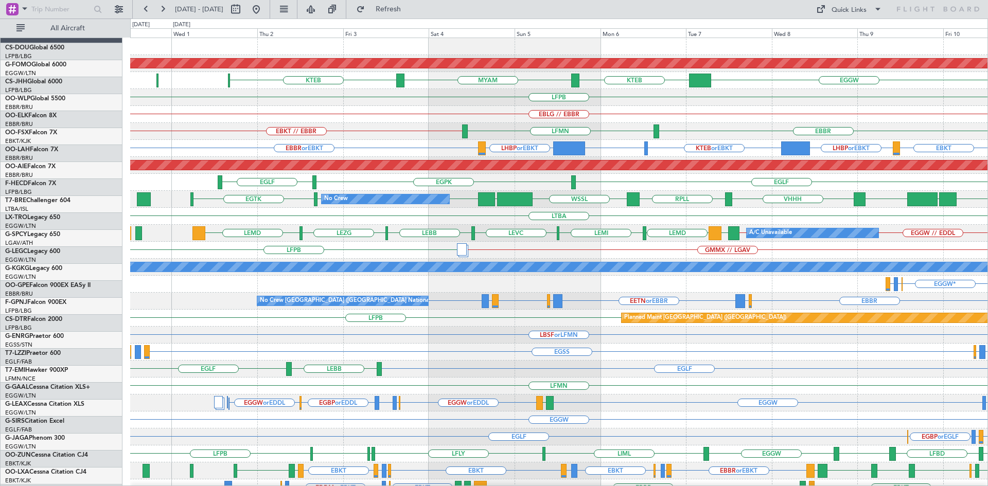
scroll to position [0, 0]
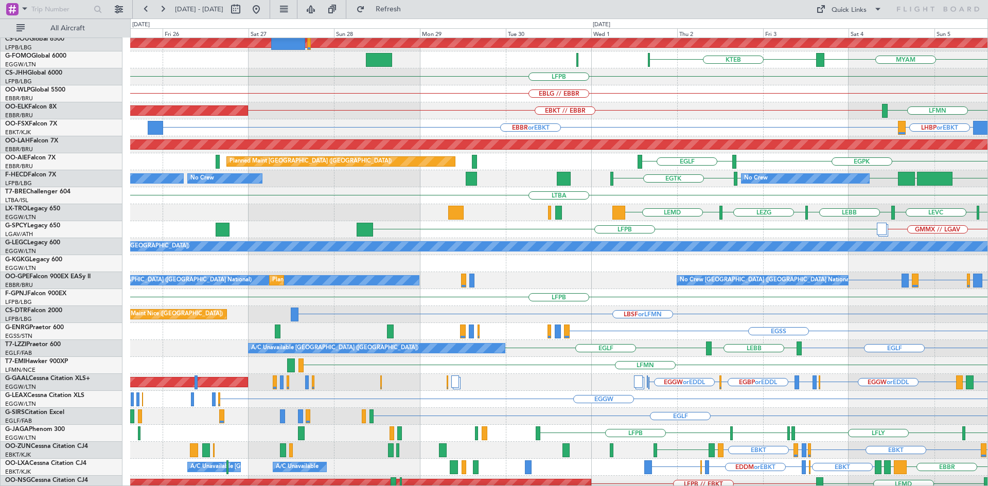
click at [988, 270] on html "02 Oct 2025 - 12 Oct 2025 Refresh Quick Links All Aircraft Planned Maint London…" at bounding box center [494, 243] width 988 height 486
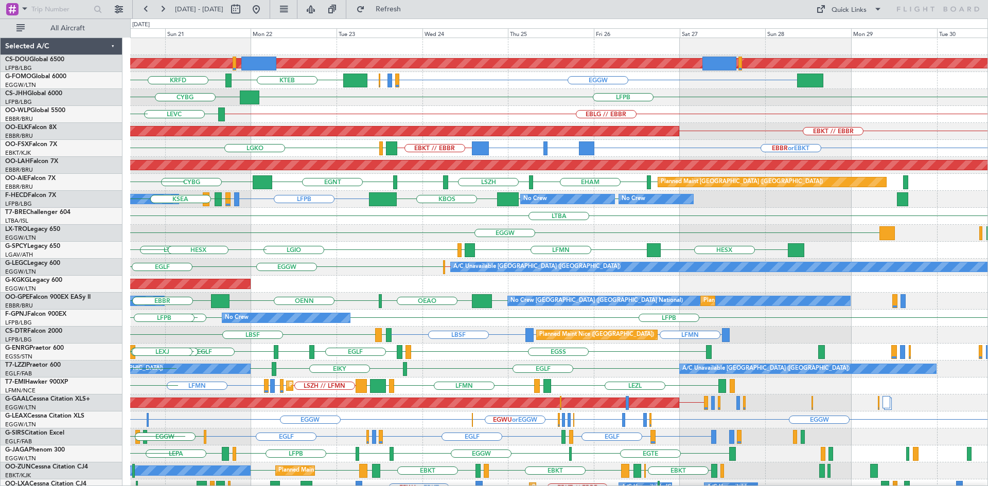
click at [457, 257] on div "Planned Maint London (Biggin Hill) EGGW EGPD or EGGW EGWU or EGGW EGGW KTEB KRF…" at bounding box center [558, 318] width 857 height 560
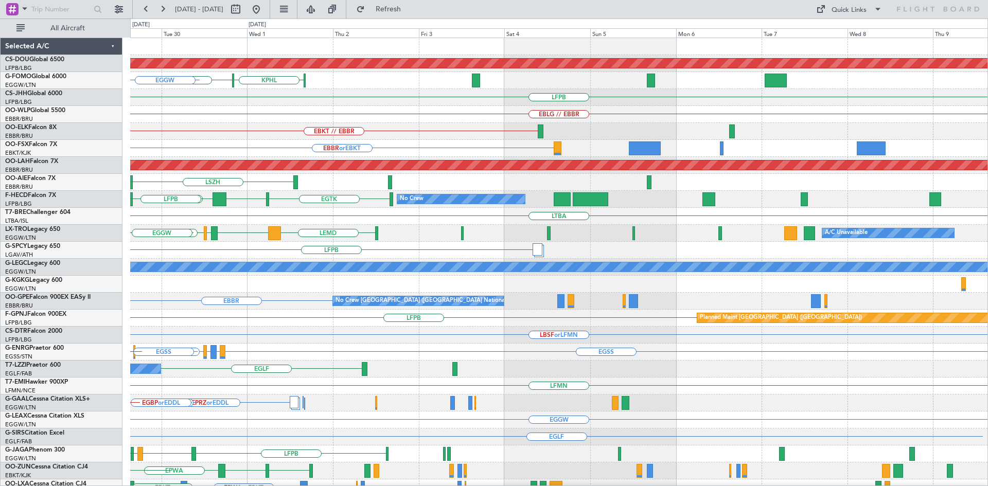
click at [0, 306] on div "Planned Maint London (Biggin Hill) KTEB KPHL EGGW LFPB EBLG // EBBR EBKT // EBB…" at bounding box center [494, 253] width 988 height 468
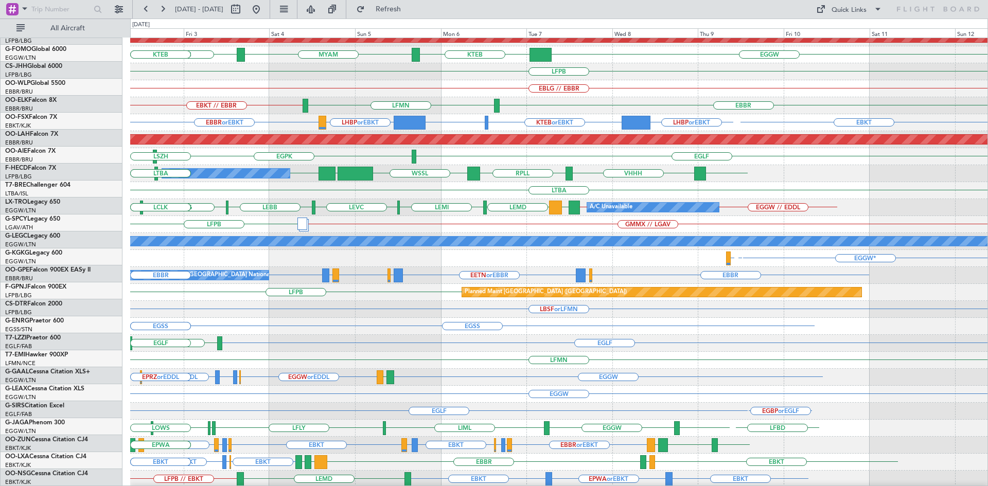
click at [545, 356] on div "LFMN" at bounding box center [558, 360] width 857 height 17
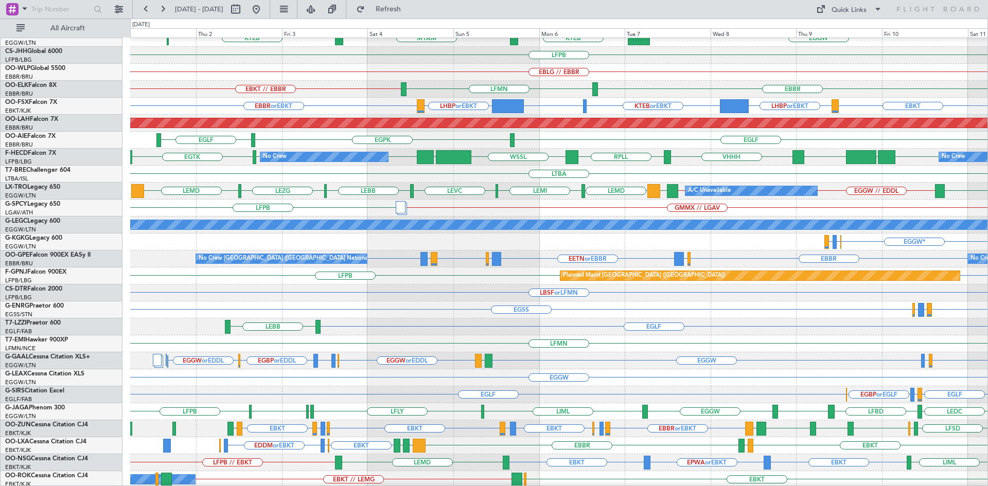
click at [479, 370] on div "EGGW EGGW or EDDL EGBP or EDDL EGPF or EDDL EGBP or EDDL EGGW or EDDL EGGW EGGW…" at bounding box center [558, 361] width 857 height 17
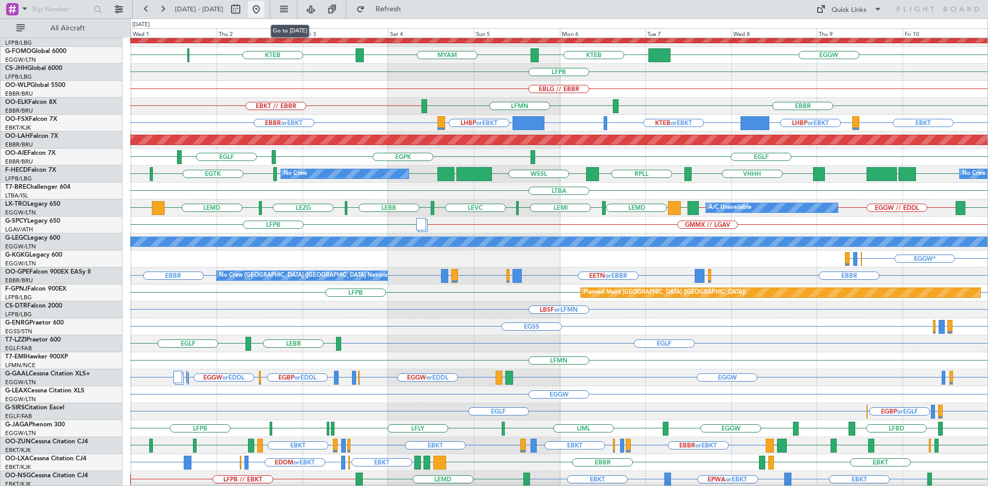
click at [265, 10] on button at bounding box center [256, 9] width 16 height 16
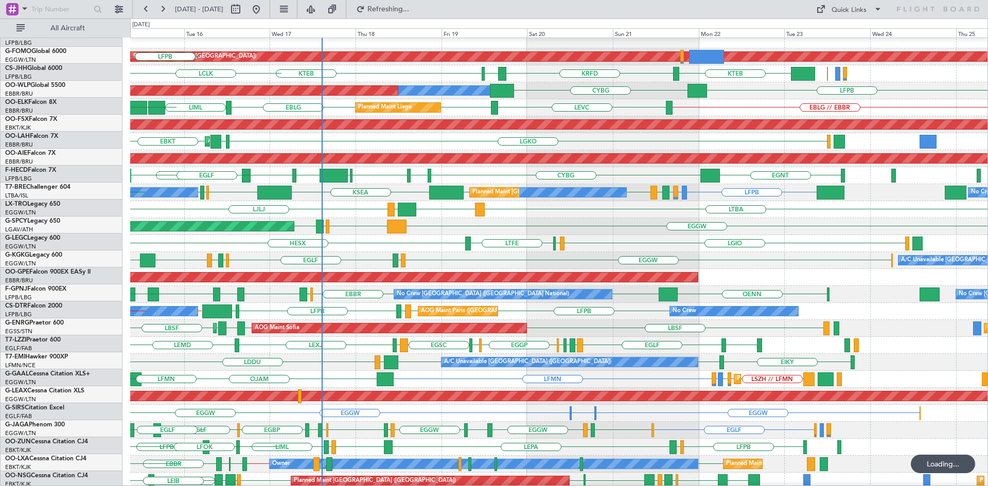
scroll to position [0, 0]
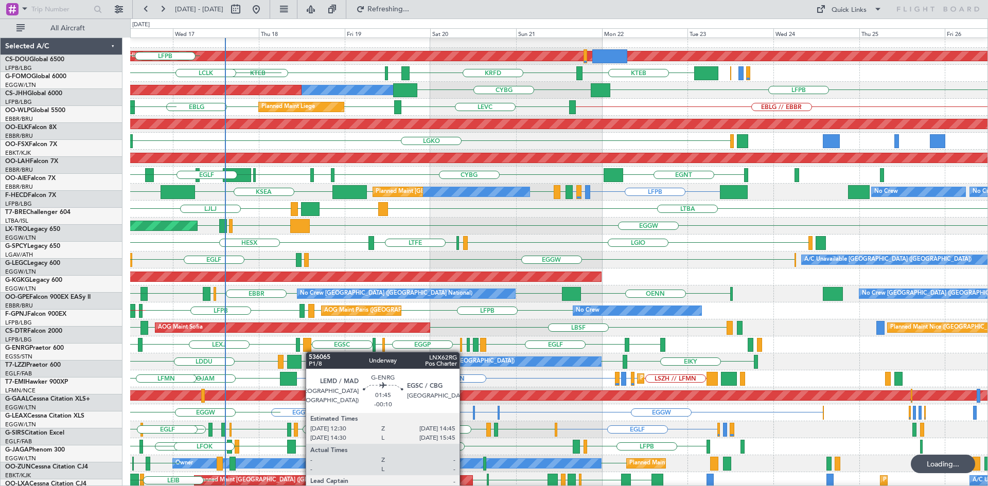
click at [311, 352] on div "EGNT EGLF EGCC EGGP EGCC EGSC LEMD LEXJ LEMD EGGW EGPE EGHH EDQG" at bounding box center [558, 345] width 857 height 17
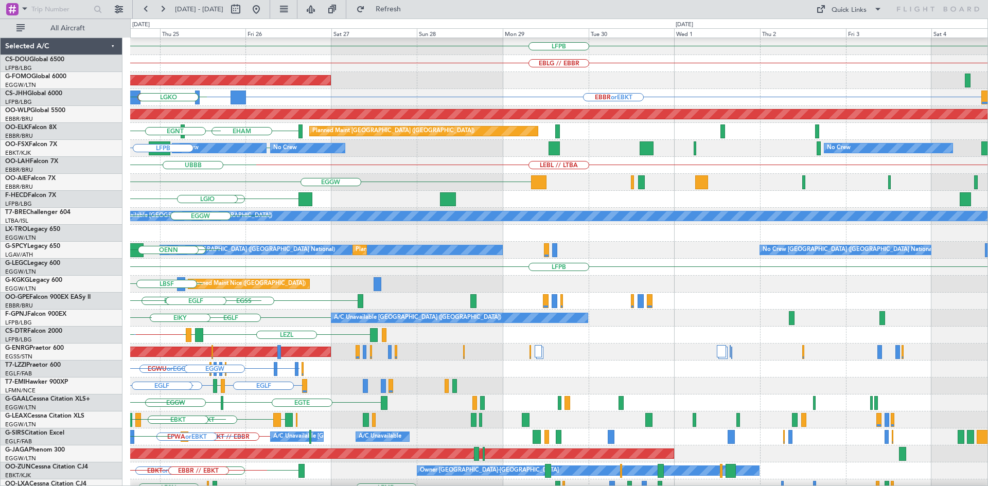
scroll to position [56, 0]
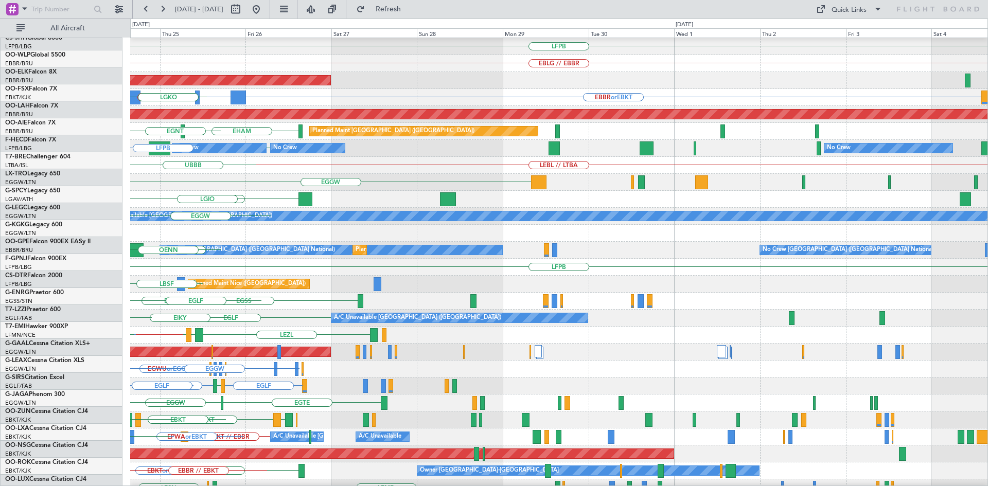
click at [0, 129] on div "EGGW EGPD or EGGW EGWU or EGGW EGGW KTEB LFPB EBLG // EBBR Planned Maint [GEOGR…" at bounding box center [494, 253] width 988 height 468
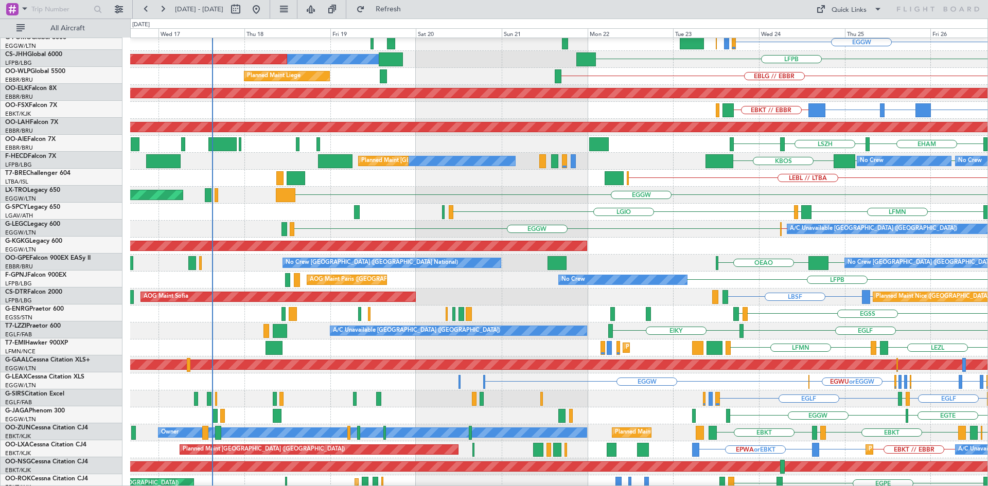
scroll to position [38, 0]
click at [988, 96] on html "23 Sep 2025 - 03 Oct 2025 Refresh Quick Links All Aircraft Planned Maint London…" at bounding box center [494, 243] width 988 height 486
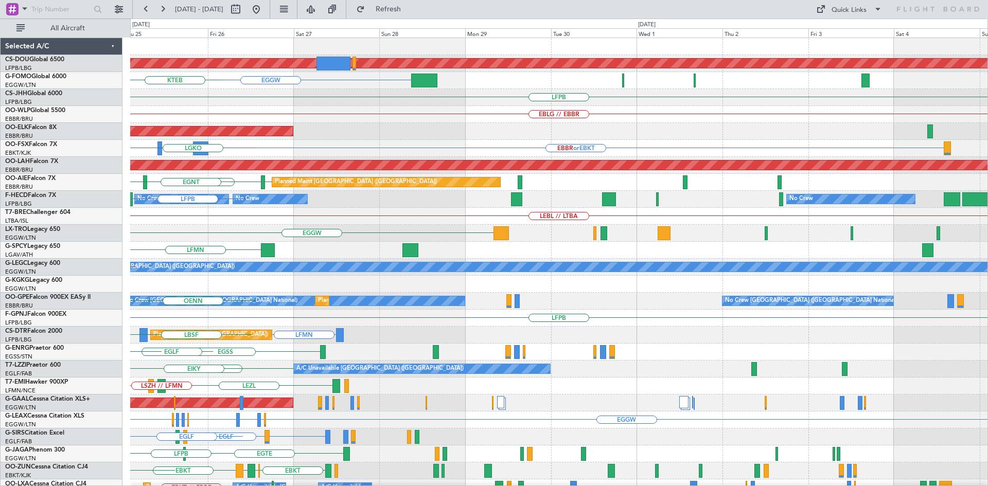
click at [2, 283] on div "Planned Maint London (Biggin Hill) EGGW EGPD or EGGW EGWU or EGGW EGGW KTEB LFP…" at bounding box center [494, 253] width 988 height 468
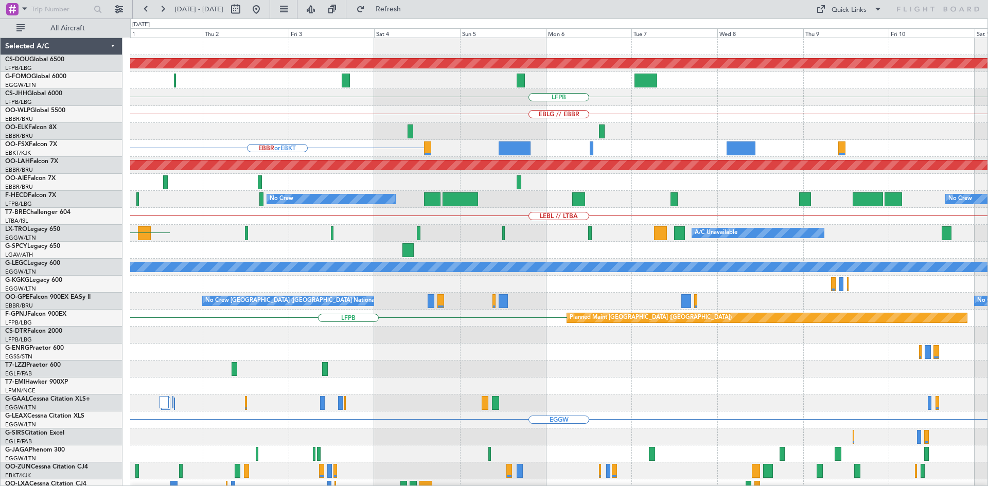
scroll to position [0, 0]
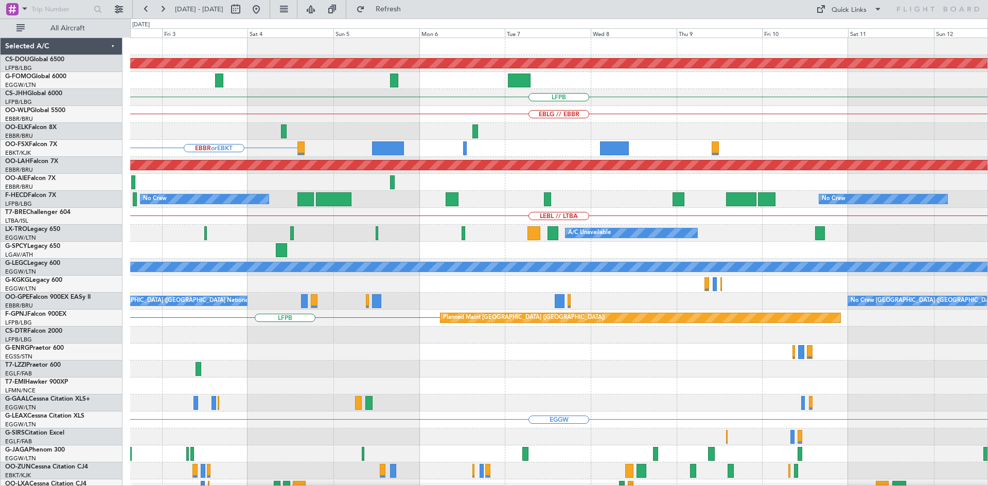
click at [0, 330] on div "Planned Maint London (Biggin Hill) LFPB EBLG // EBBR EBBR or EBKT Planned Maint…" at bounding box center [494, 253] width 988 height 468
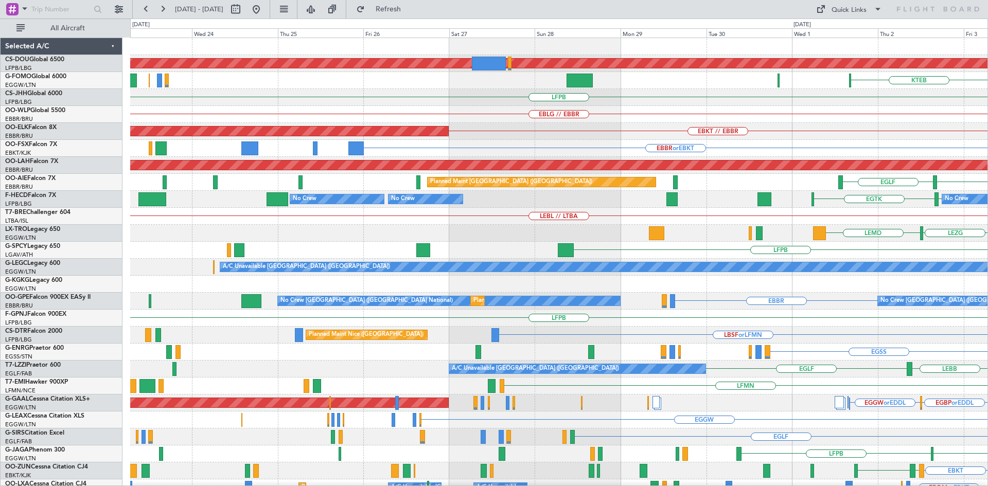
click at [988, 391] on html "01 Oct 2025 - 11 Oct 2025 Refresh Quick Links All Aircraft Planned Maint London…" at bounding box center [494, 243] width 988 height 486
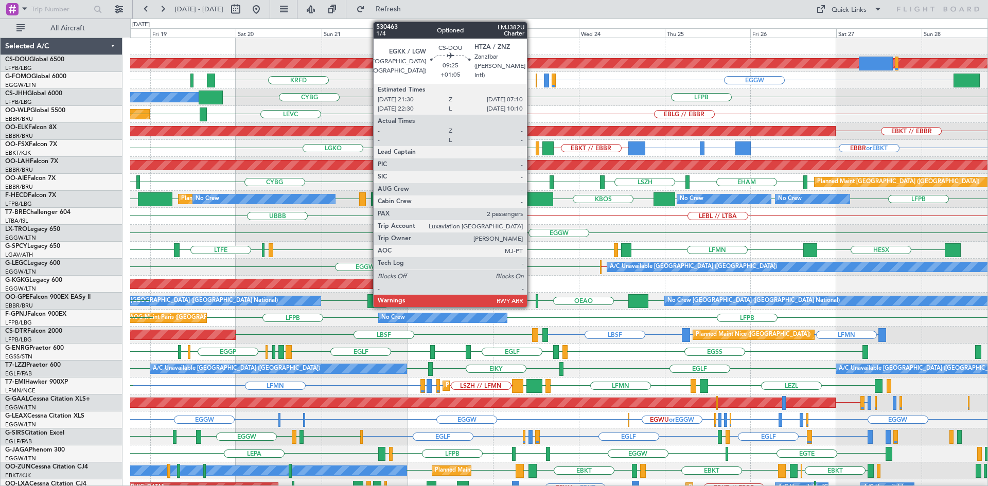
click at [544, 136] on div "Planned Maint London (Biggin Hill) EGGW EGPD or EGGW EGWU or EGGW EGGW KTEB KTE…" at bounding box center [558, 318] width 857 height 560
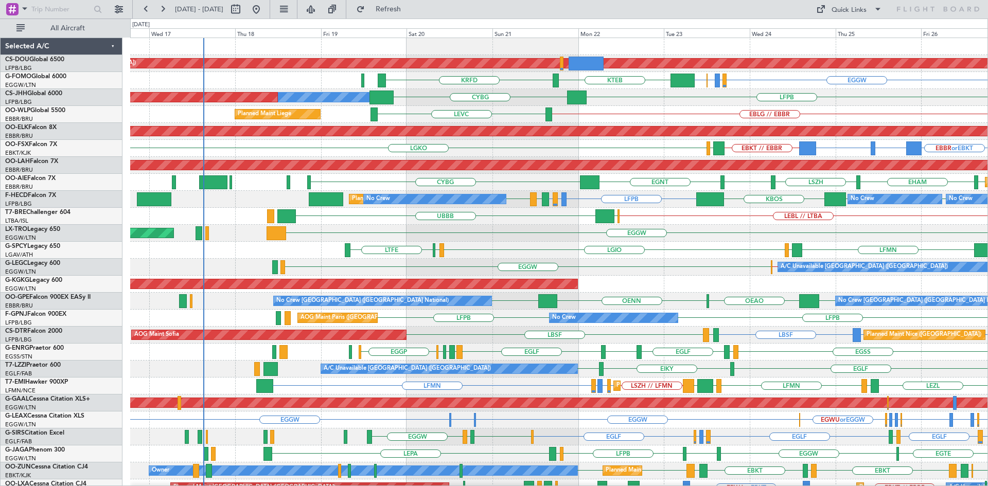
click at [610, 106] on div "LFPB CYBG Owner Planned Maint Paris (Le Bourget)" at bounding box center [558, 97] width 857 height 17
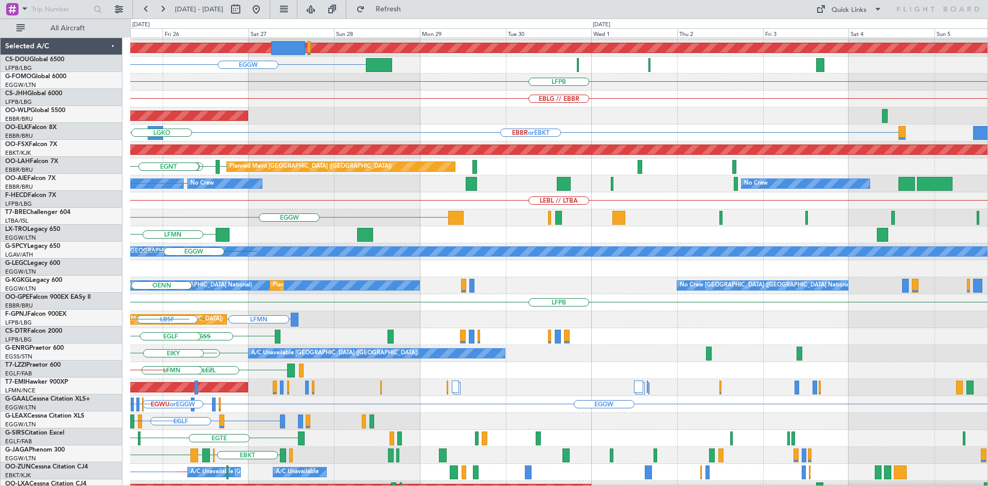
click at [0, 263] on div "Planned Maint London (Biggin Hill) EGGW EGPD or EGGW EGWU or EGGW EGGW LFPB EBL…" at bounding box center [494, 253] width 988 height 468
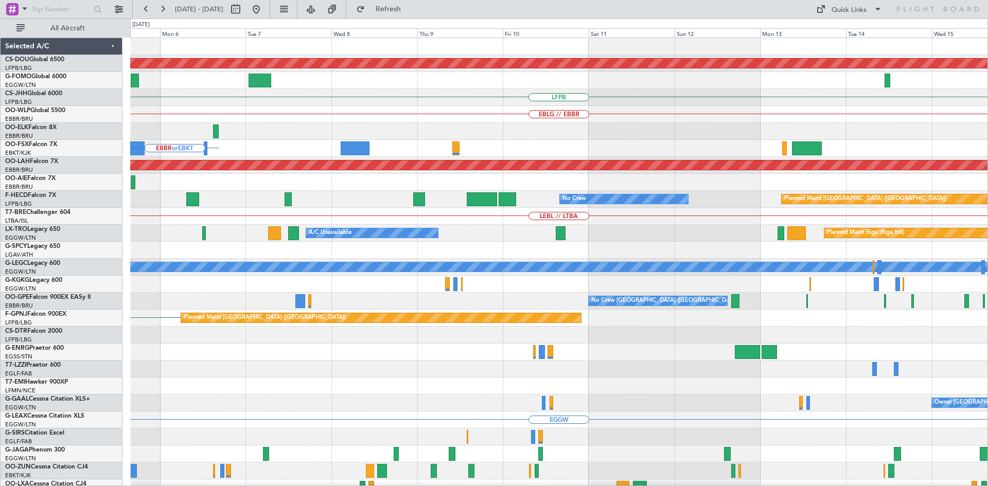
click at [112, 348] on div "Planned Maint London (Biggin Hill) LFPB EBLG // EBBR EBBR or EBKT Planned Maint…" at bounding box center [494, 253] width 988 height 468
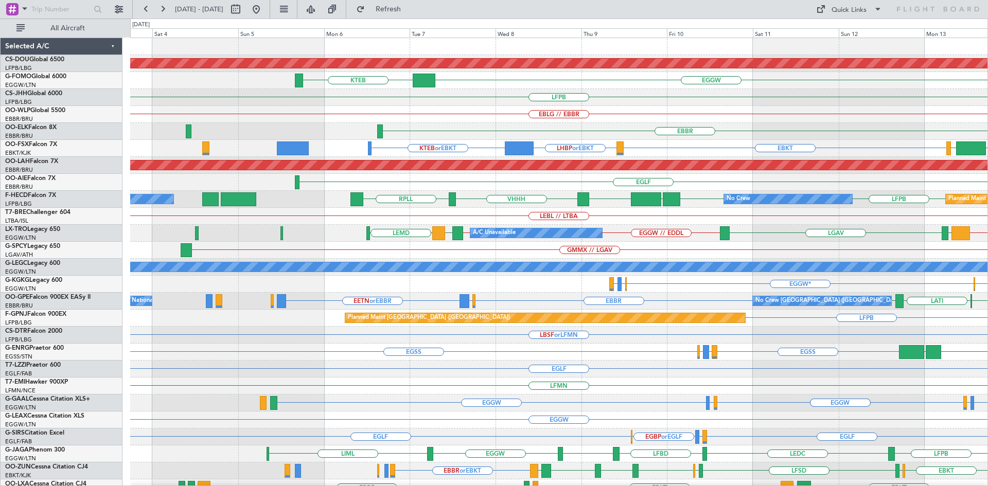
click at [669, 286] on div "Planned Maint London (Biggin Hill) EGGW KTEB LIML LFPB EBLG // EBBR EBBR LHBP o…" at bounding box center [558, 318] width 857 height 560
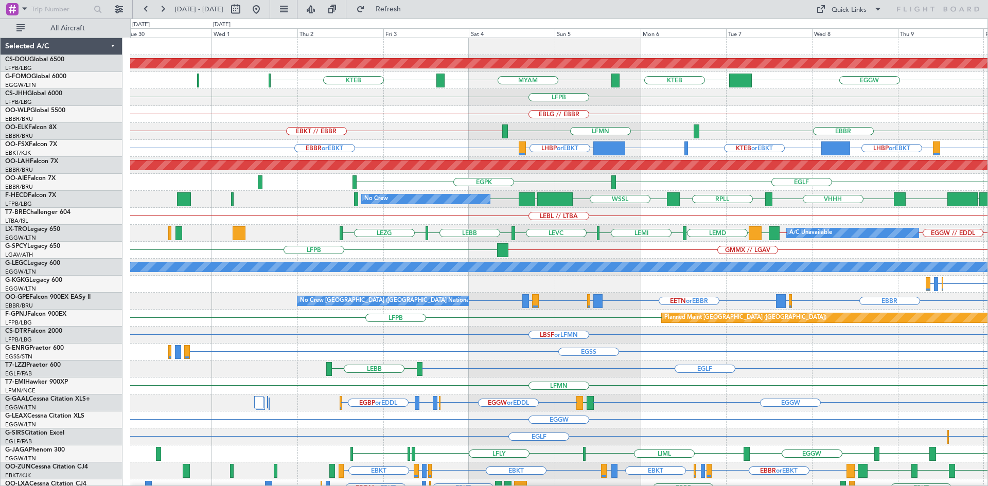
click at [869, 240] on div "A/C Unavailable EGGW // EDDL EDDL // EGGW LGAV LEMD LEMI LEVC LEBB LEZG LGAV" at bounding box center [558, 233] width 857 height 17
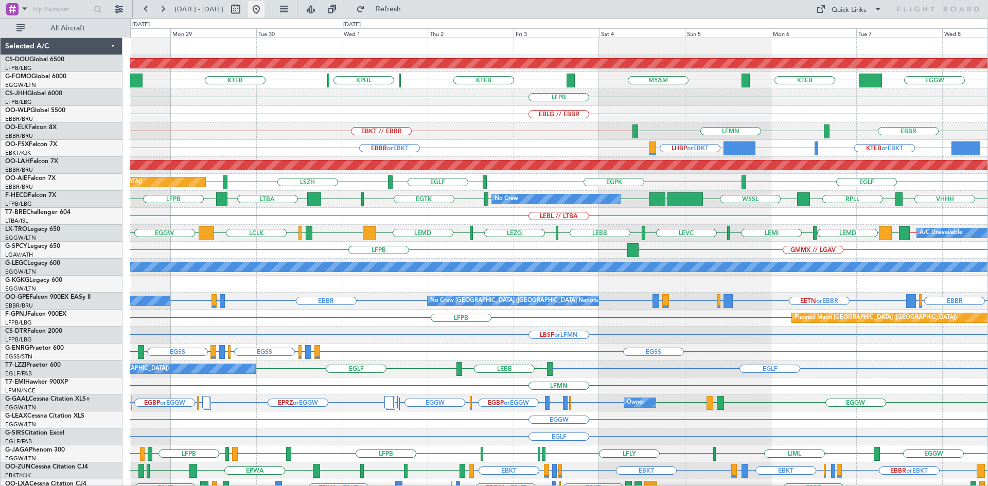
click at [265, 12] on button at bounding box center [256, 9] width 16 height 16
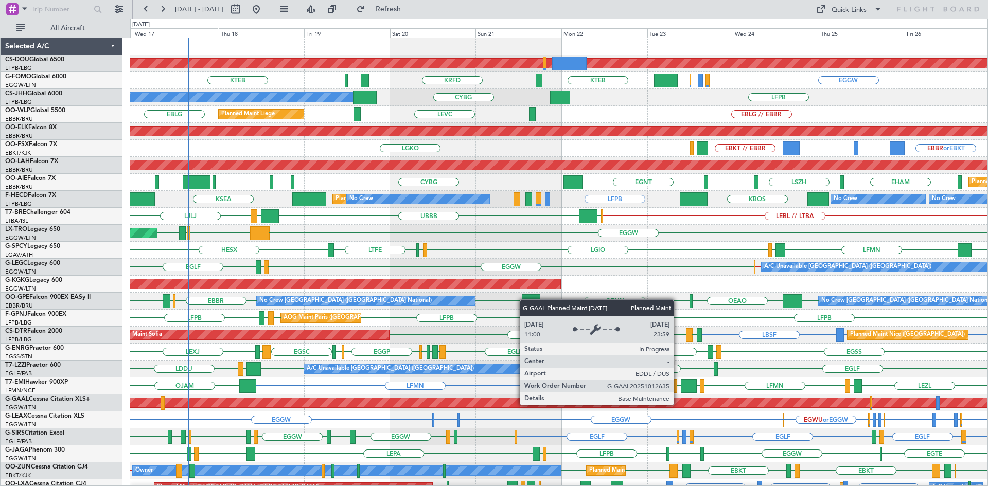
scroll to position [112, 0]
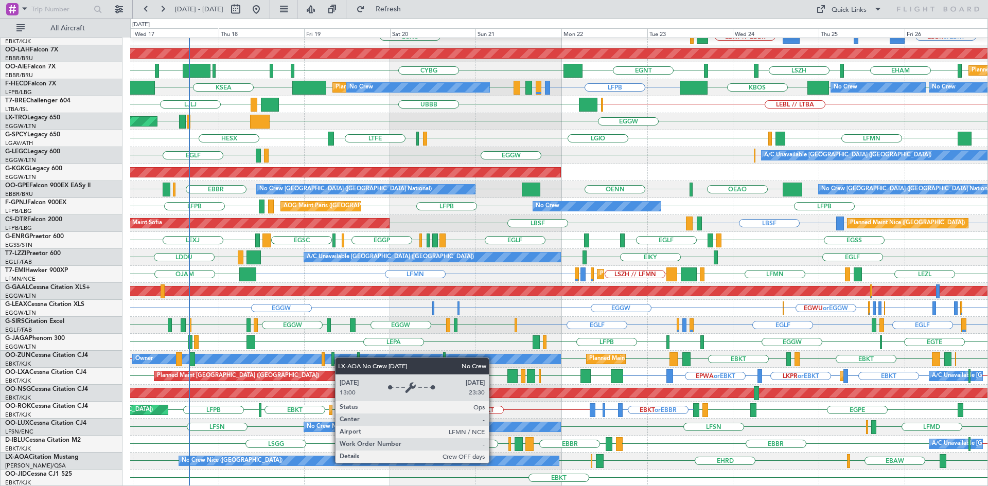
click at [494, 463] on div "No Crew Nice ([GEOGRAPHIC_DATA])" at bounding box center [369, 461] width 380 height 9
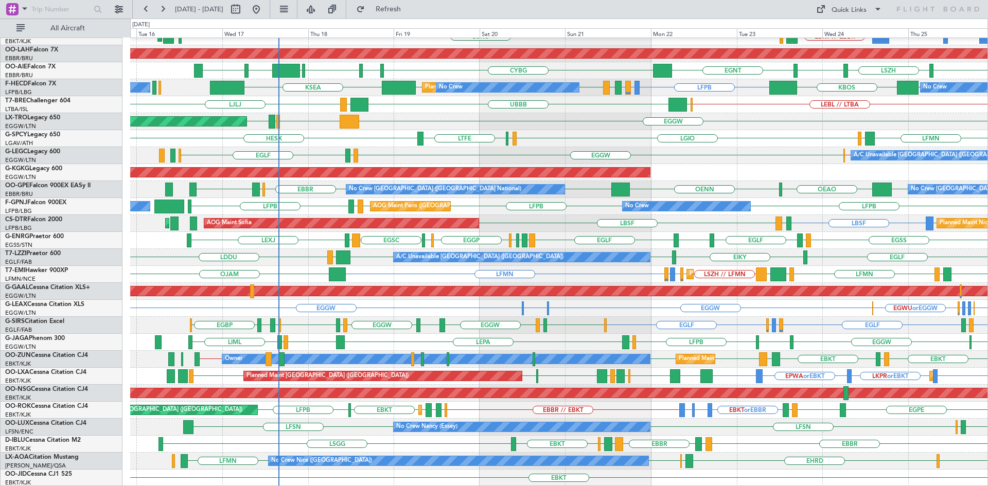
click at [648, 237] on div "Planned Maint Kortrijk-Wevelgem LGKO EBKT // EBBR LGAV BGGH or EBKT BGBW or EBK…" at bounding box center [558, 206] width 857 height 560
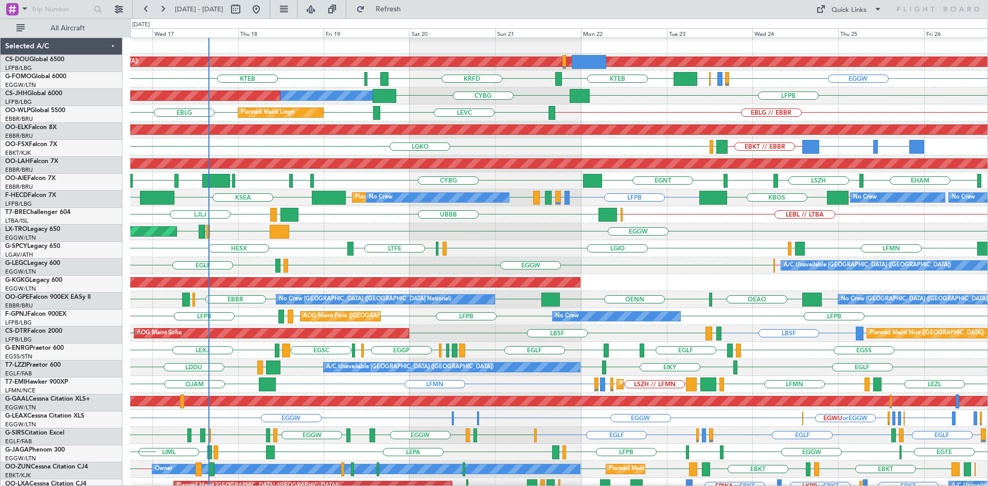
scroll to position [2, 0]
click at [655, 246] on div "LFMN LGMK LGIO LGMK LTFE HESX" at bounding box center [558, 248] width 857 height 17
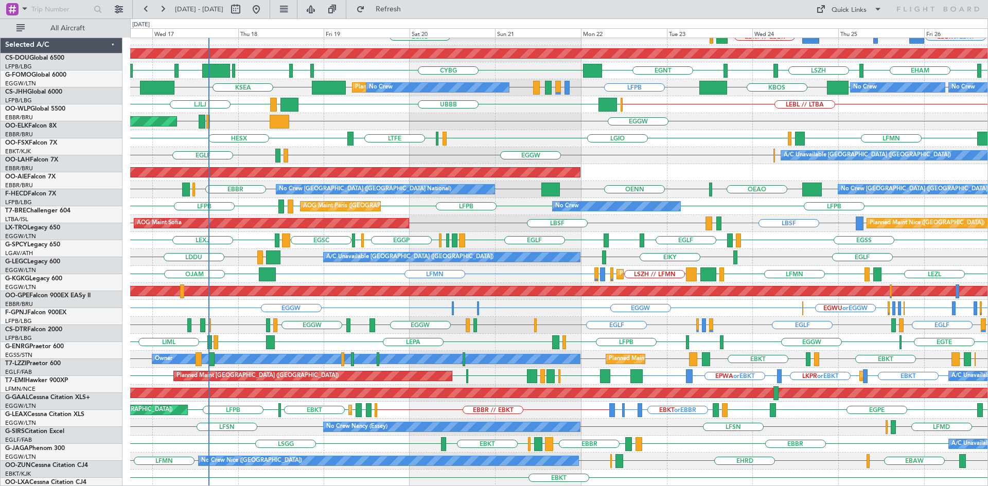
scroll to position [112, 0]
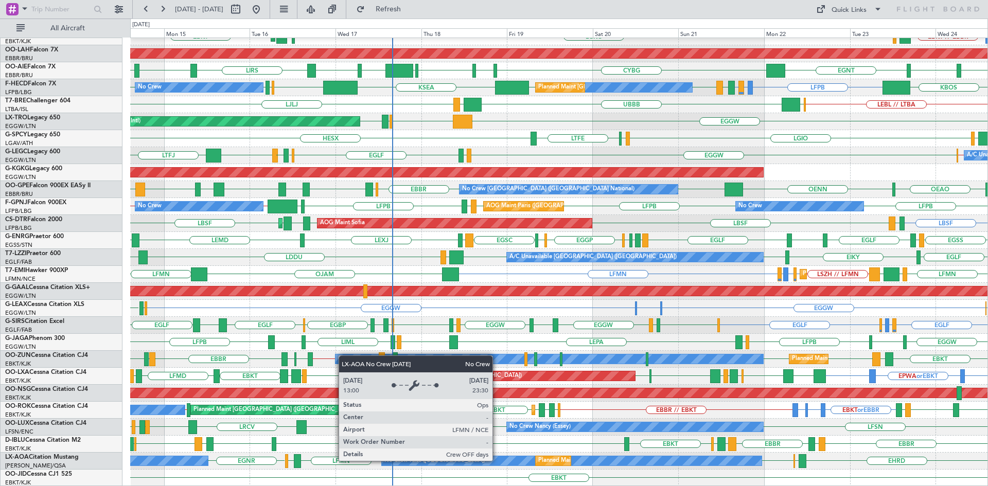
click at [497, 461] on div "No Crew Nice ([GEOGRAPHIC_DATA])" at bounding box center [572, 461] width 380 height 9
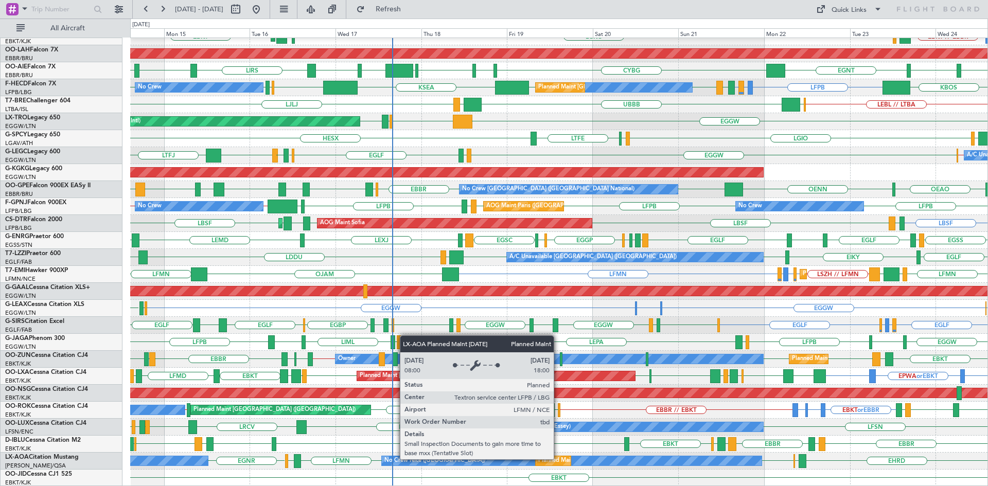
click at [557, 459] on div "Planned Maint Nice ([GEOGRAPHIC_DATA])" at bounding box center [595, 460] width 115 height 15
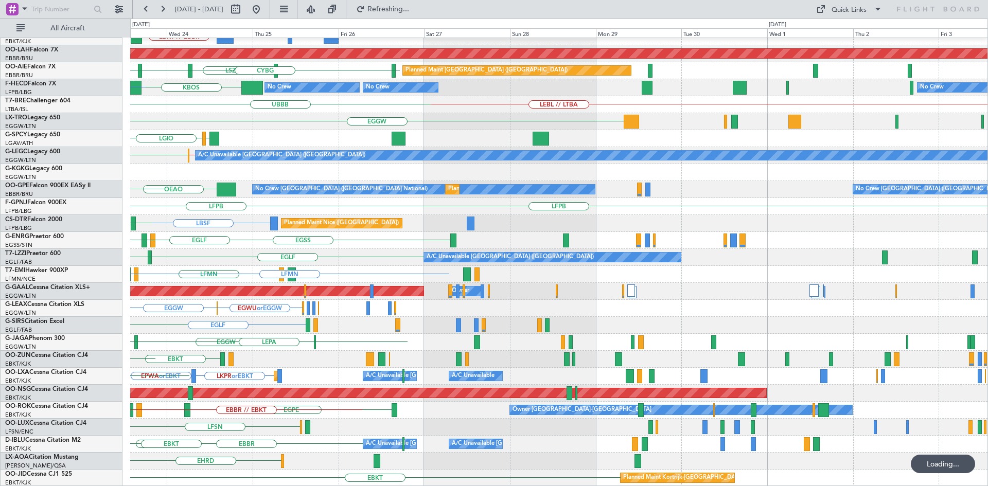
click at [0, 172] on div "Planned Maint Kortrijk-[GEOGRAPHIC_DATA] EBKT // EBBR LGAV LGKO Planned [GEOGRA…" at bounding box center [494, 253] width 988 height 468
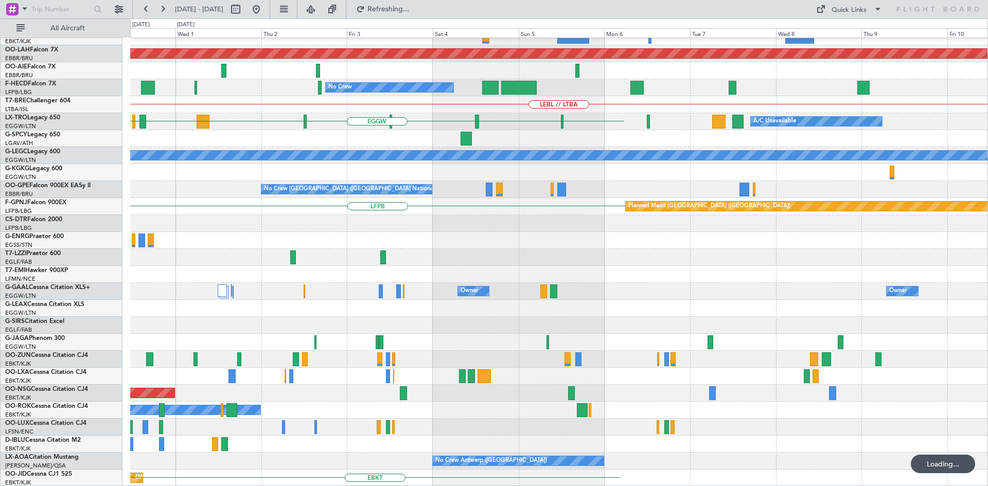
click at [111, 192] on div "Planned Maint [PERSON_NAME]-[GEOGRAPHIC_DATA][PERSON_NAME] ([GEOGRAPHIC_DATA][P…" at bounding box center [494, 253] width 988 height 468
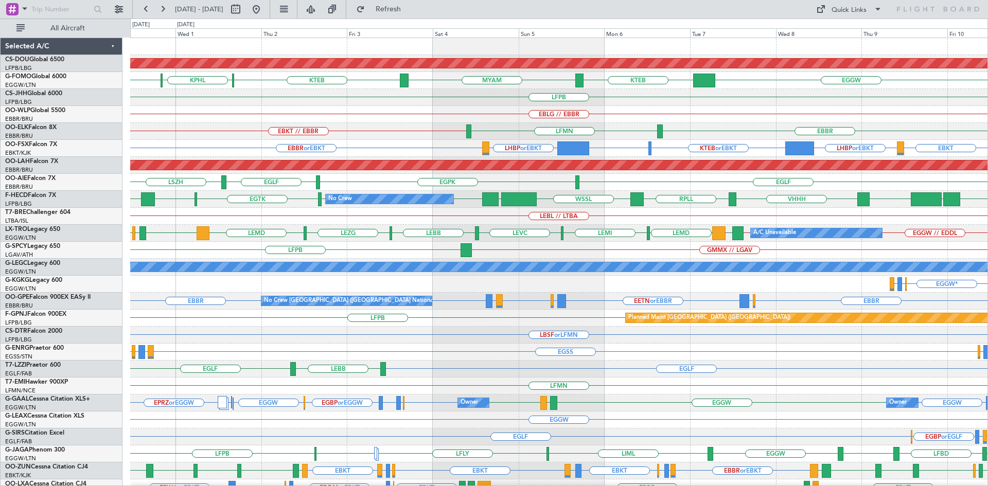
scroll to position [3, 0]
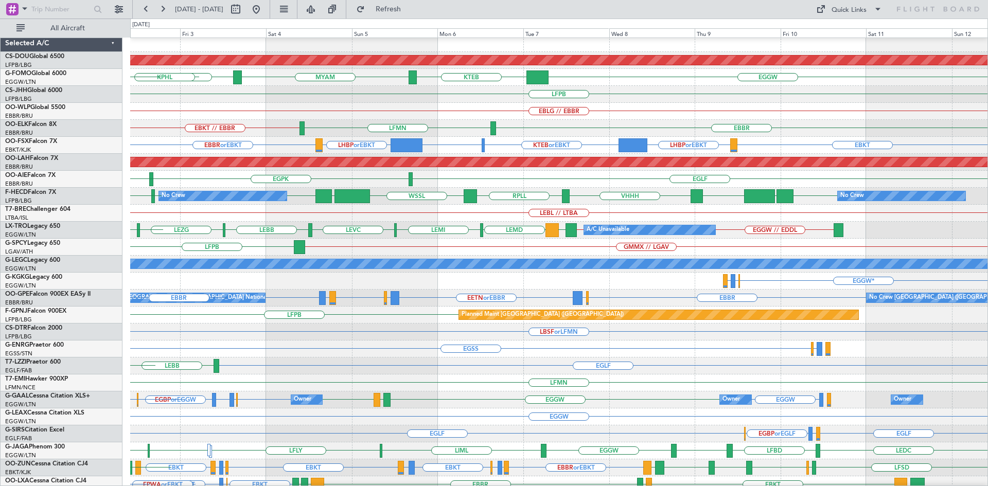
click at [460, 397] on div "EGGW EGBP or EGGW EGPF or EGGW EGBP or EGGW EGGW EGGW EGGW LIRP EGGW Owner Owne…" at bounding box center [558, 400] width 857 height 17
click at [408, 15] on button "Refresh" at bounding box center [383, 9] width 62 height 16
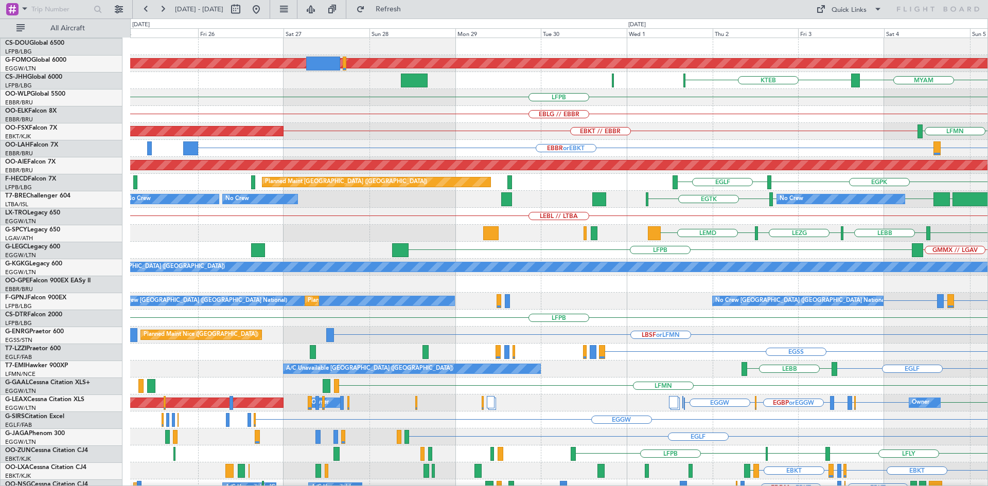
scroll to position [0, 0]
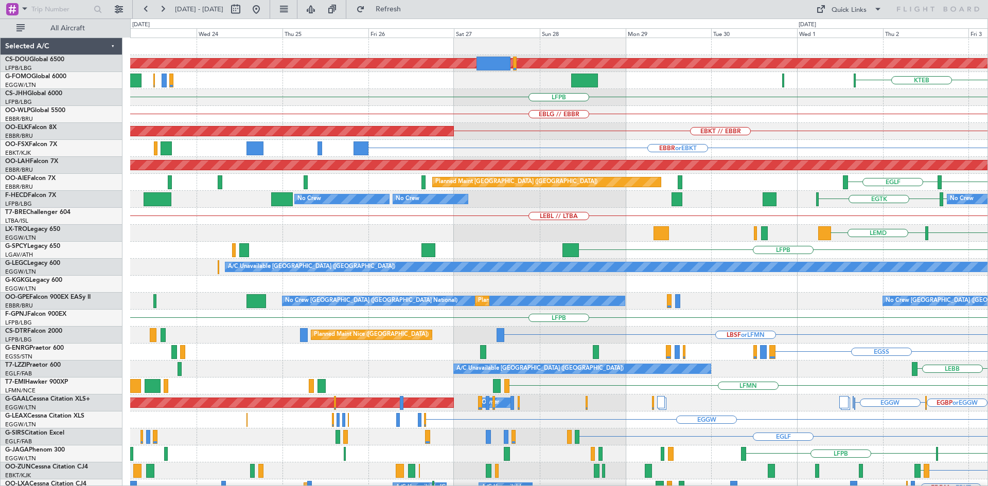
click at [988, 442] on html "[DATE] - [DATE] Refresh Quick Links All Aircraft Planned Maint [GEOGRAPHIC_DATA…" at bounding box center [494, 243] width 988 height 486
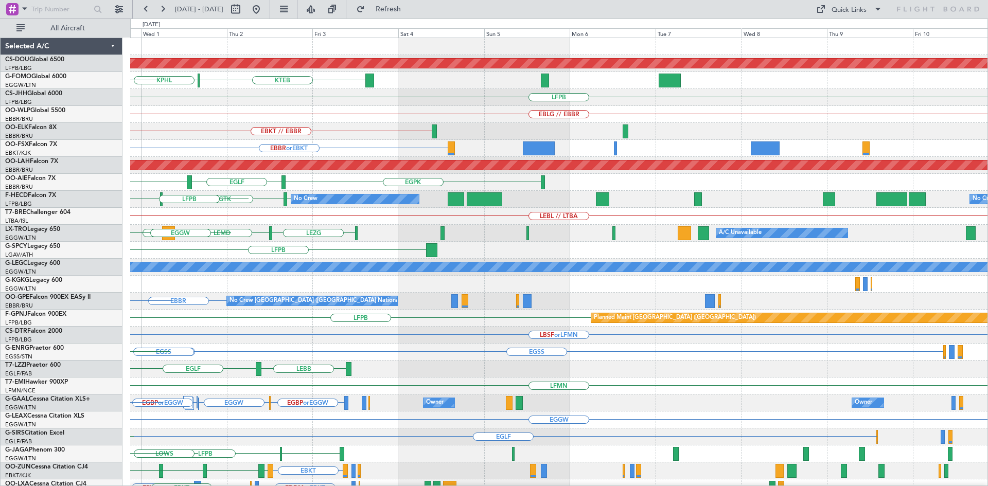
click at [112, 125] on div "Planned Maint London ([GEOGRAPHIC_DATA]) KTEB KPHL KTEB LFPB EBLG // EBBR EBKT …" at bounding box center [494, 253] width 988 height 468
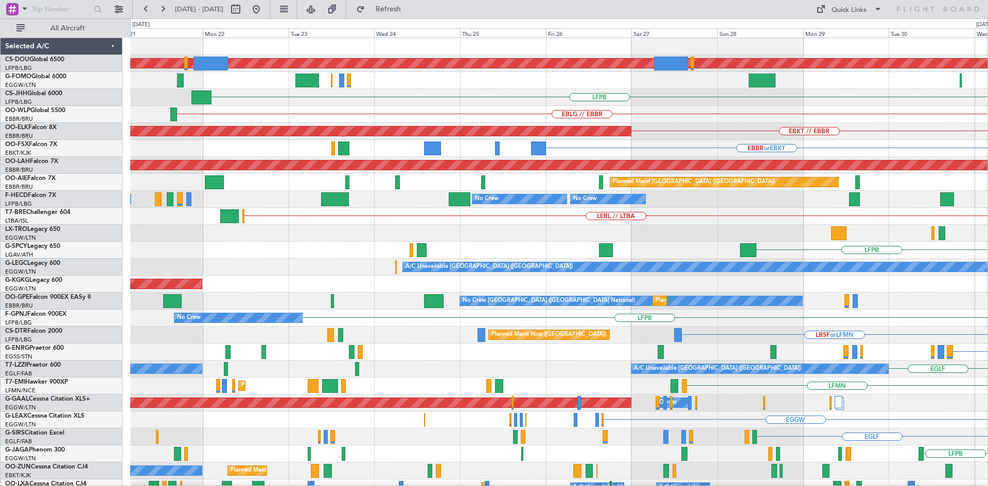
click at [988, 484] on html "[DATE] - [DATE] Refresh Quick Links All Aircraft Planned Maint [GEOGRAPHIC_DATA…" at bounding box center [494, 243] width 988 height 486
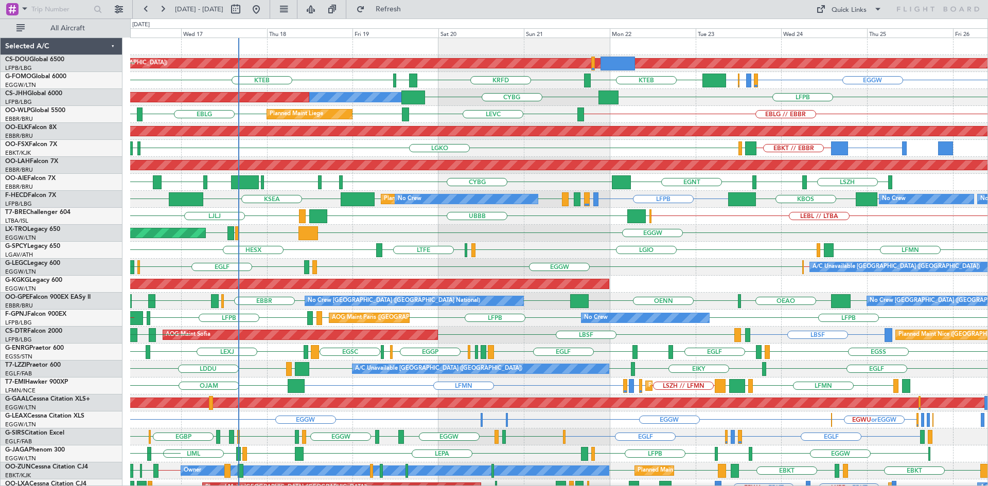
click at [401, 239] on div "EGGW LCLK LLBG LGAV Unplanned Maint [GEOGRAPHIC_DATA] ([PERSON_NAME] Intl)" at bounding box center [558, 233] width 857 height 17
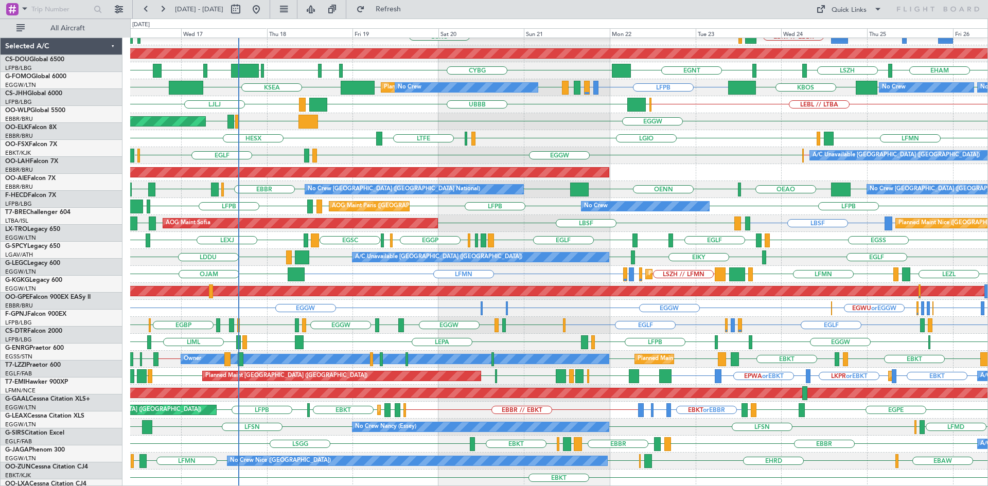
scroll to position [112, 0]
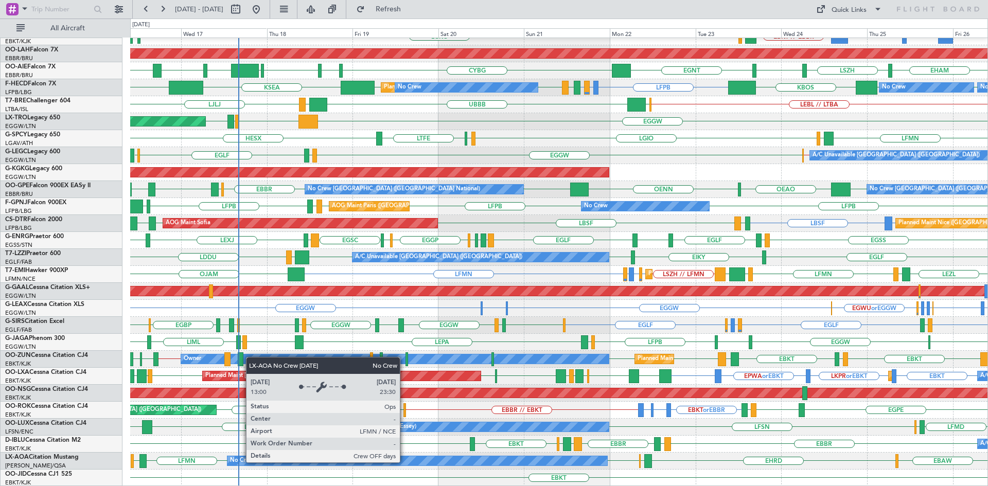
click at [405, 462] on div "No Crew Nice ([GEOGRAPHIC_DATA])" at bounding box center [417, 461] width 380 height 9
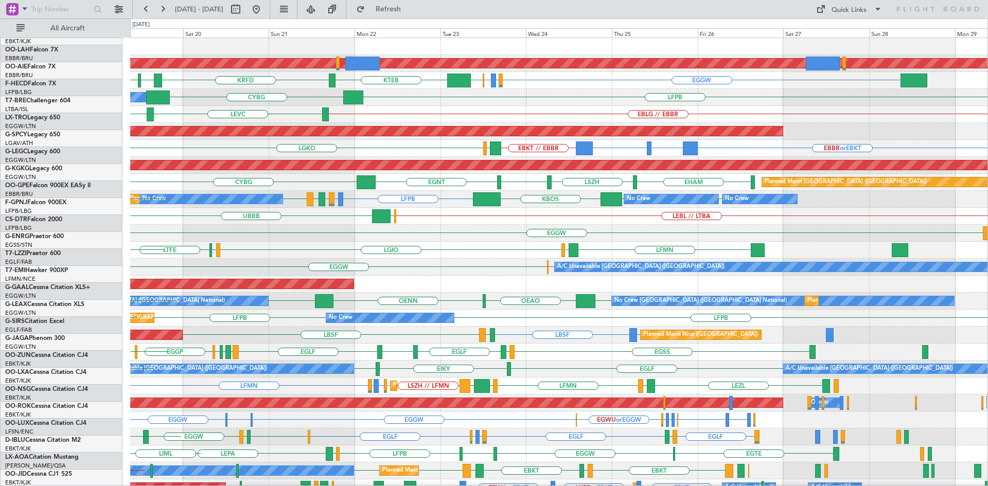
scroll to position [0, 0]
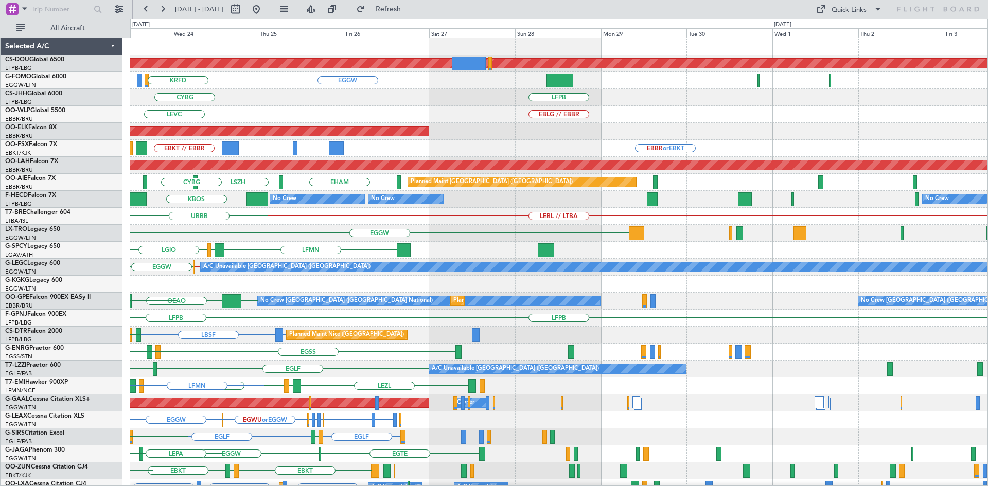
click at [83, 486] on html "[DATE] - [DATE] Refresh Quick Links All Aircraft Planned Maint [GEOGRAPHIC_DATA…" at bounding box center [494, 243] width 988 height 486
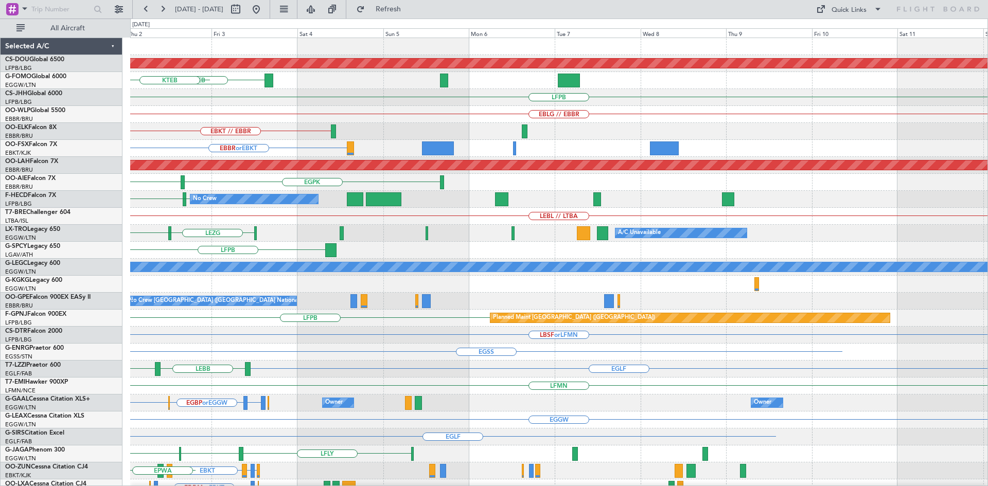
click at [569, 334] on div "LBSF or LFMN" at bounding box center [558, 335] width 857 height 17
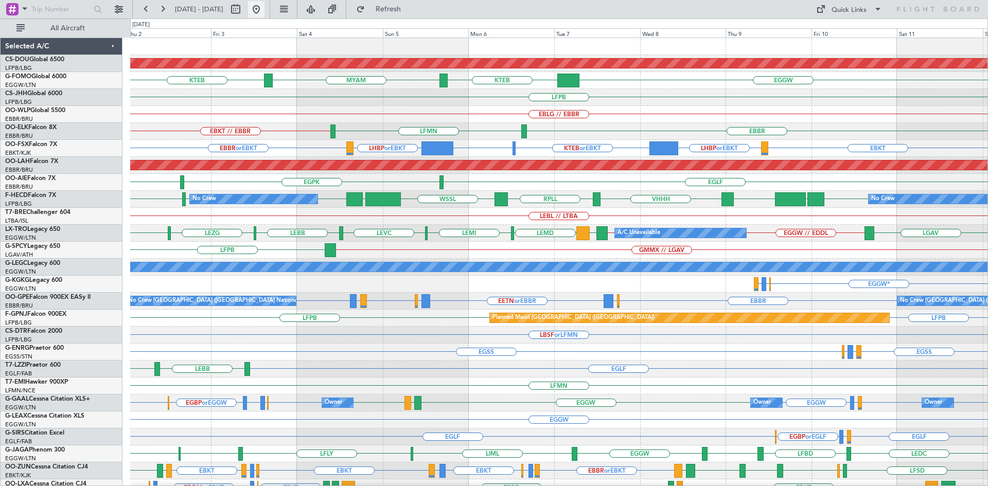
click at [265, 8] on button at bounding box center [256, 9] width 16 height 16
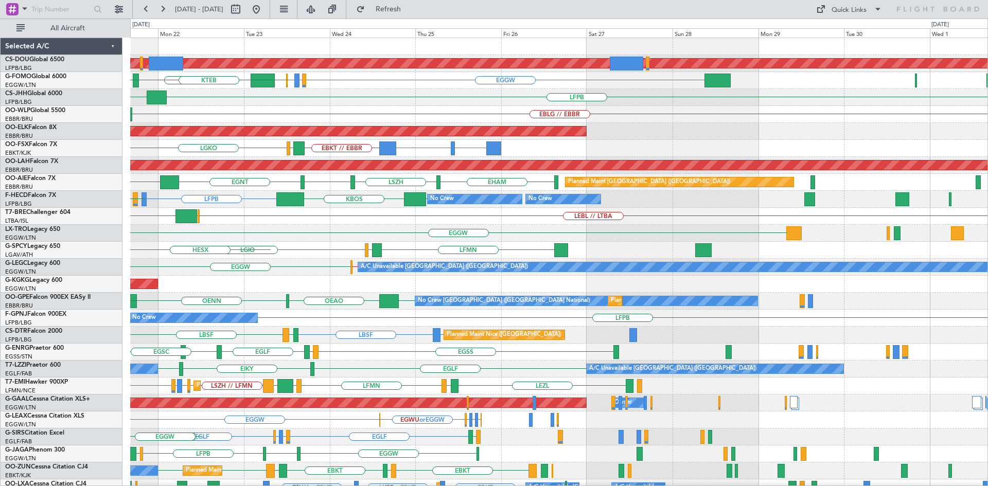
click at [225, 219] on div "Planned Maint London ([GEOGRAPHIC_DATA]) EGGW EGPD or EGGW EGWU or EGGW EGGW KT…" at bounding box center [558, 318] width 857 height 560
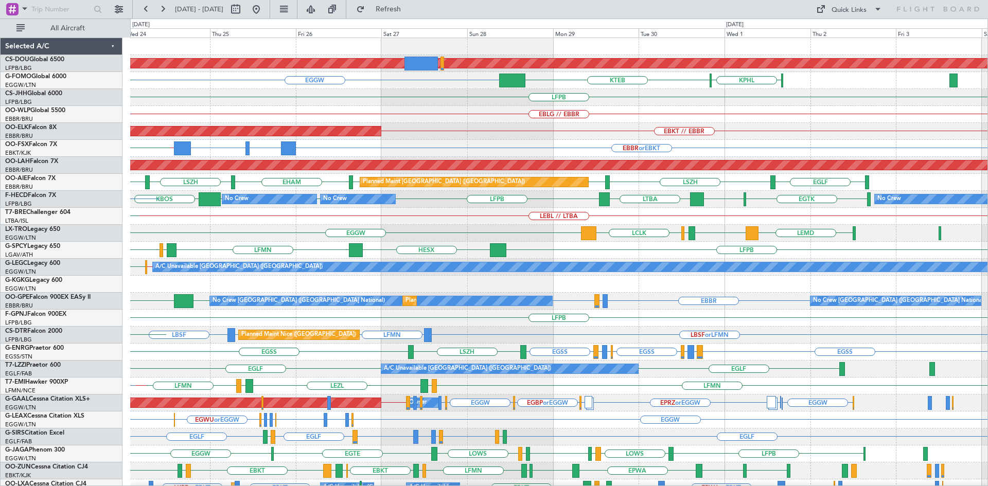
click at [688, 194] on div "Planned Maint London ([GEOGRAPHIC_DATA]) EGGW KTEB KPHL KTEB EGGW EGWU or EGGW …" at bounding box center [558, 318] width 857 height 560
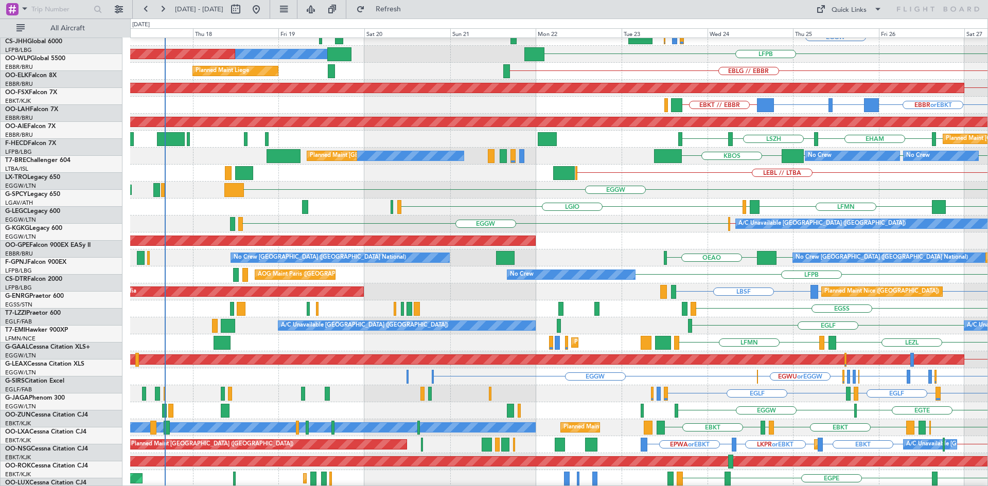
scroll to position [43, 0]
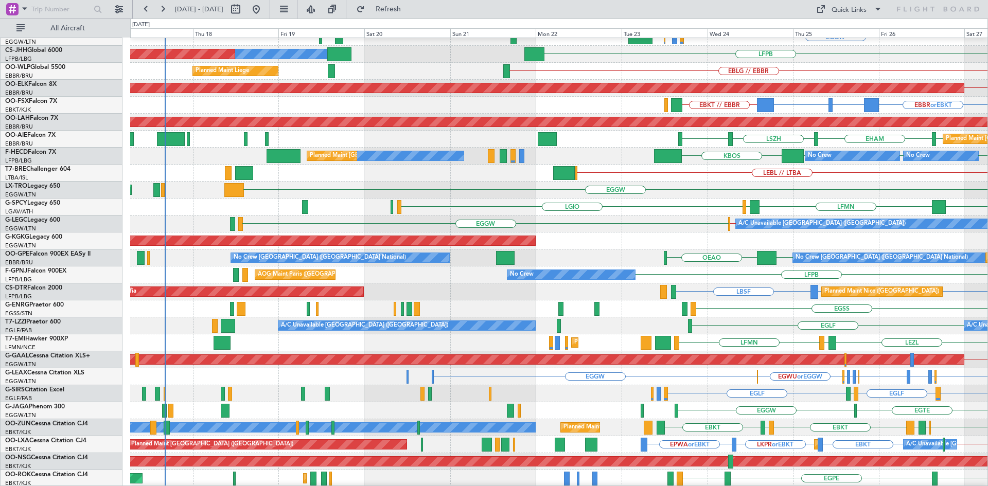
click at [860, 206] on div "HESX LFMN LGMK LGIO LFPB" at bounding box center [558, 207] width 857 height 17
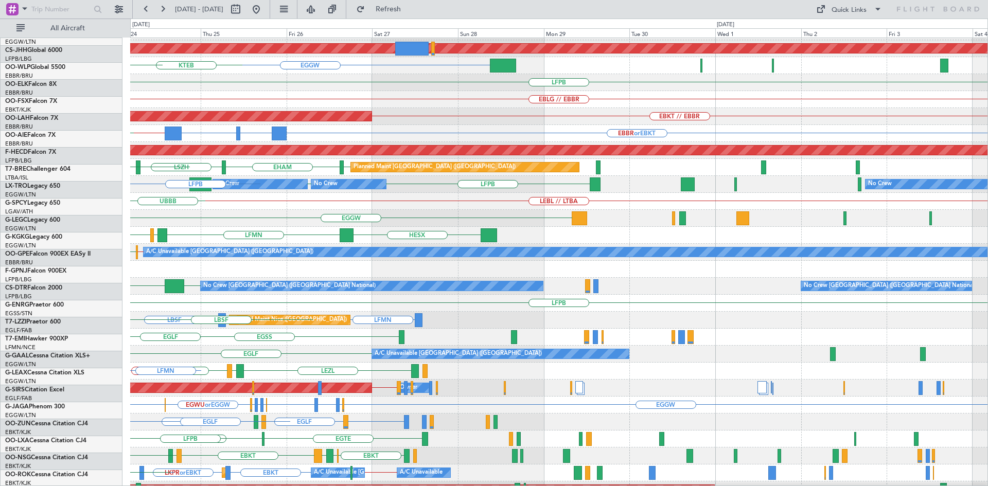
scroll to position [15, 0]
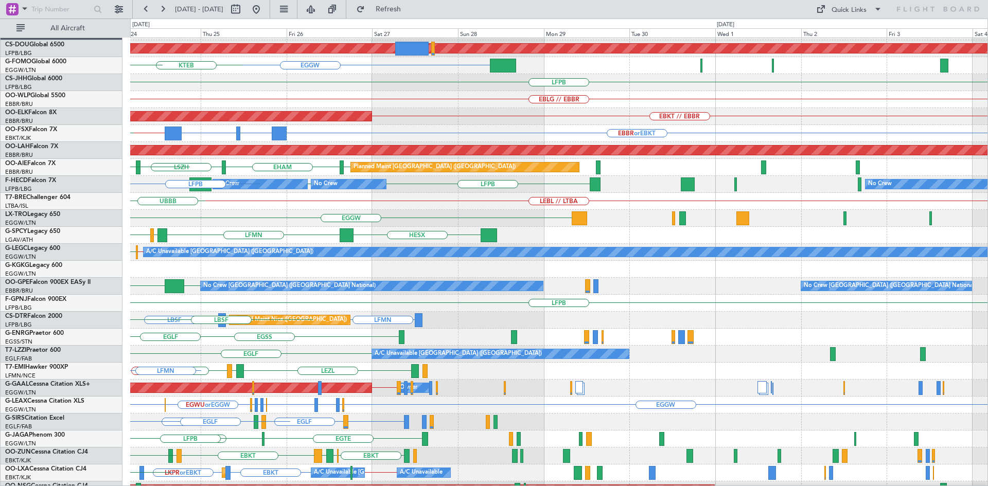
click at [100, 307] on div "Planned Maint London ([GEOGRAPHIC_DATA]) EGGW KTEB EGGW EGWU or EGGW EGPD or EG…" at bounding box center [494, 253] width 988 height 468
